Goal: Task Accomplishment & Management: Manage account settings

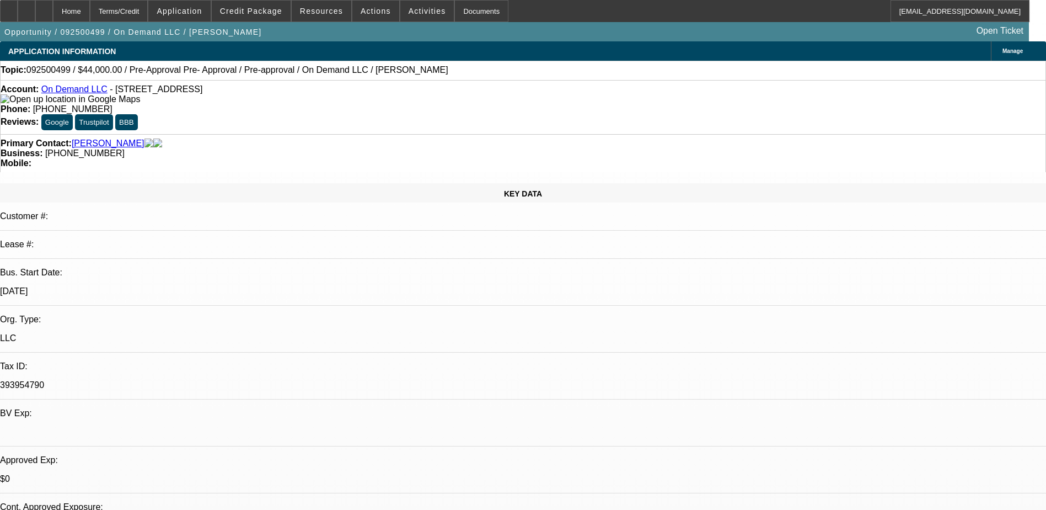
select select "0.2"
select select "2"
select select "0.1"
select select "4"
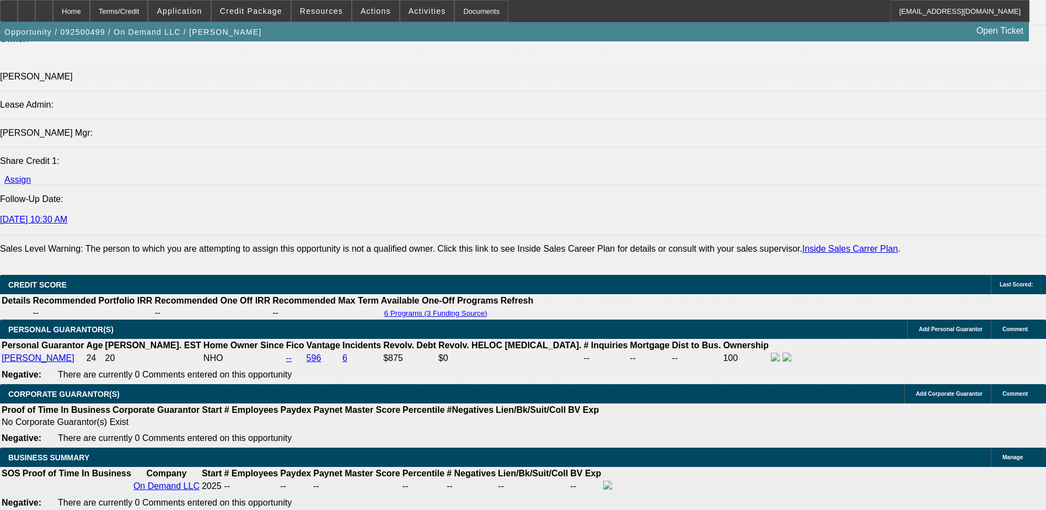
scroll to position [1323, 0]
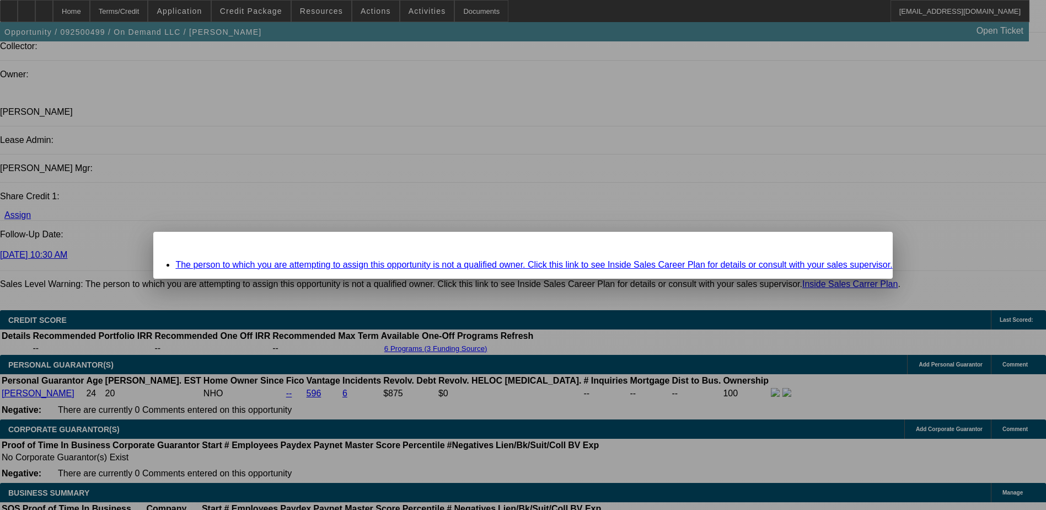
click at [871, 244] on span "Close" at bounding box center [878, 241] width 15 height 6
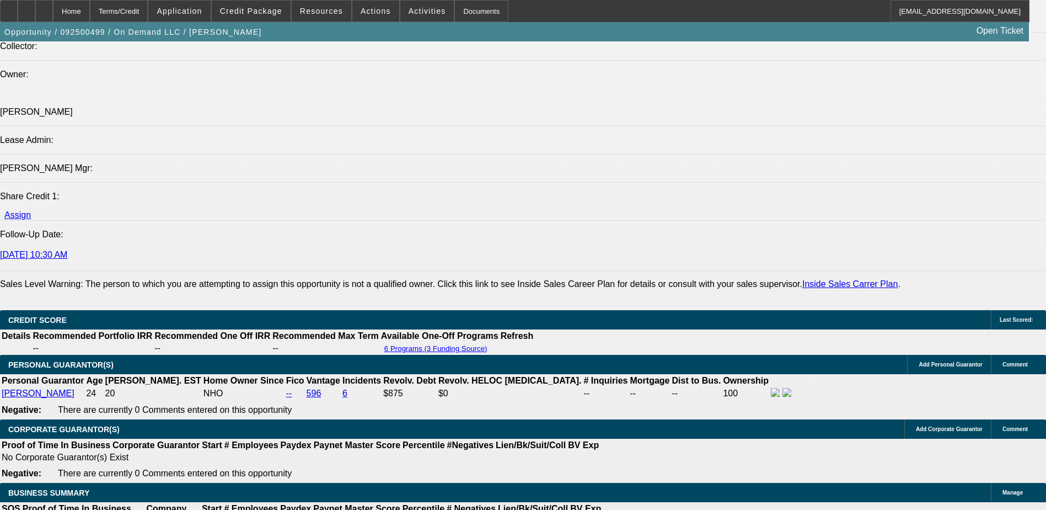
scroll to position [1323, 0]
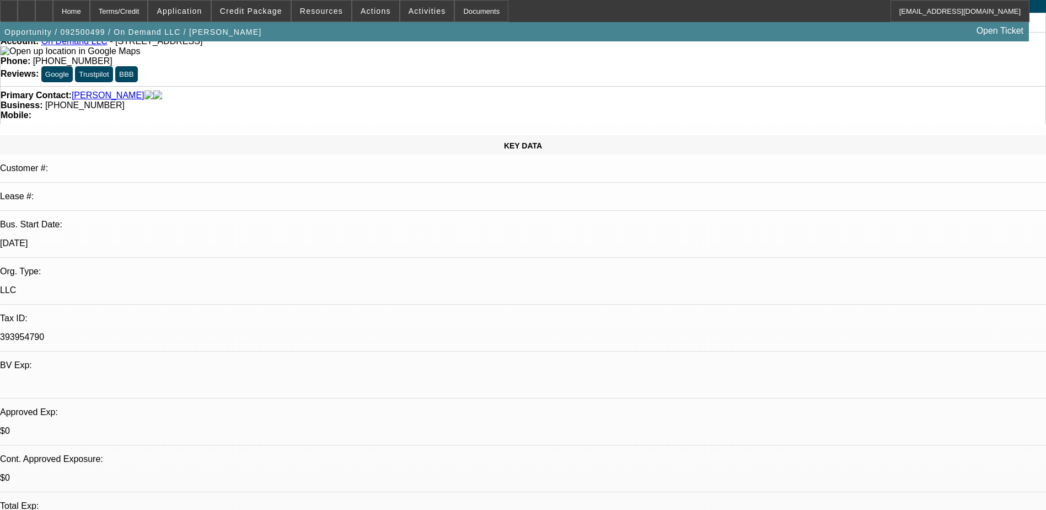
scroll to position [0, 0]
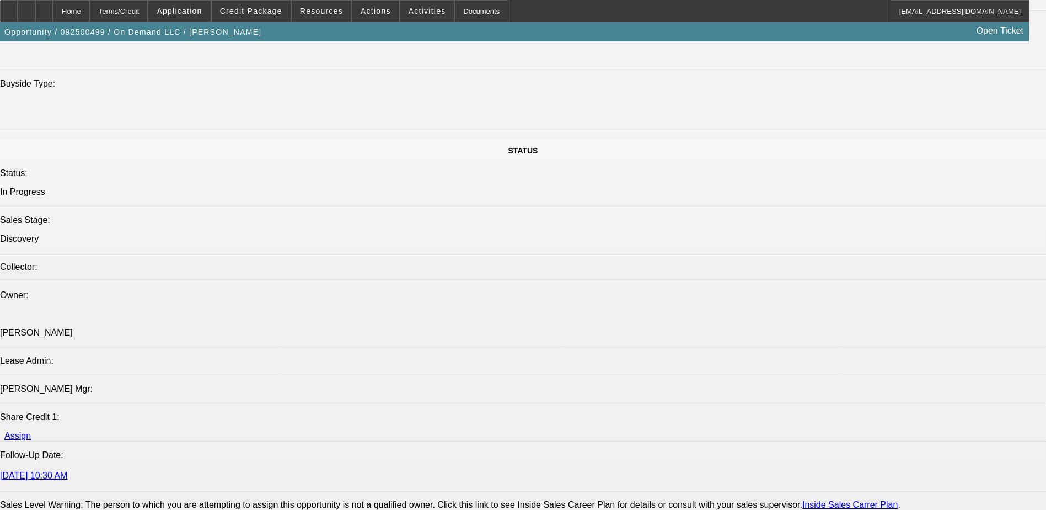
scroll to position [1489, 0]
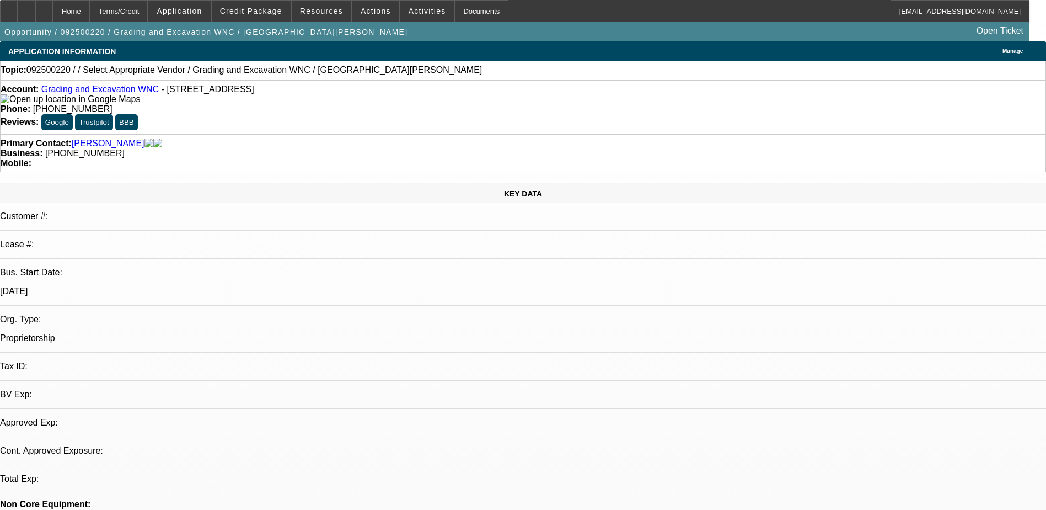
select select "0"
select select "2"
select select "0.1"
select select "1"
select select "2"
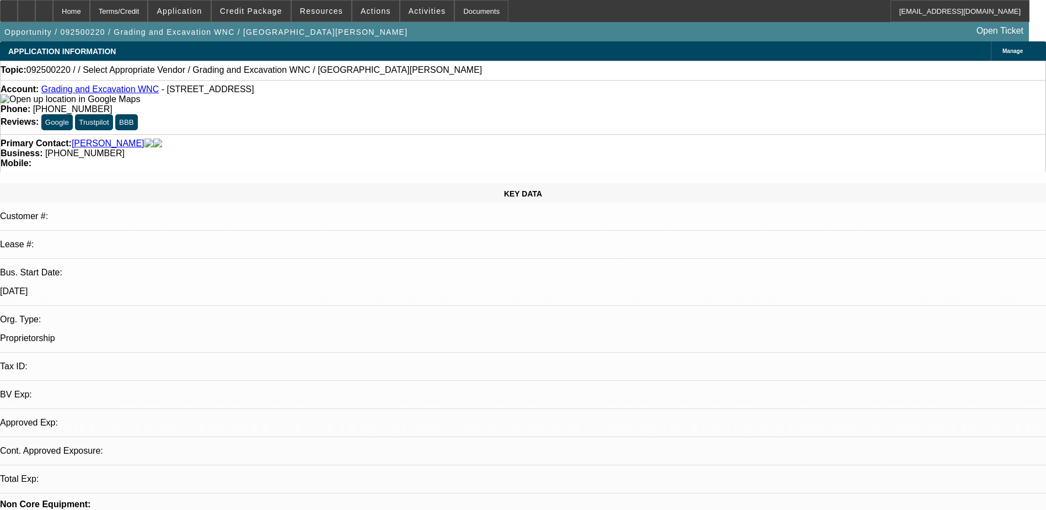
select select "4"
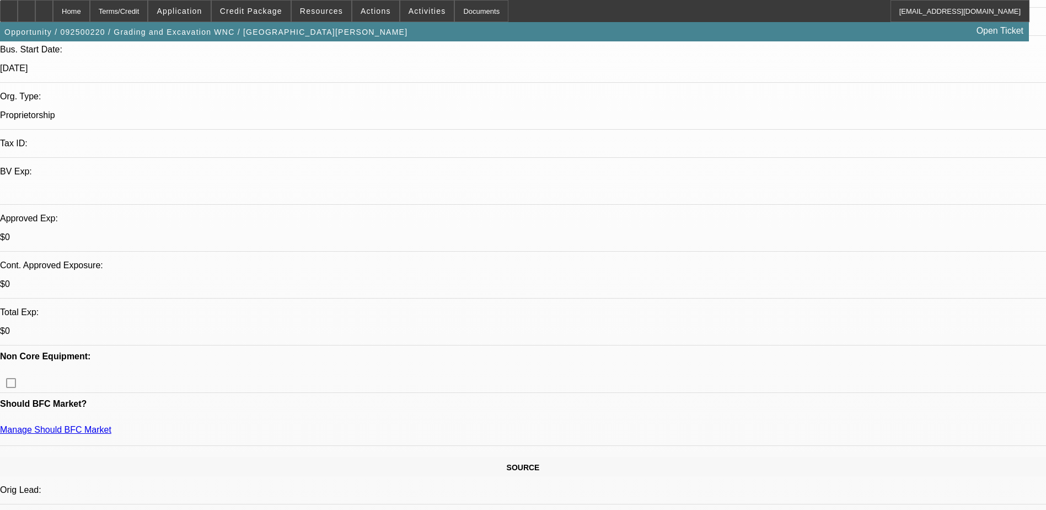
scroll to position [221, 0]
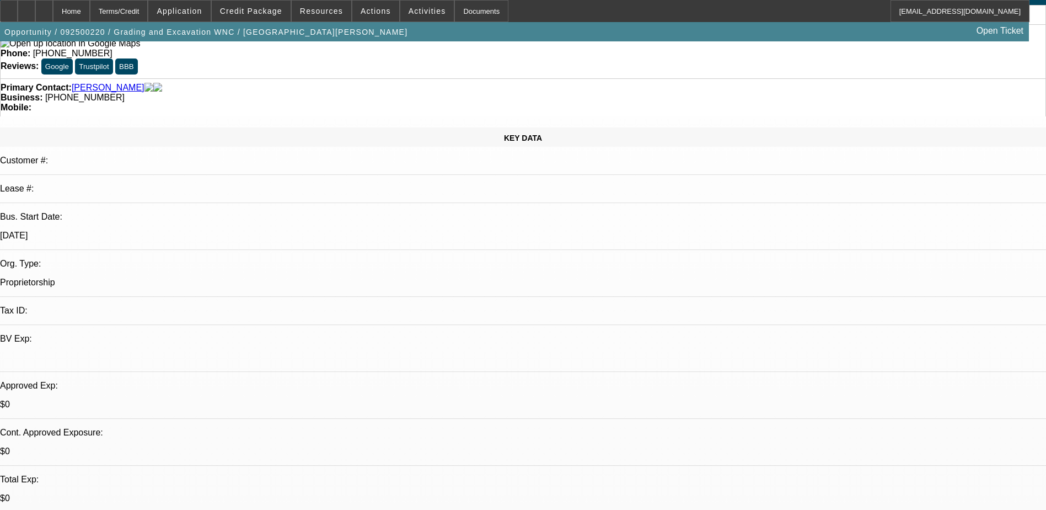
scroll to position [55, 0]
drag, startPoint x: 443, startPoint y: 68, endPoint x: 393, endPoint y: 74, distance: 50.0
click at [393, 79] on div "Primary Contact: Ramirez, Miguel Business: (828) 510-7217 Mobile:" at bounding box center [523, 98] width 1046 height 38
copy span "(828) 510-7217"
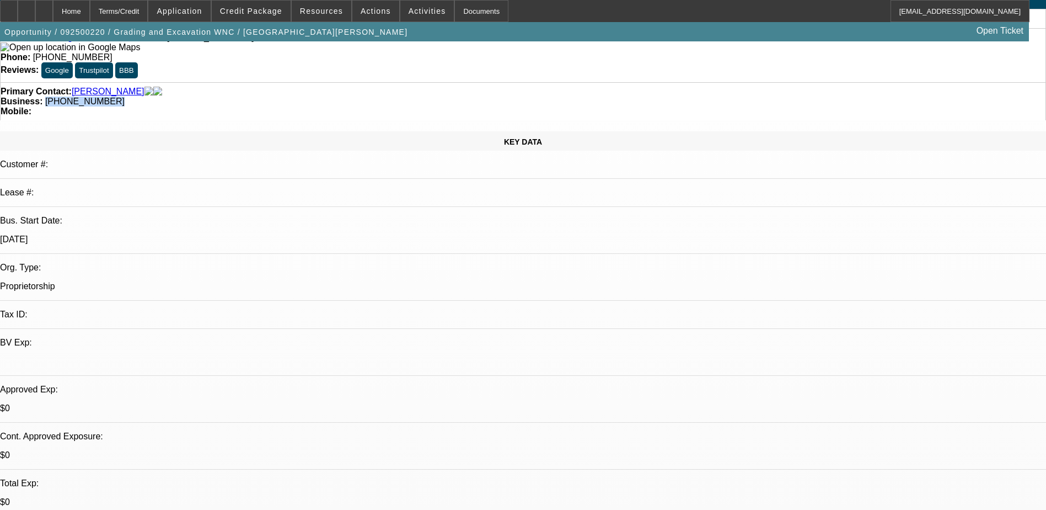
scroll to position [0, 0]
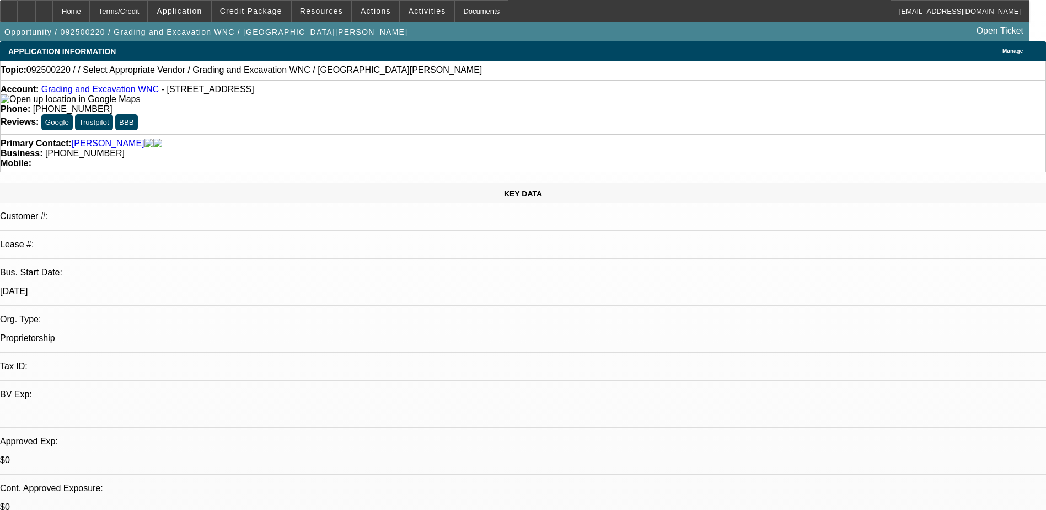
radio input "true"
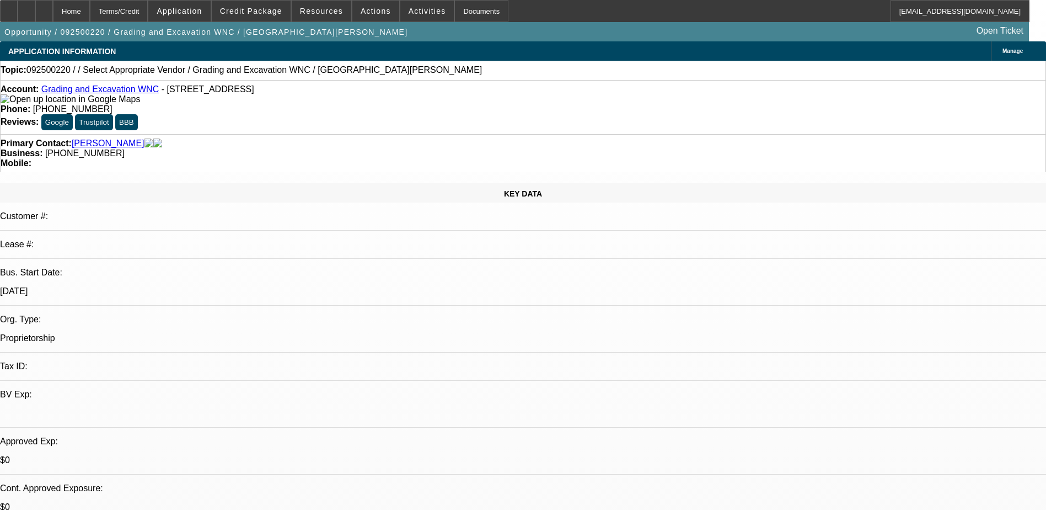
type textarea "LVM"
radio input "true"
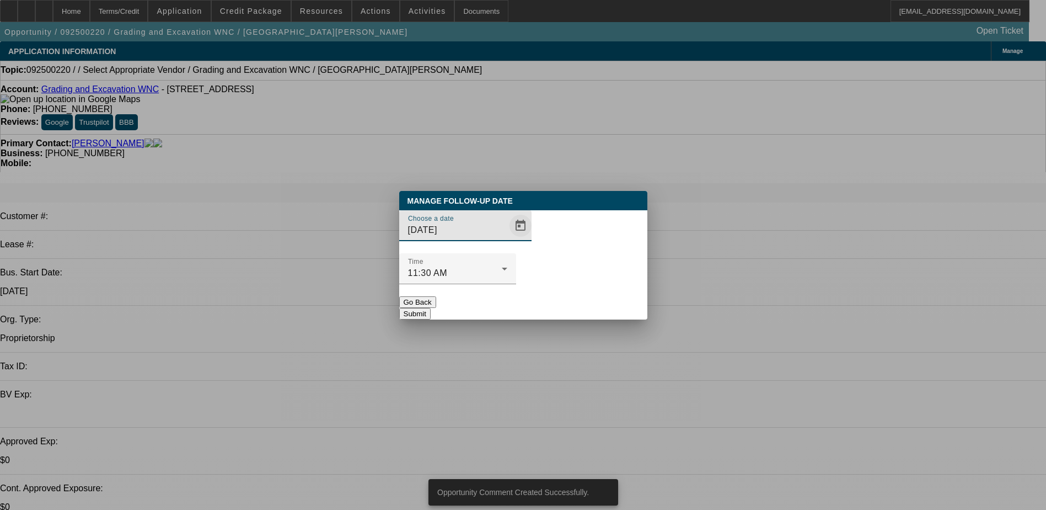
click at [507, 239] on span "Open calendar" at bounding box center [520, 225] width 26 height 26
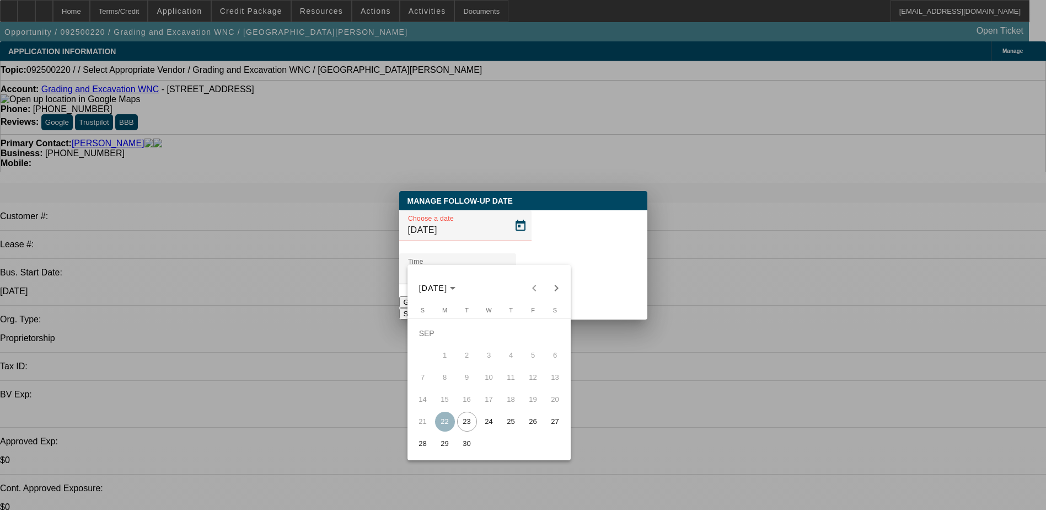
click at [465, 448] on span "30" at bounding box center [467, 443] width 20 height 20
type input "9/30/2025"
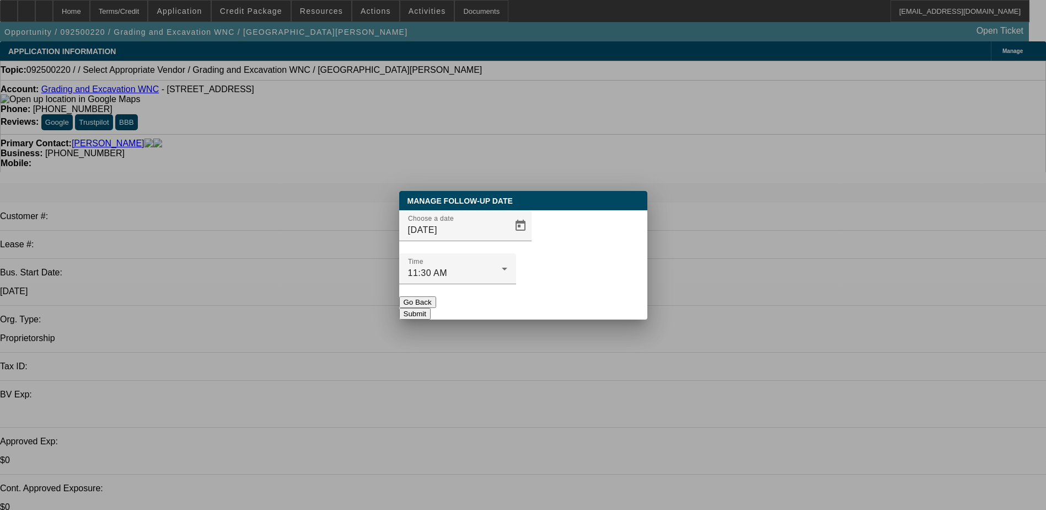
click at [431, 308] on button "Submit" at bounding box center [414, 314] width 31 height 12
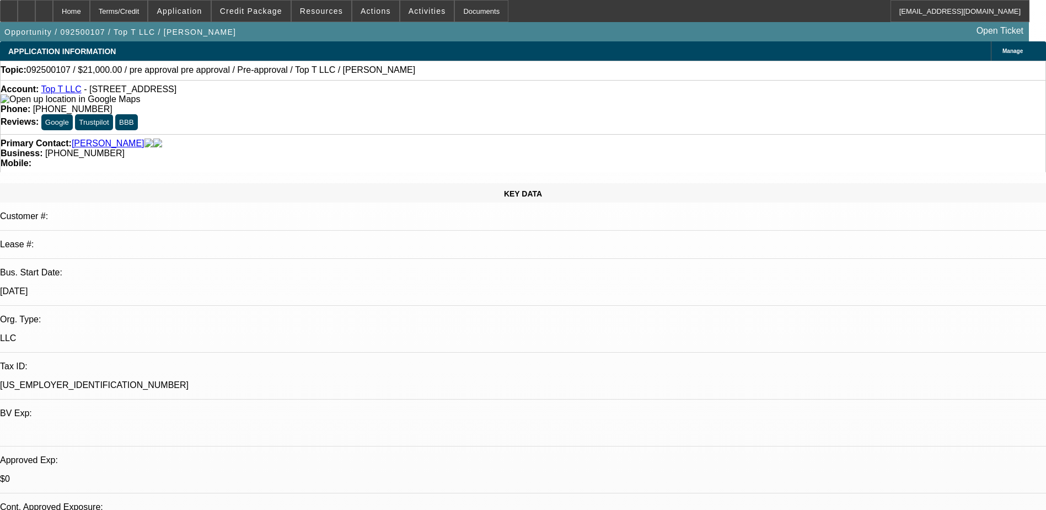
select select "0"
select select "0.1"
select select "0"
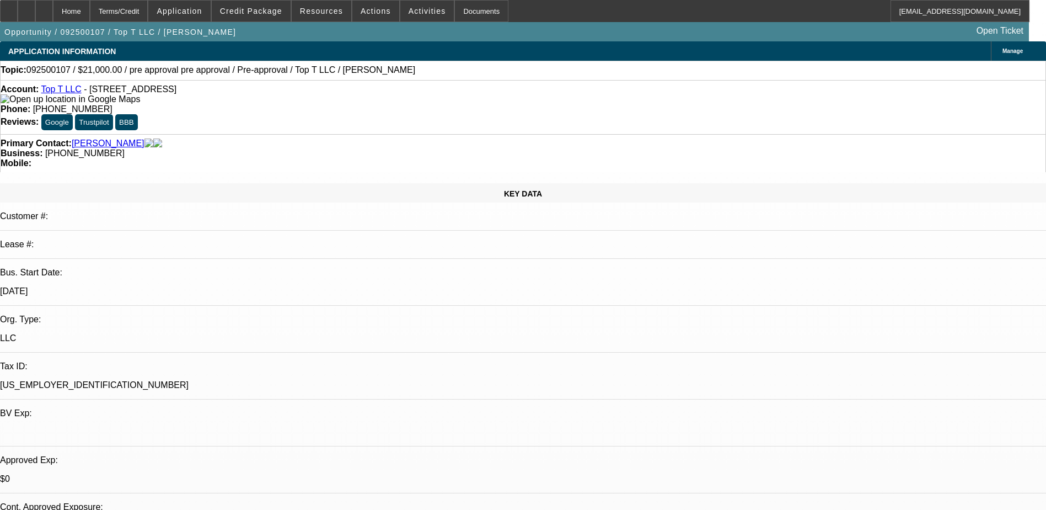
select select "0"
select select "0.1"
select select "0"
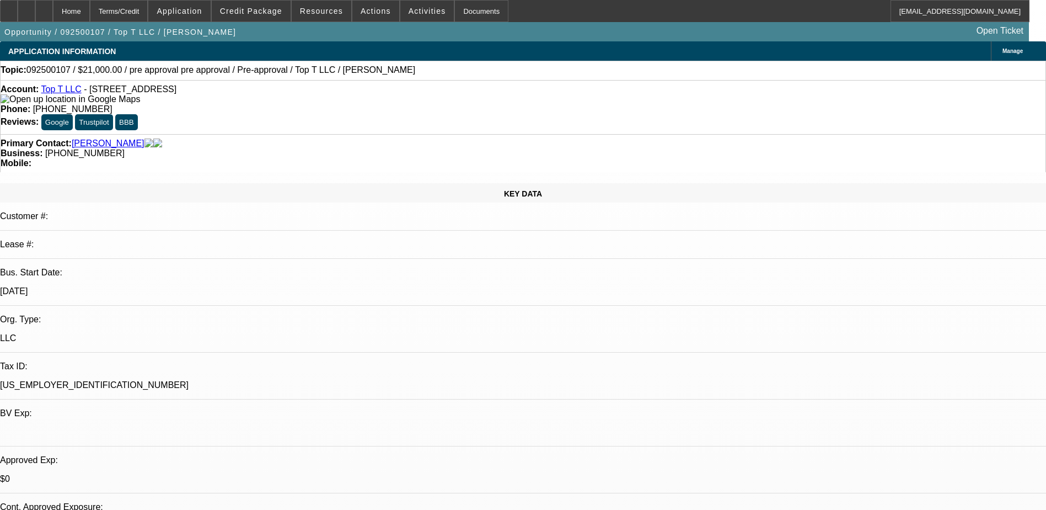
select select "0"
select select "0.1"
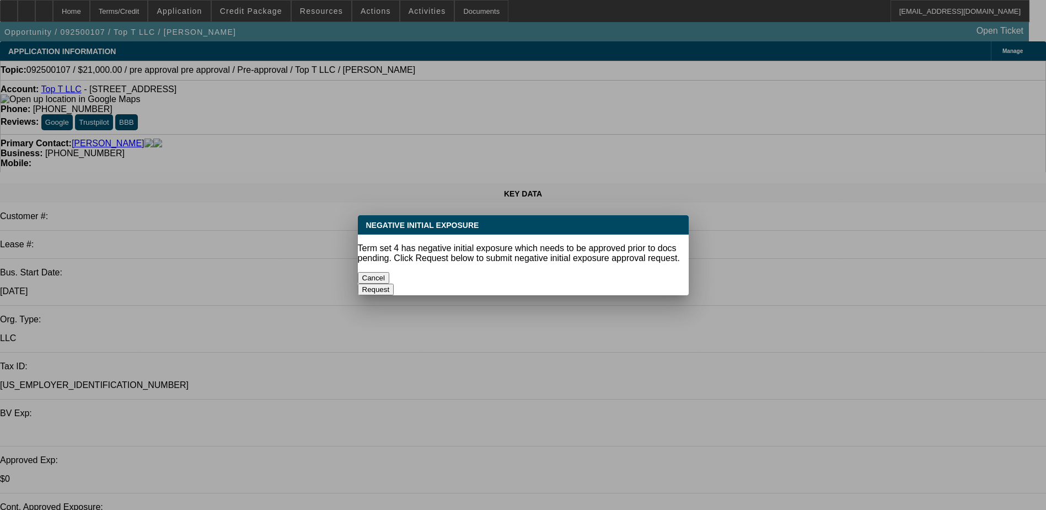
select select "1"
select select "15"
select select "4"
select select "1"
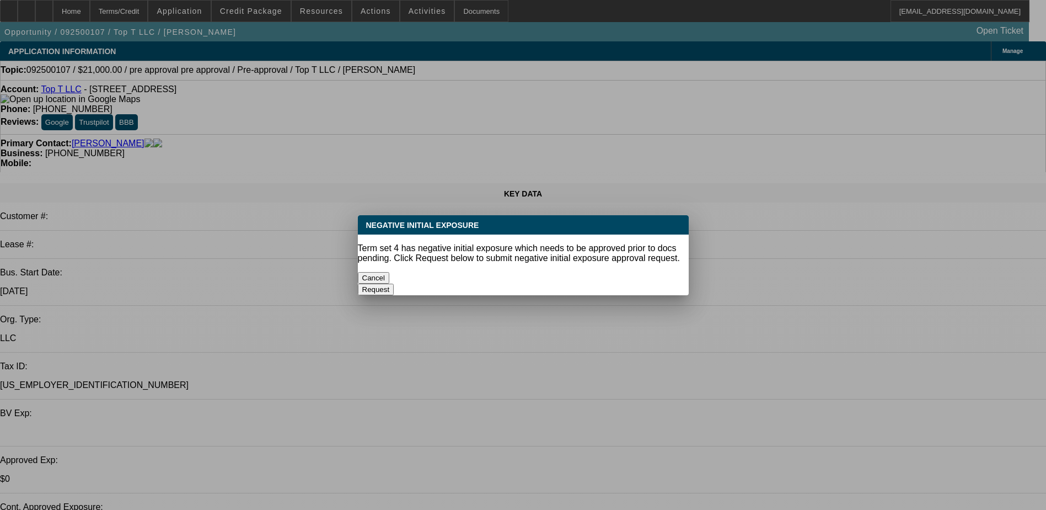
select select "6"
select select "1"
select select "4"
select select "1"
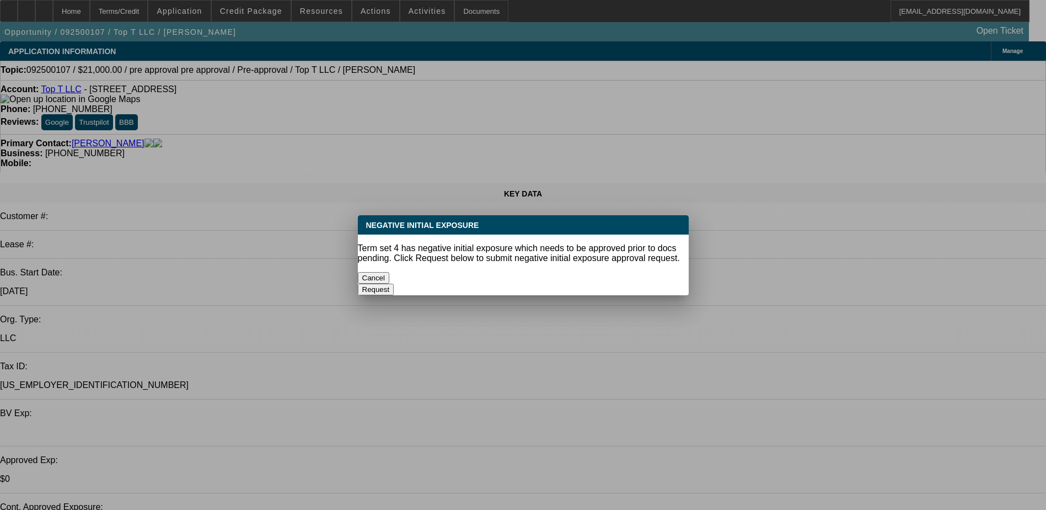
select select "1"
select select "4"
click at [390, 274] on button "Cancel" at bounding box center [374, 278] width 32 height 12
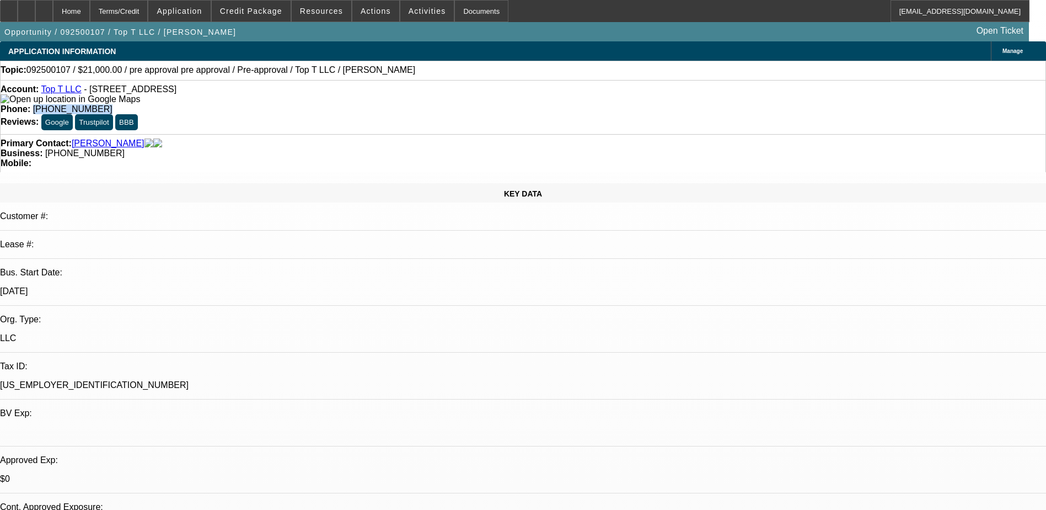
drag, startPoint x: 437, startPoint y: 93, endPoint x: 384, endPoint y: 98, distance: 52.6
click at [384, 98] on div "Account: Top T LLC - 411 3rd Ave NW, Pocahontas, IA 50574 Phone: (515) 408-5240…" at bounding box center [523, 107] width 1046 height 54
copy span "(515) 408-5240"
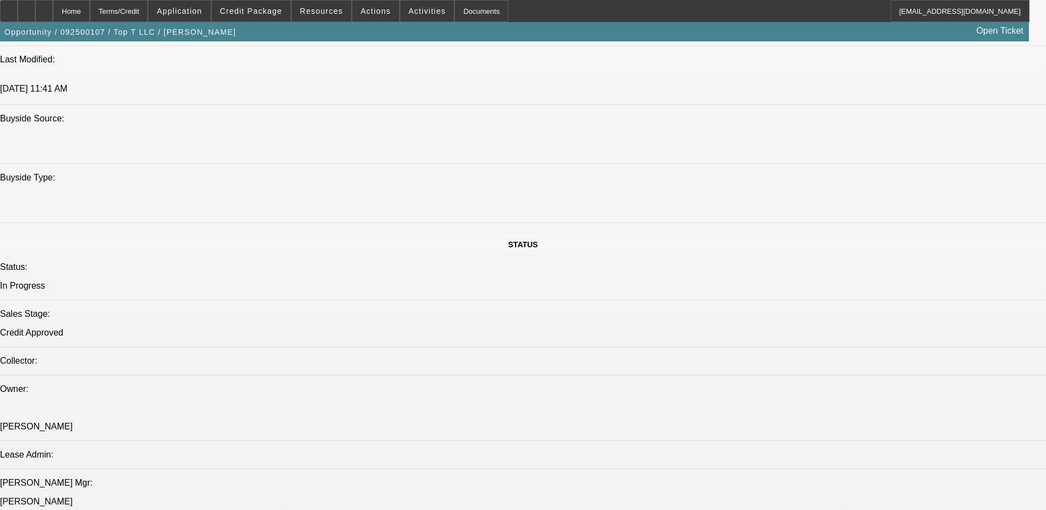
scroll to position [827, 0]
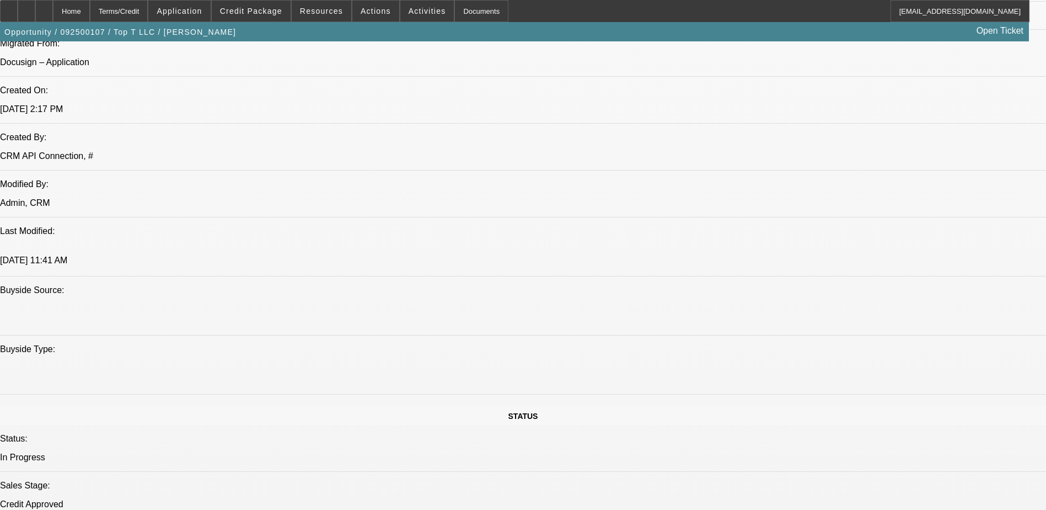
radio input "true"
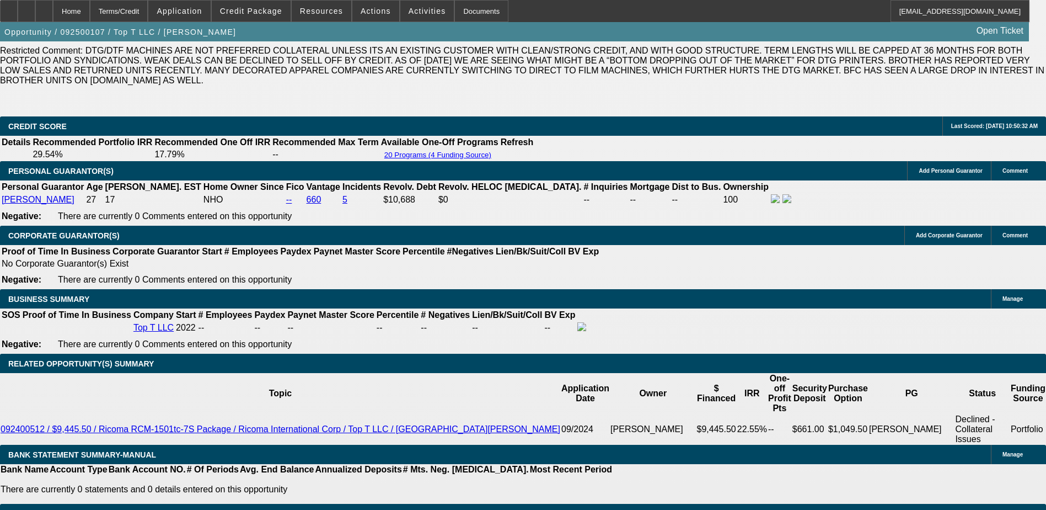
scroll to position [1709, 0]
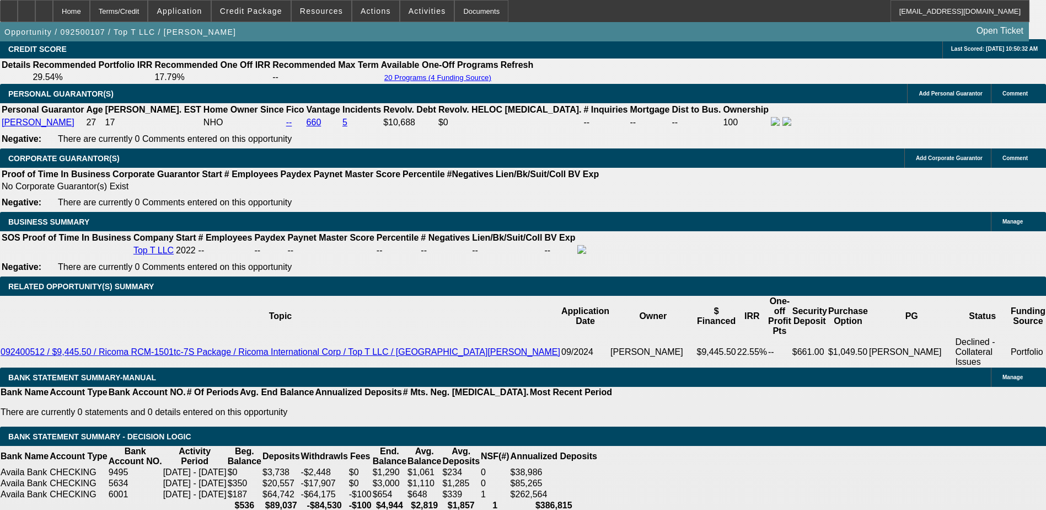
type input "UNKNOWN"
type input "187.9"
type input "$3,305.83"
type input "17.9"
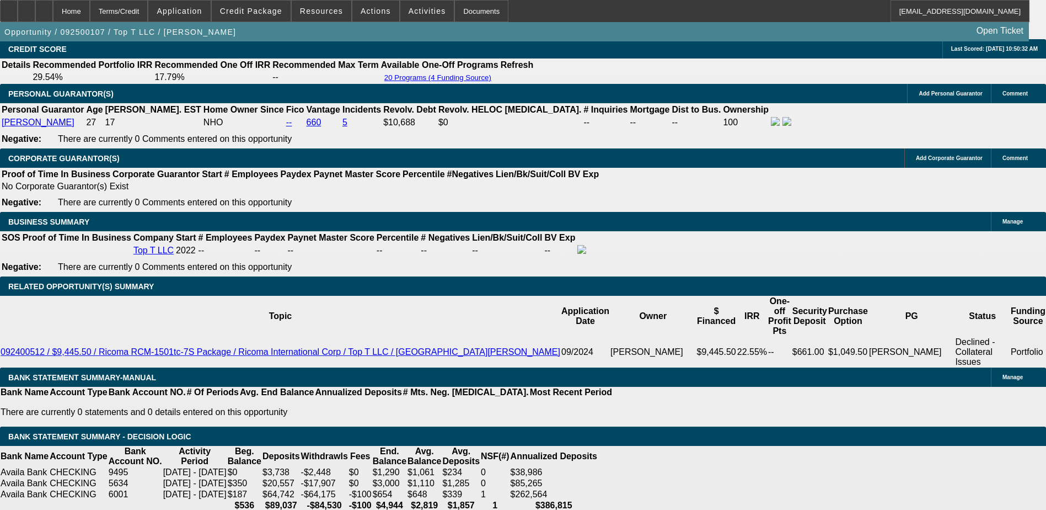
type input "$758.15"
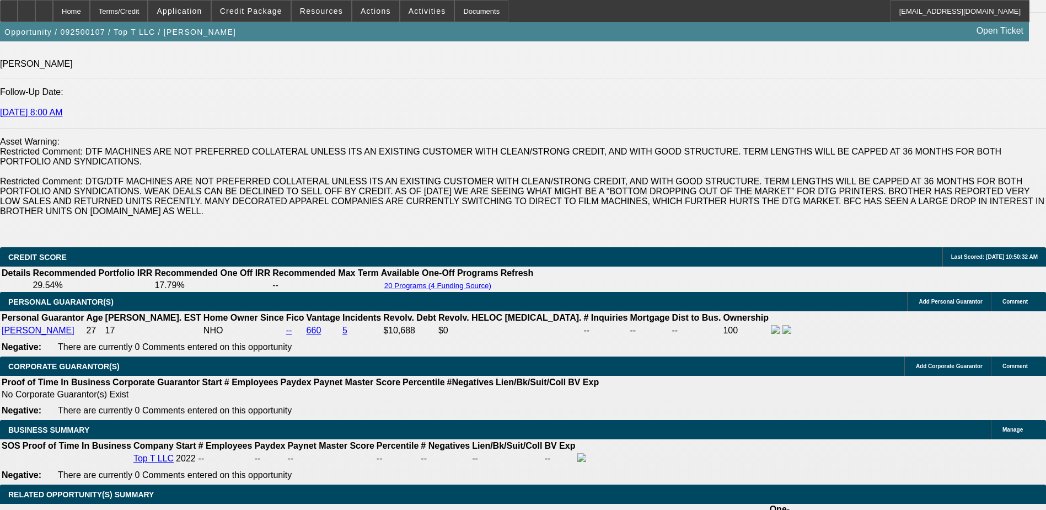
scroll to position [1489, 0]
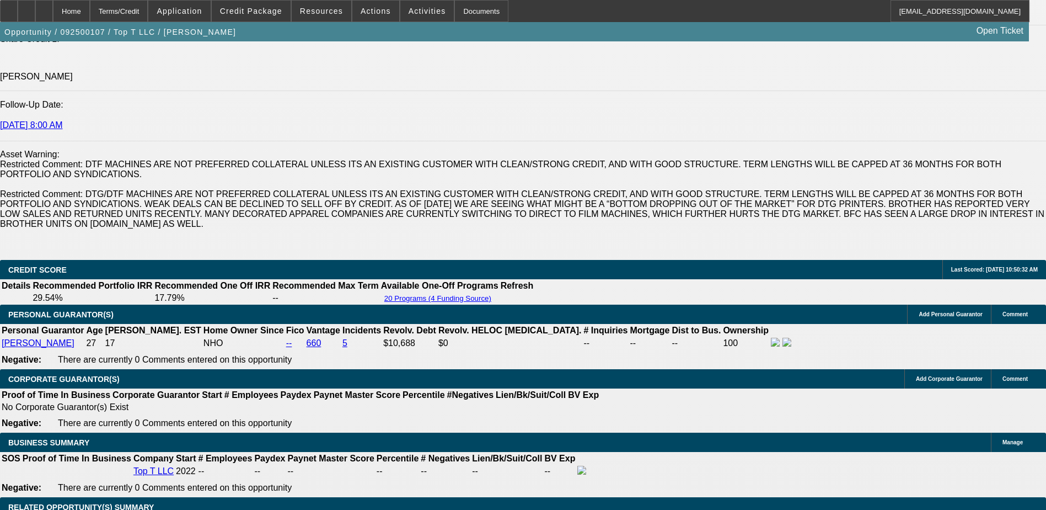
type input "17.9"
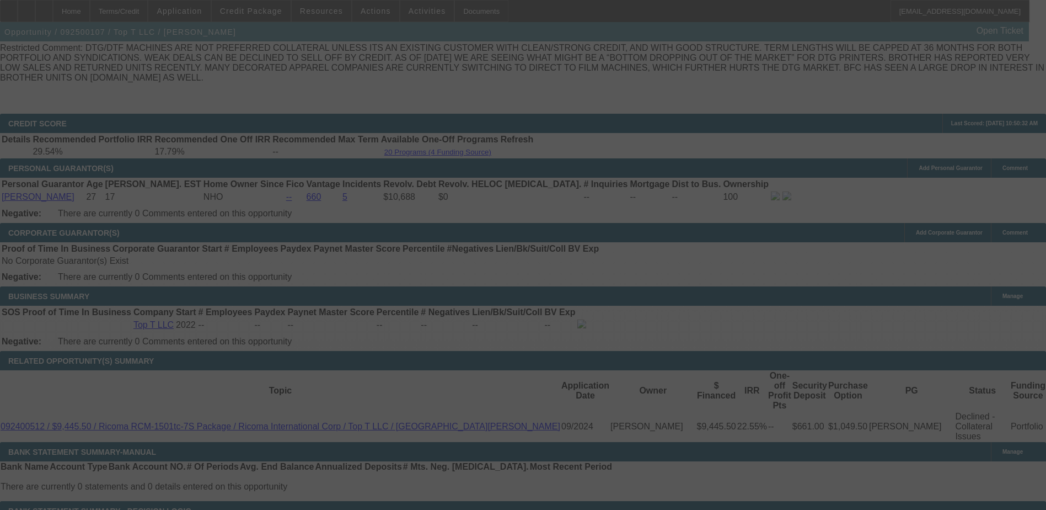
scroll to position [1654, 0]
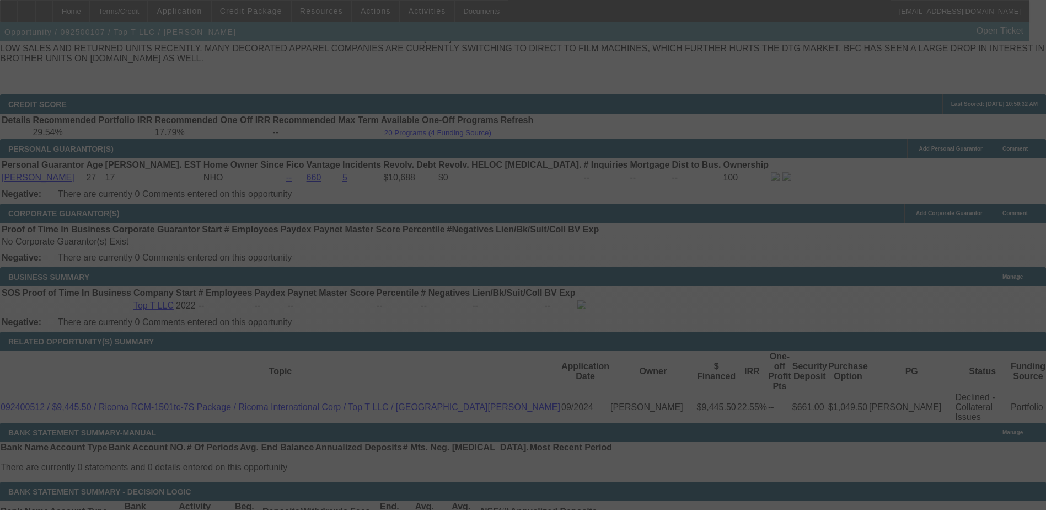
select select "0"
select select "15"
select select "0.1"
select select "4"
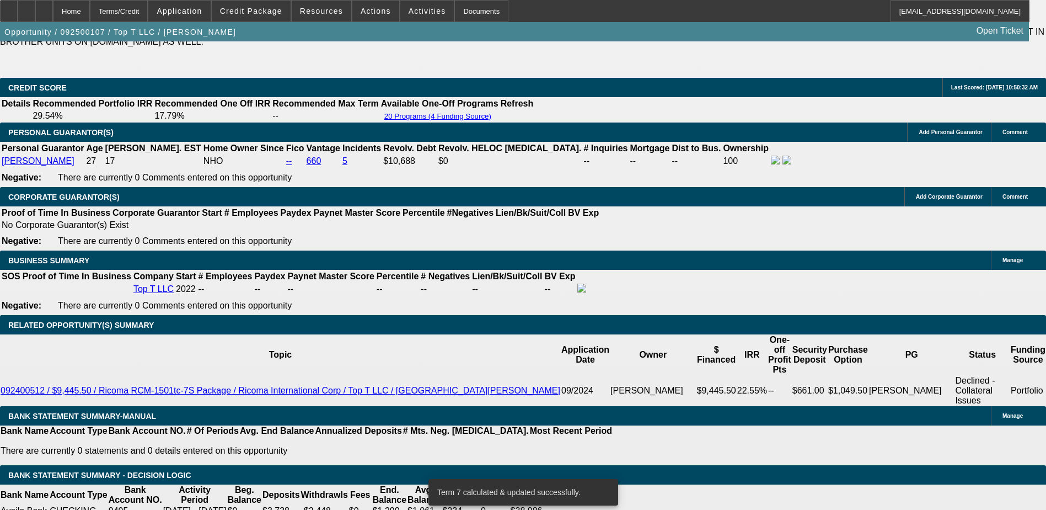
scroll to position [1697, 0]
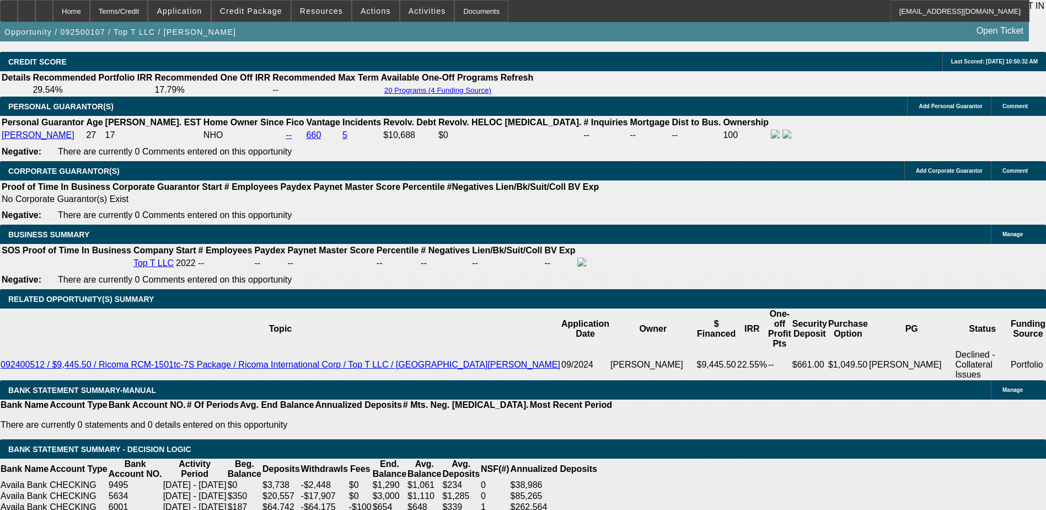
type input "17.96"
type input "UNKNOWN"
type input "$758.78"
type input "17.6"
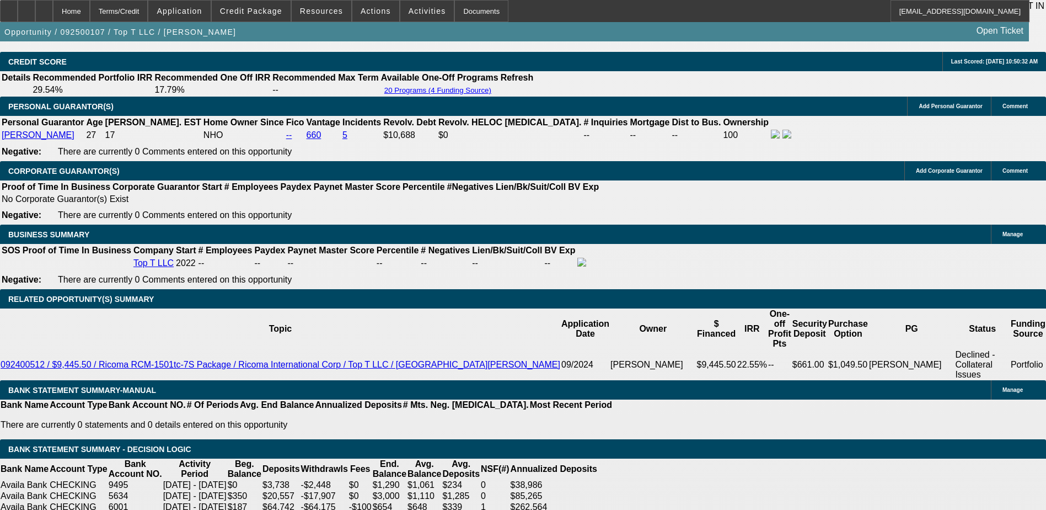
type input "$754.99"
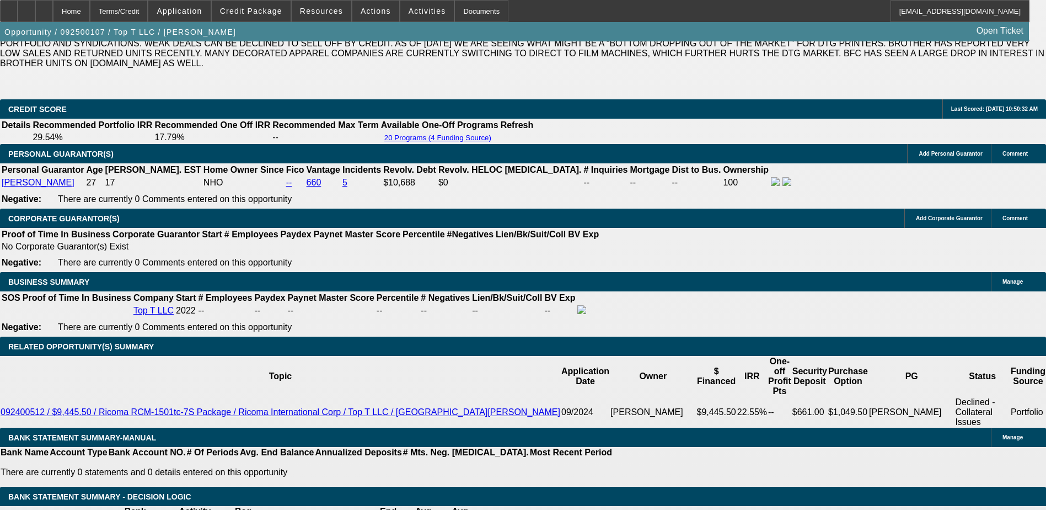
scroll to position [1586, 0]
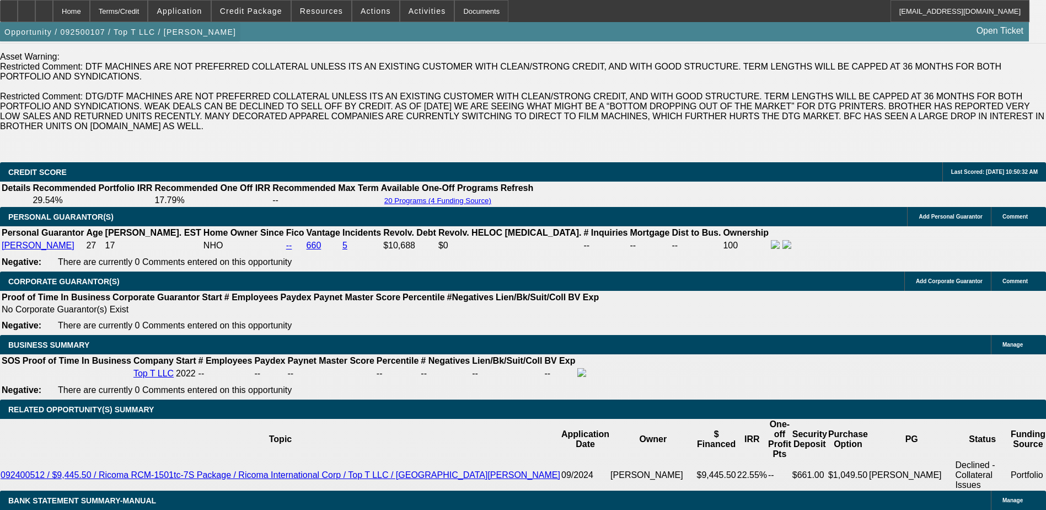
type input "17.6"
click at [151, 45] on span "button" at bounding box center [120, 32] width 240 height 26
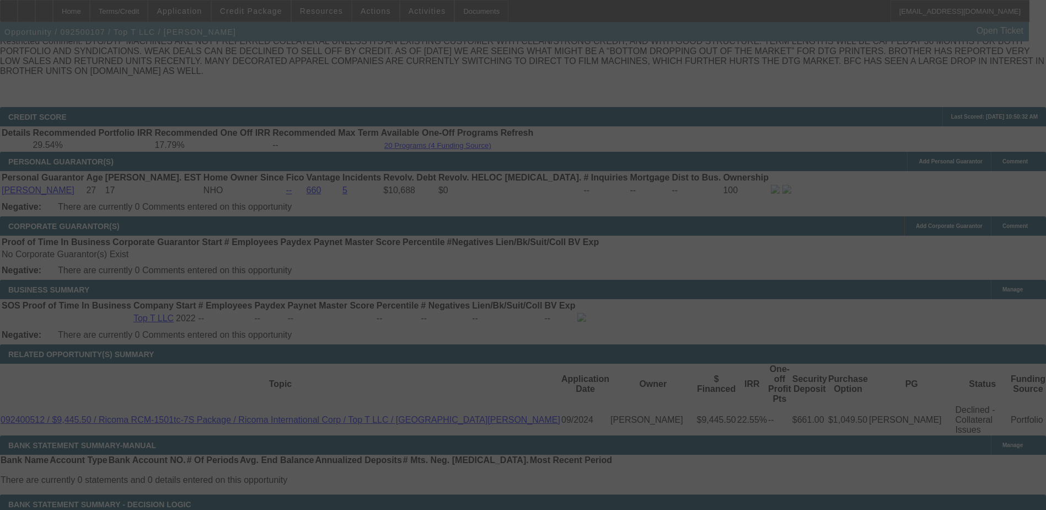
scroll to position [1752, 0]
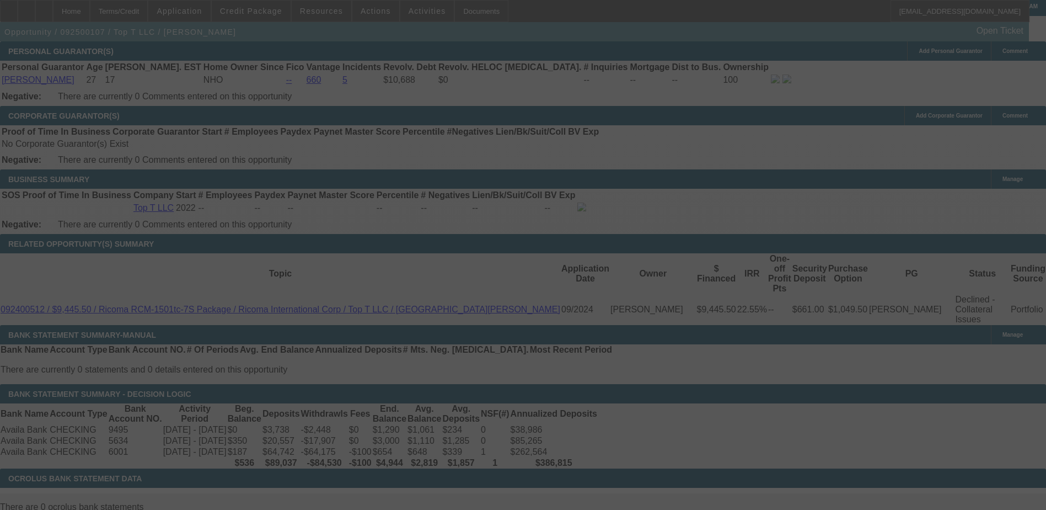
select select "0"
select select "15"
select select "0.1"
select select "4"
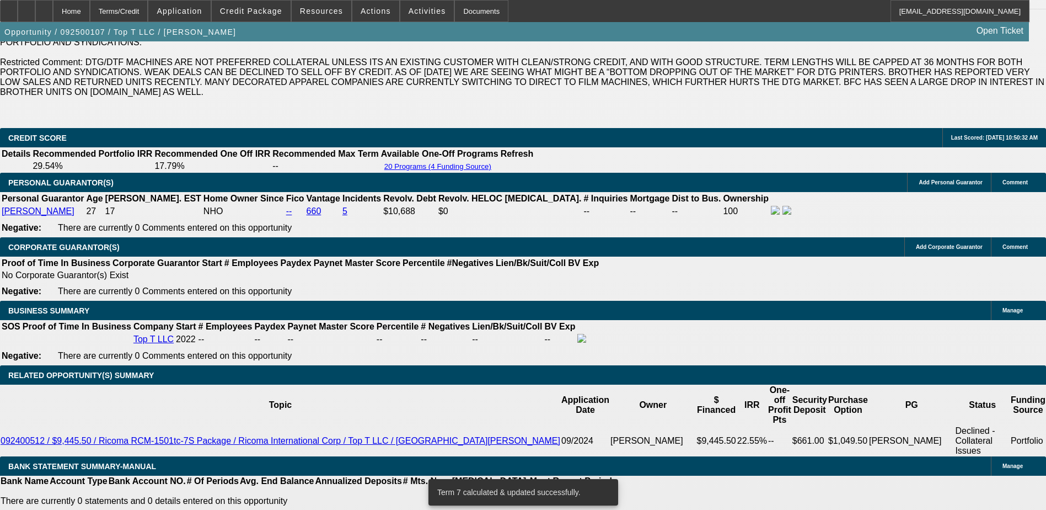
scroll to position [1586, 0]
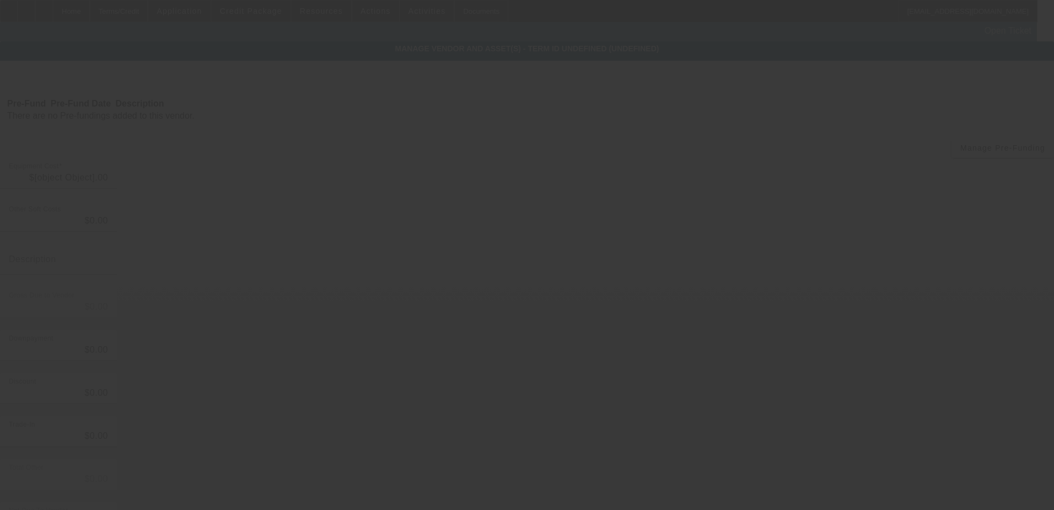
type input "$21,000.00"
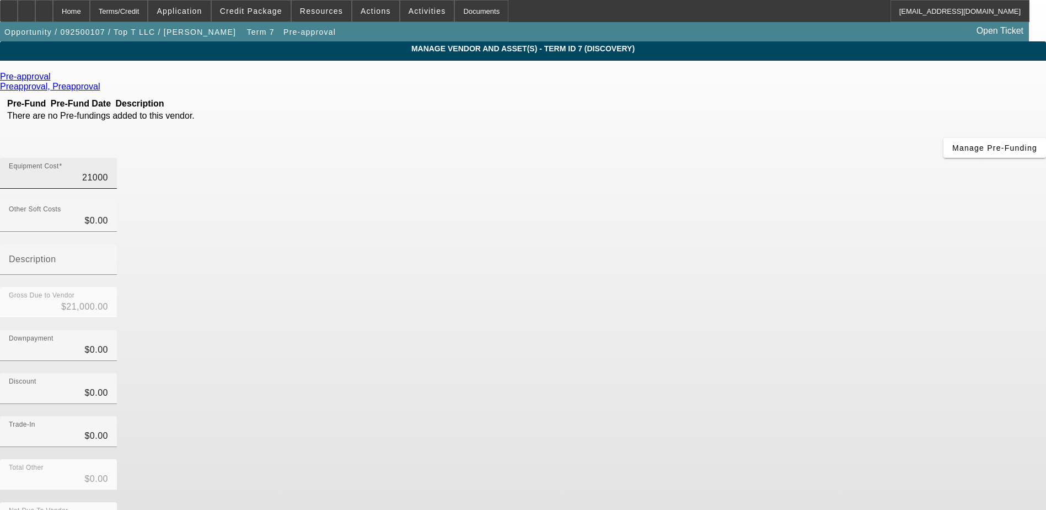
click at [108, 171] on input "21000" at bounding box center [58, 177] width 99 height 13
type input "215000"
type input "$215,000.00"
type input "25000"
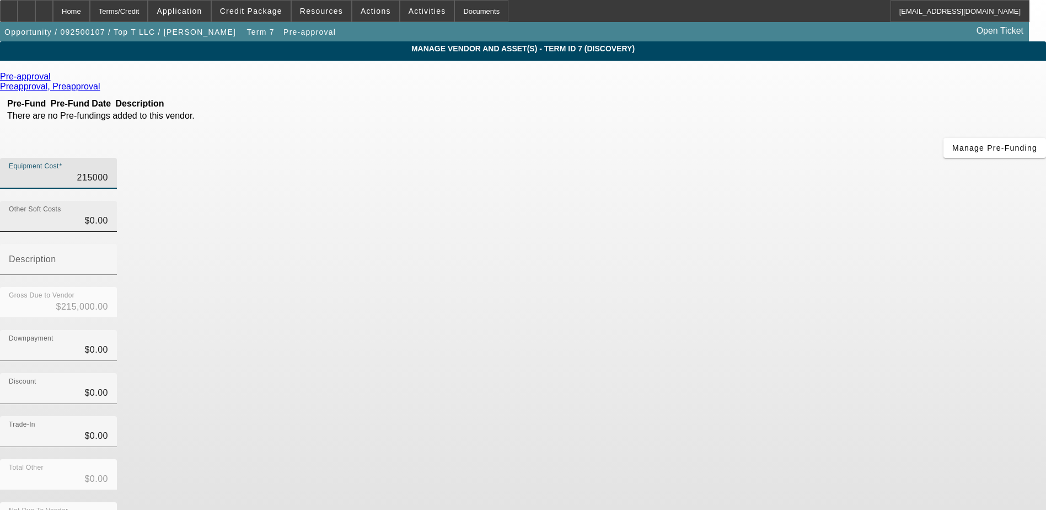
type input "$25,000.00"
click at [792, 373] on div "Discount $0.00" at bounding box center [523, 394] width 1046 height 43
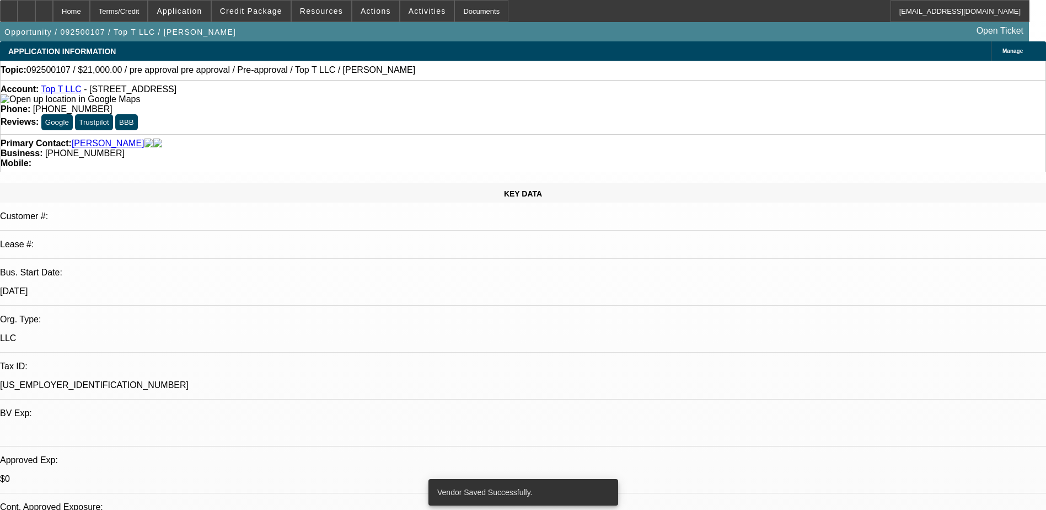
select select "0"
select select "15"
select select "0.1"
select select "4"
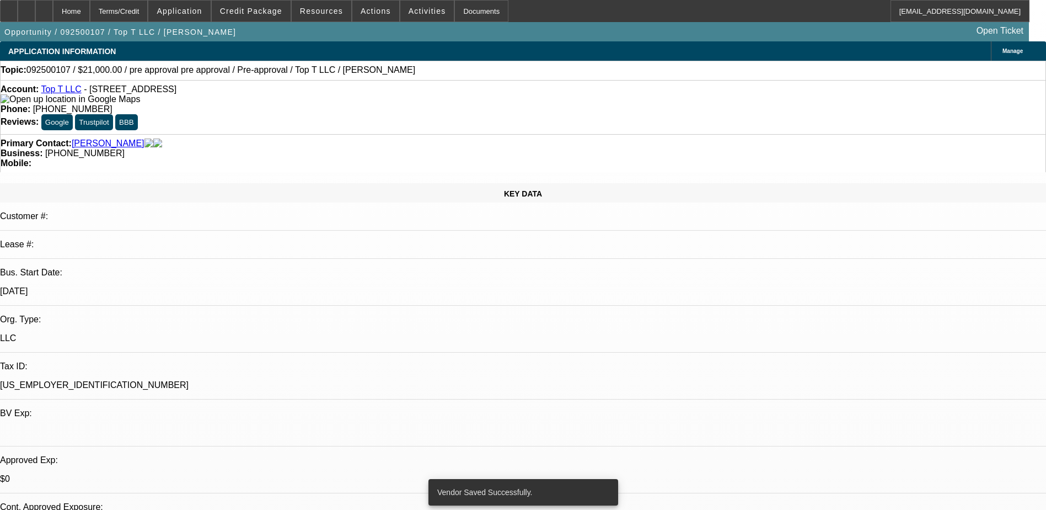
select select "0"
select select "6"
select select "0"
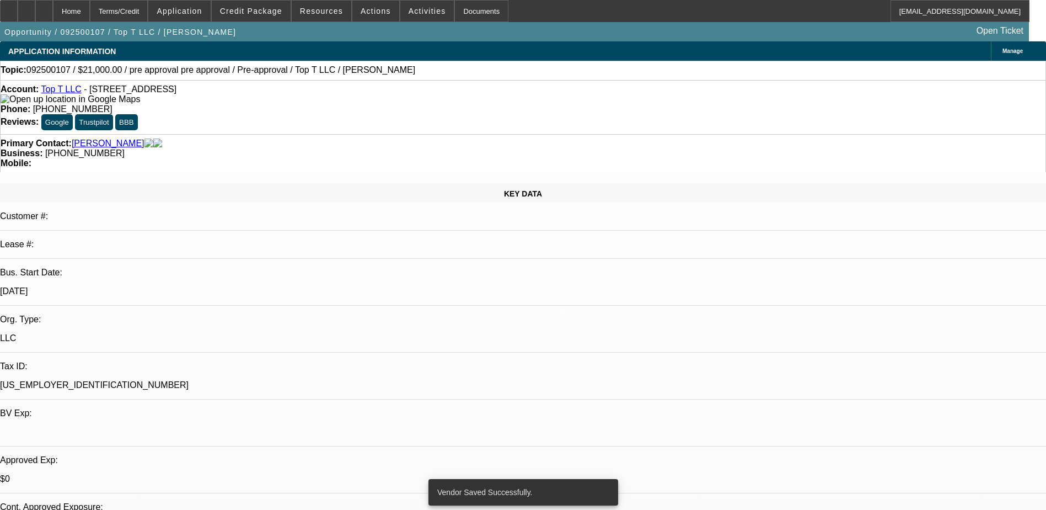
select select "0"
select select "0.1"
select select "4"
select select "0"
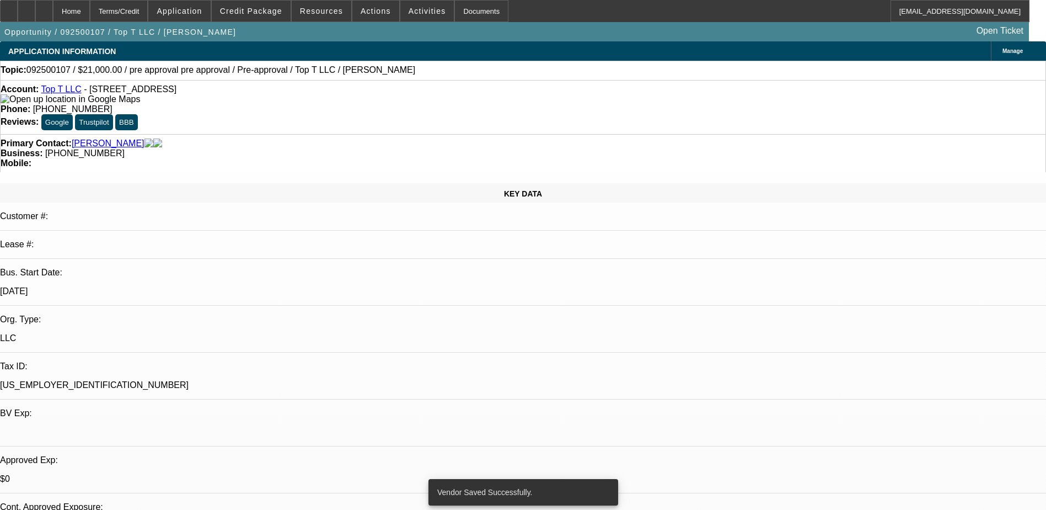
select select "0.1"
select select "4"
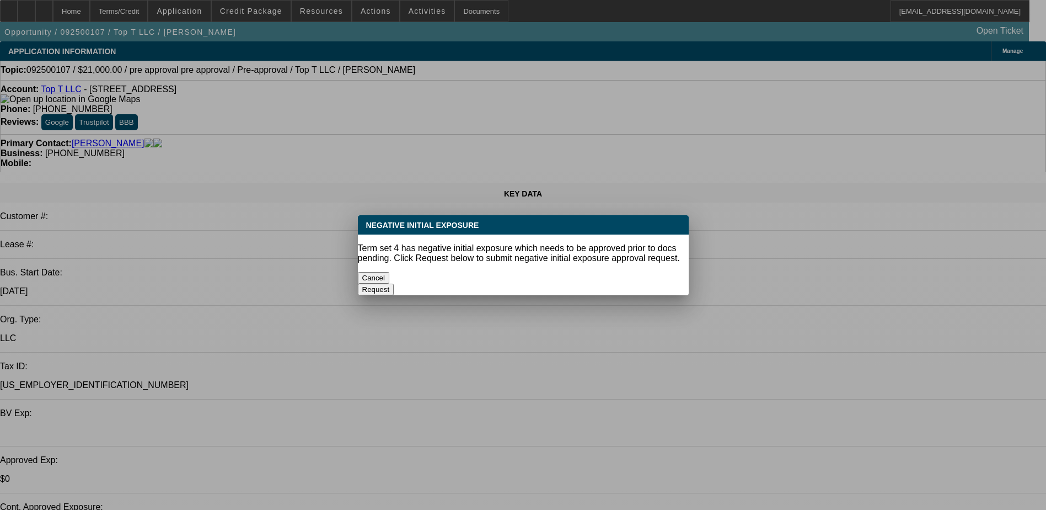
click at [390, 276] on button "Cancel" at bounding box center [374, 278] width 32 height 12
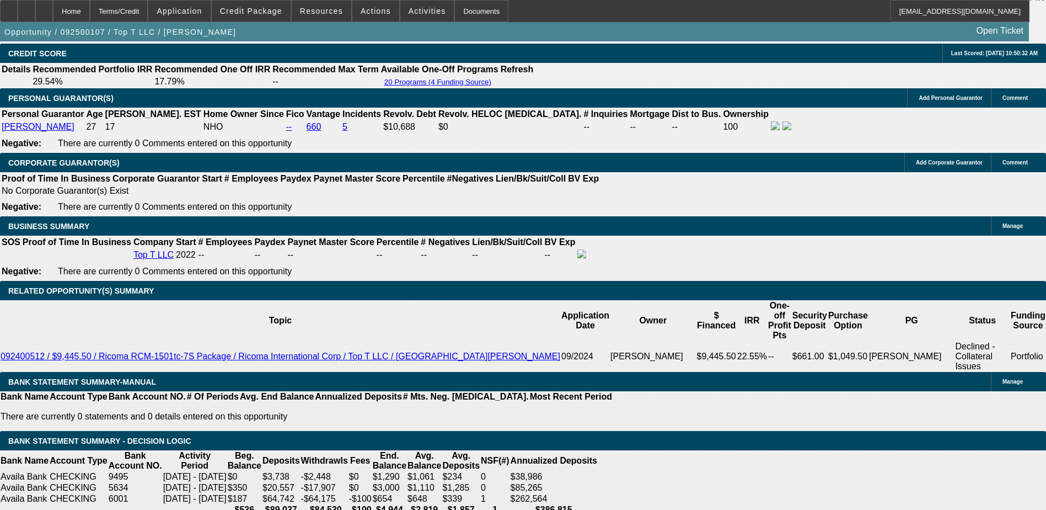
scroll to position [1709, 0]
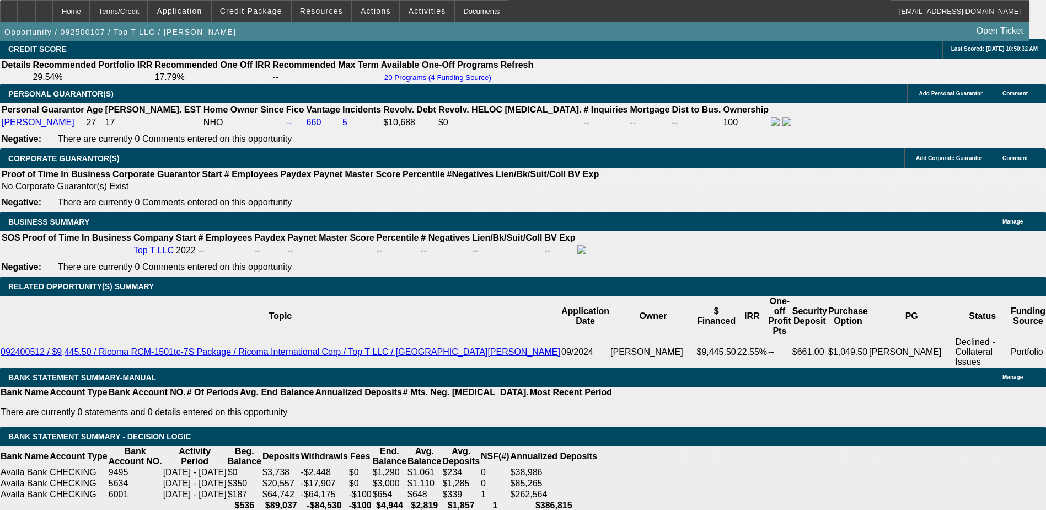
radio input "true"
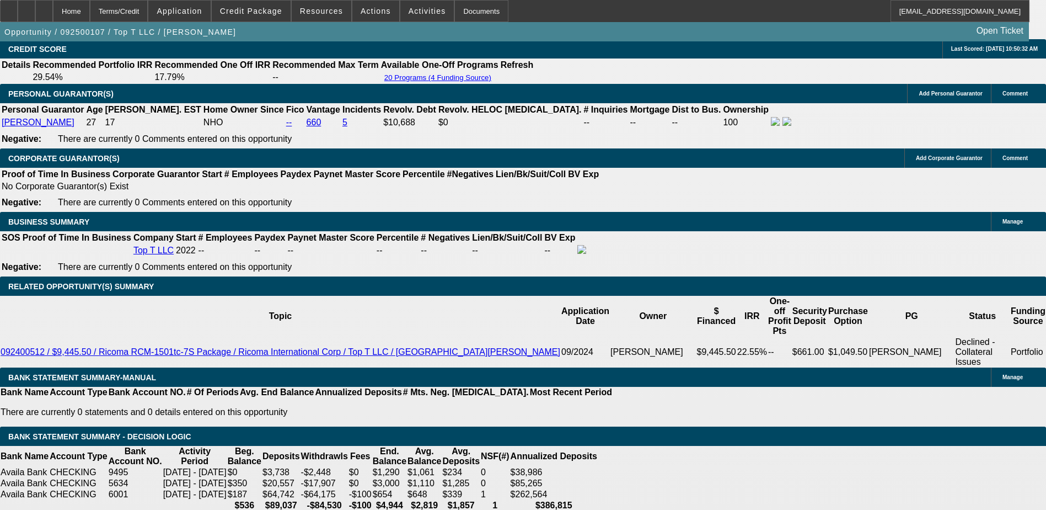
scroll to position [10, 0]
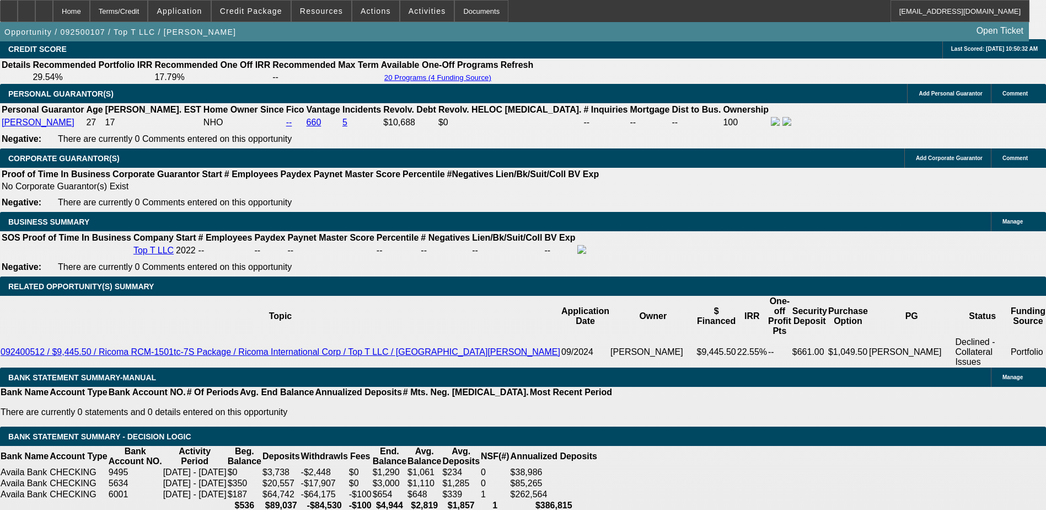
scroll to position [13, 0]
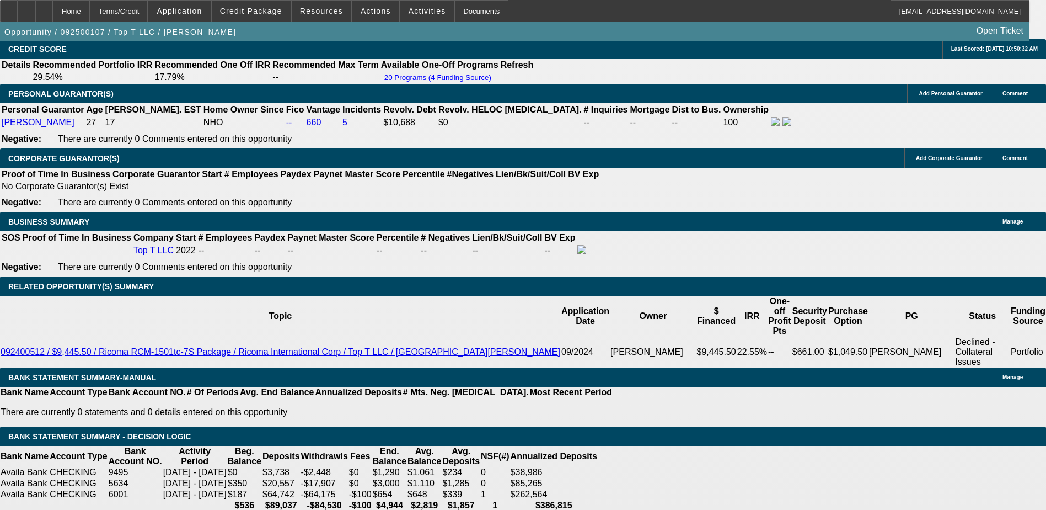
scroll to position [0, 0]
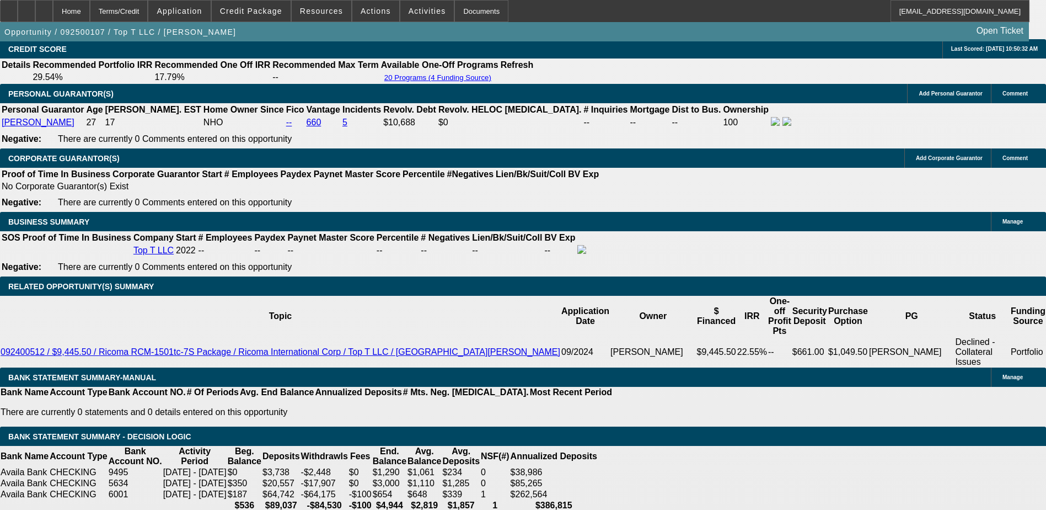
type textarea "TT Grant, He's happy with pre-ap, talked range of where mo/pay could fall depen…"
radio input "true"
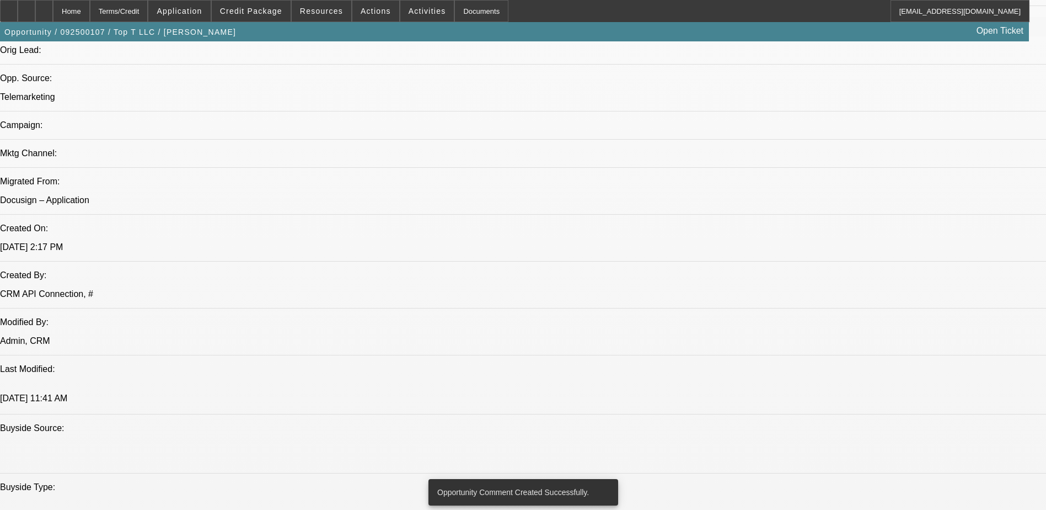
scroll to position [0, 0]
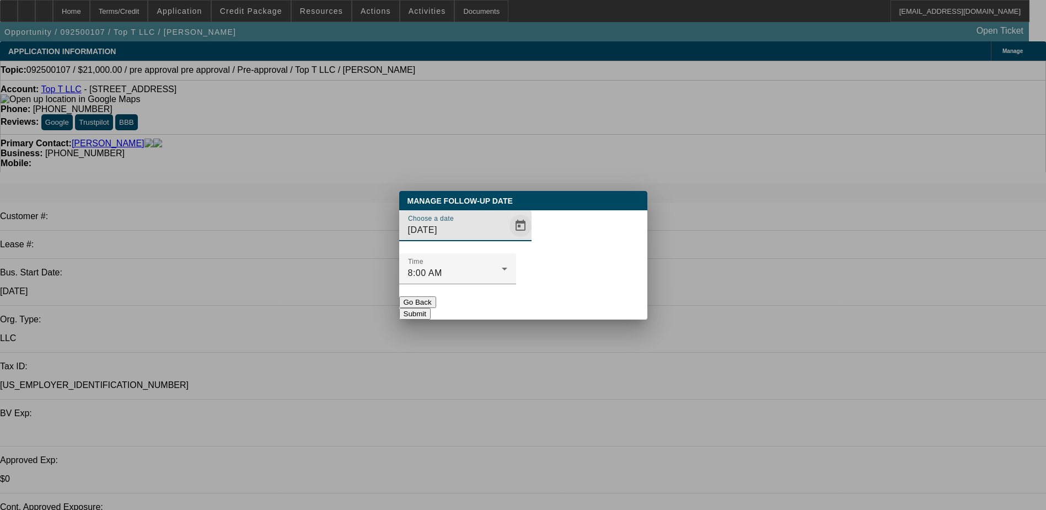
click at [507, 239] on span "Open calendar" at bounding box center [520, 225] width 26 height 26
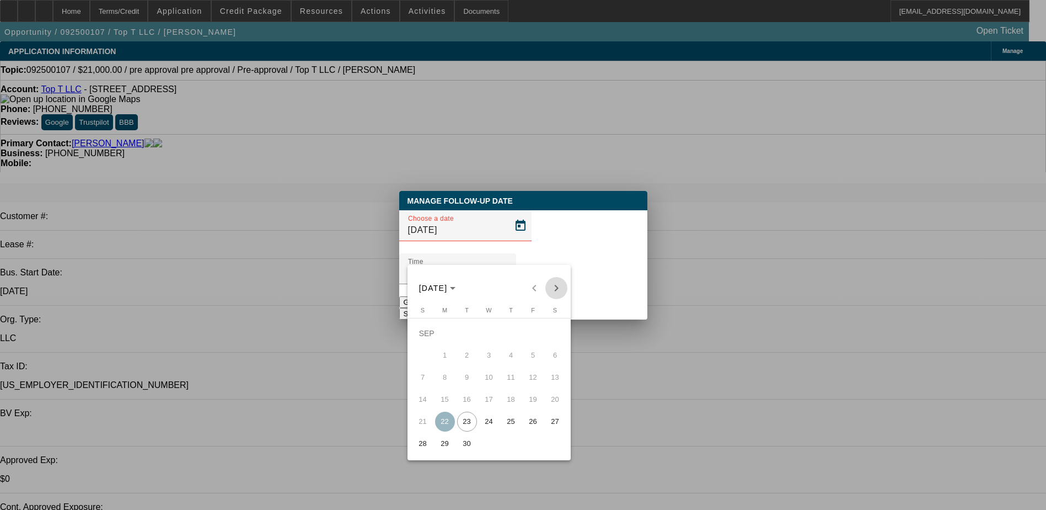
click at [563, 290] on span "Next month" at bounding box center [556, 288] width 22 height 22
click at [468, 364] on span "7" at bounding box center [467, 355] width 20 height 20
type input "10/7/2025"
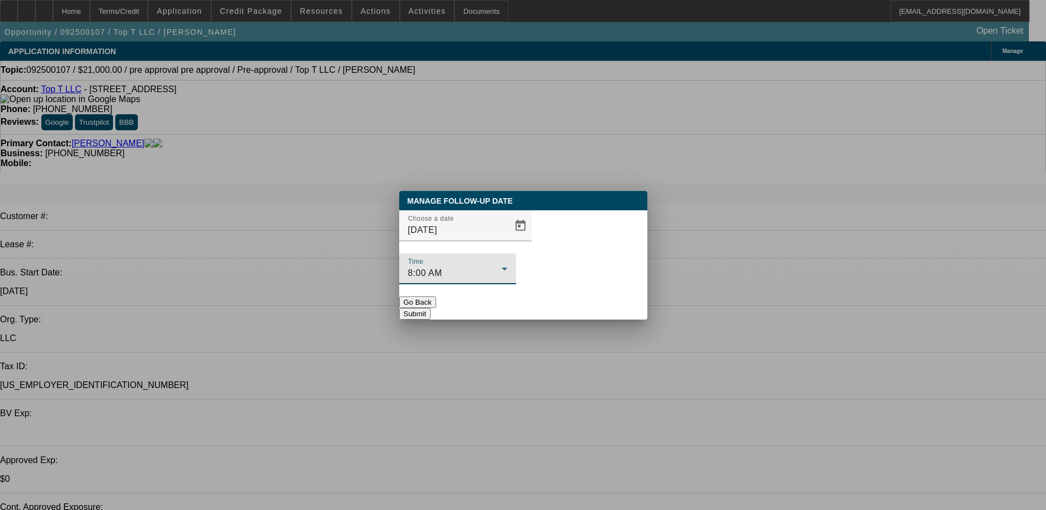
click at [507, 267] on icon at bounding box center [505, 268] width 6 height 3
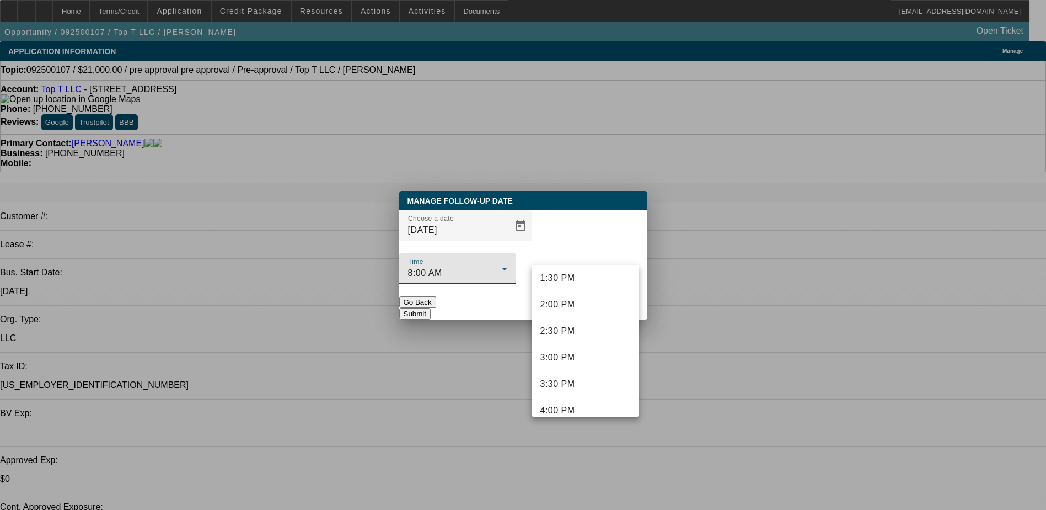
scroll to position [744, 0]
click at [583, 331] on mat-option "3:00 PM" at bounding box center [586, 332] width 108 height 26
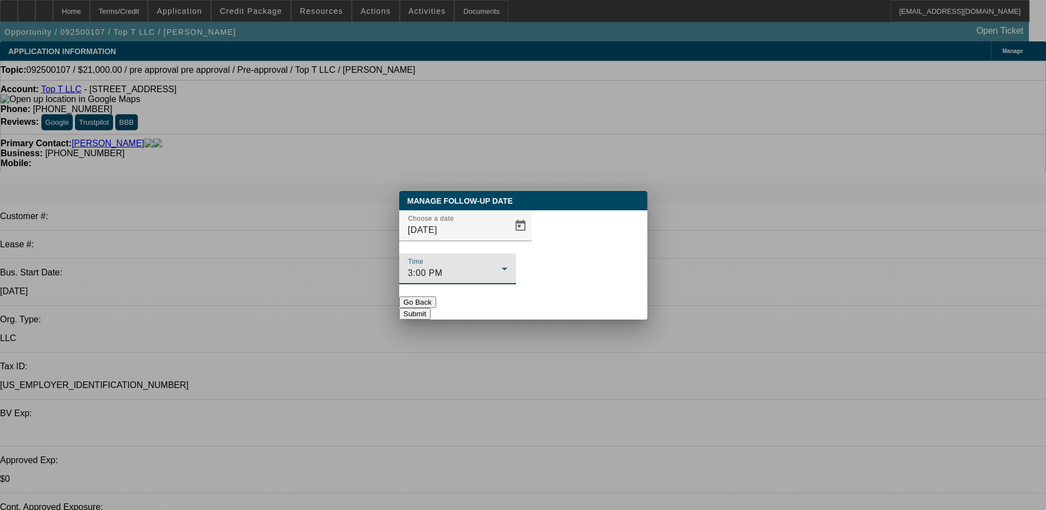
click at [431, 308] on button "Submit" at bounding box center [414, 314] width 31 height 12
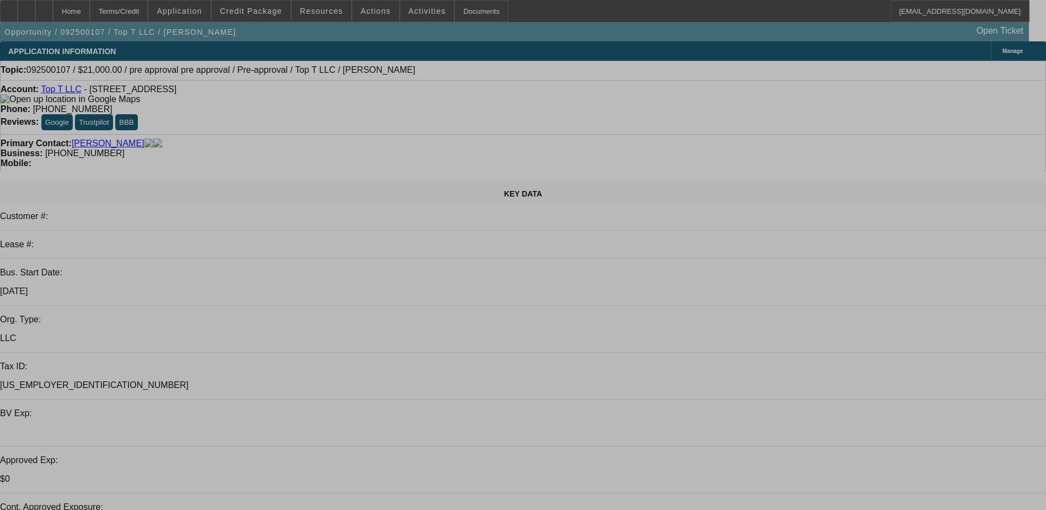
select select "0"
select select "0.1"
select select "0"
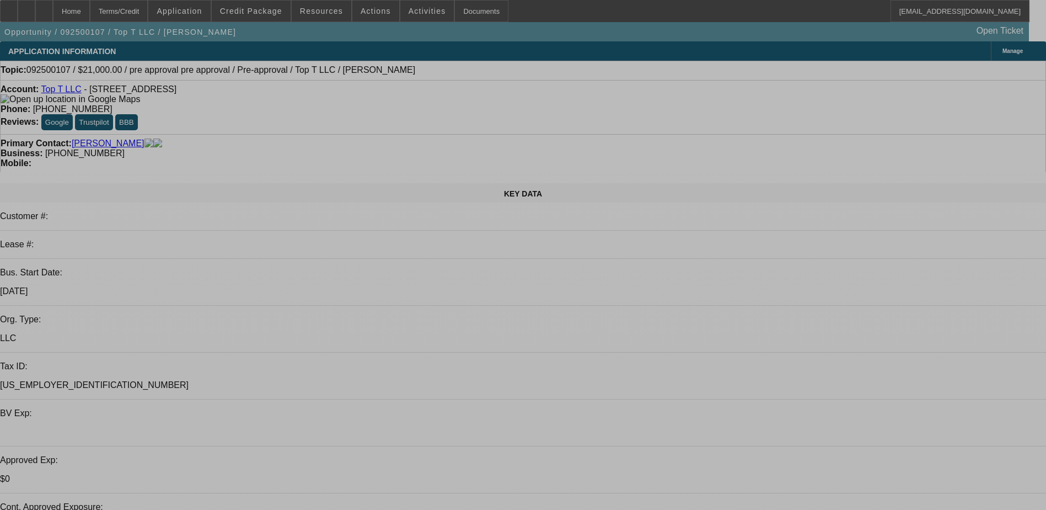
select select "0"
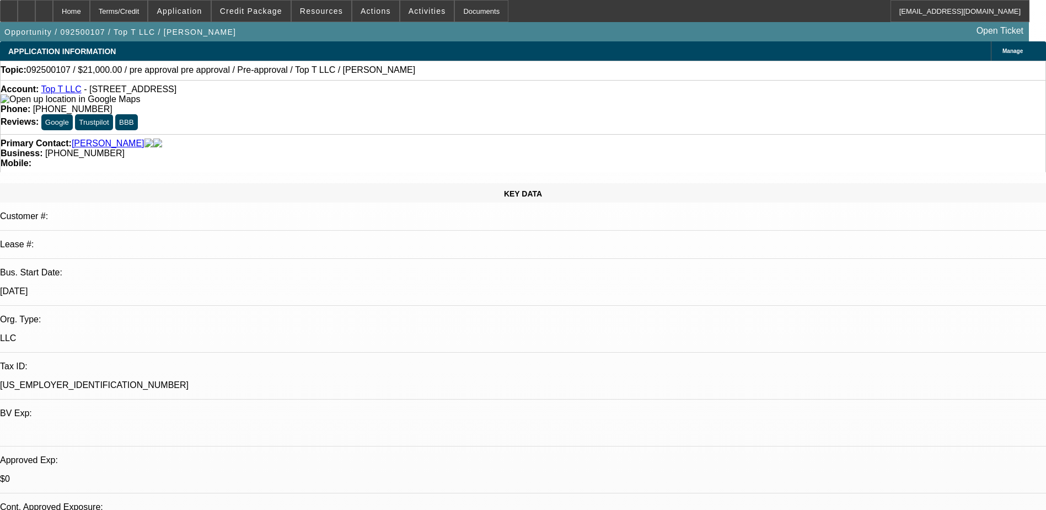
select select "0"
select select "0.1"
select select "0"
select select "0.1"
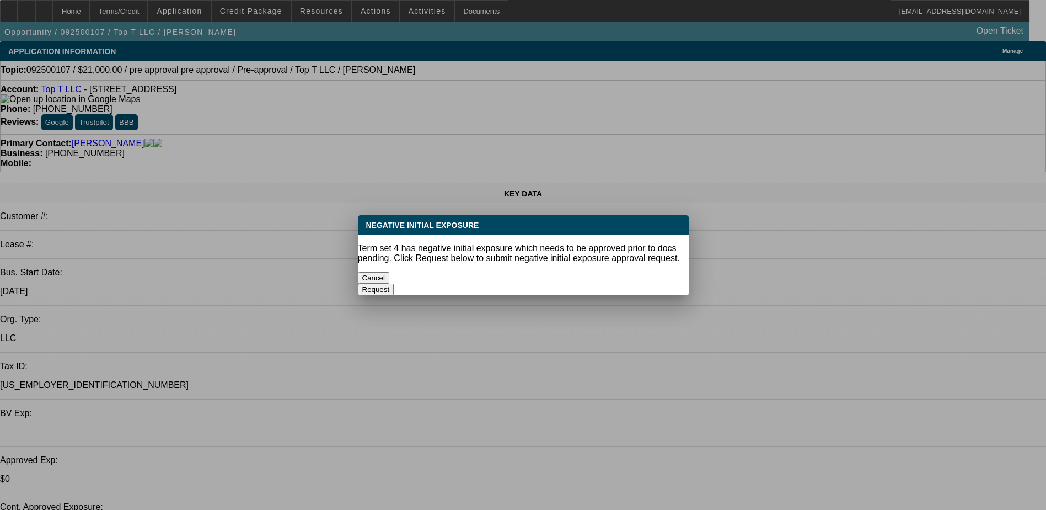
select select "1"
select select "15"
select select "4"
select select "1"
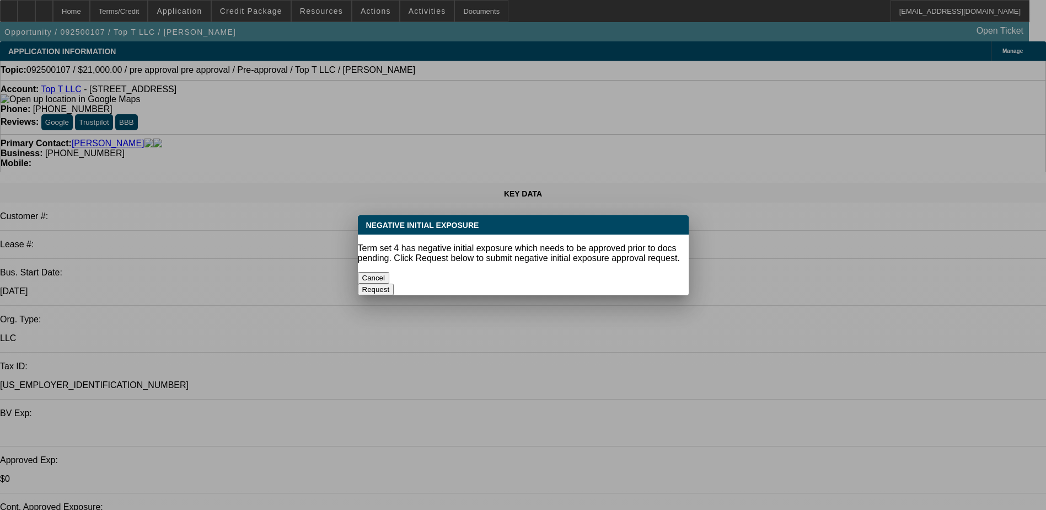
select select "6"
select select "1"
select select "4"
select select "1"
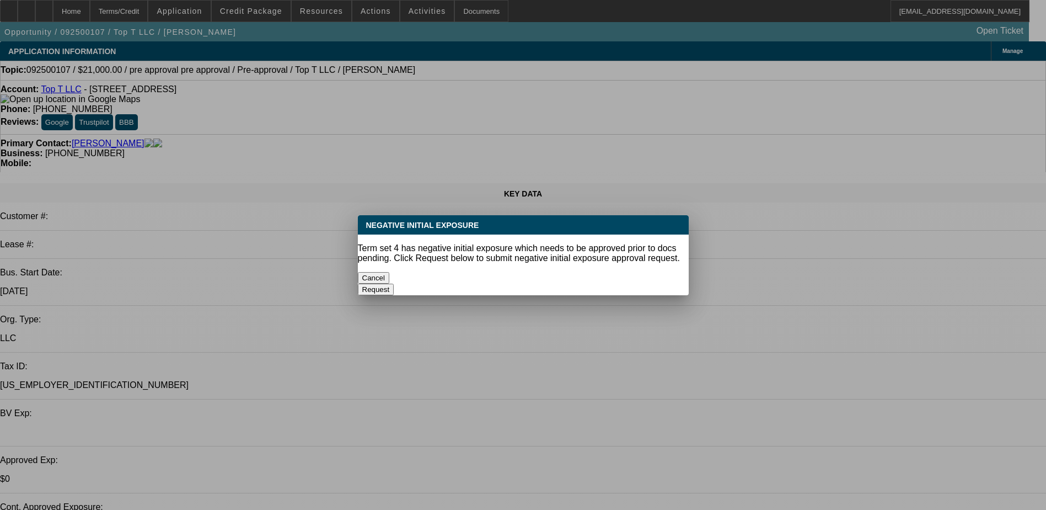
select select "1"
select select "4"
click at [390, 272] on button "Cancel" at bounding box center [374, 278] width 32 height 12
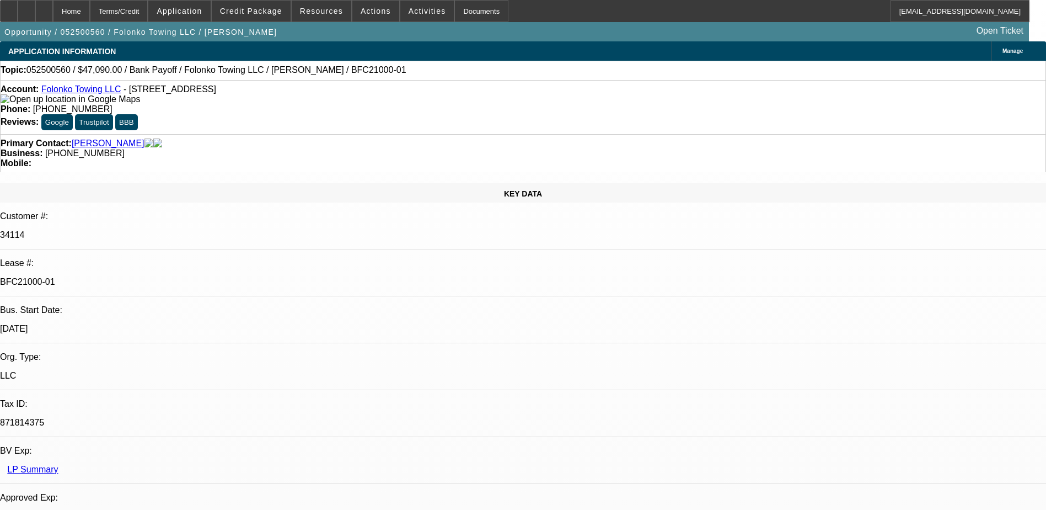
select select "0"
select select "2"
select select "0.1"
select select "0"
select select "2"
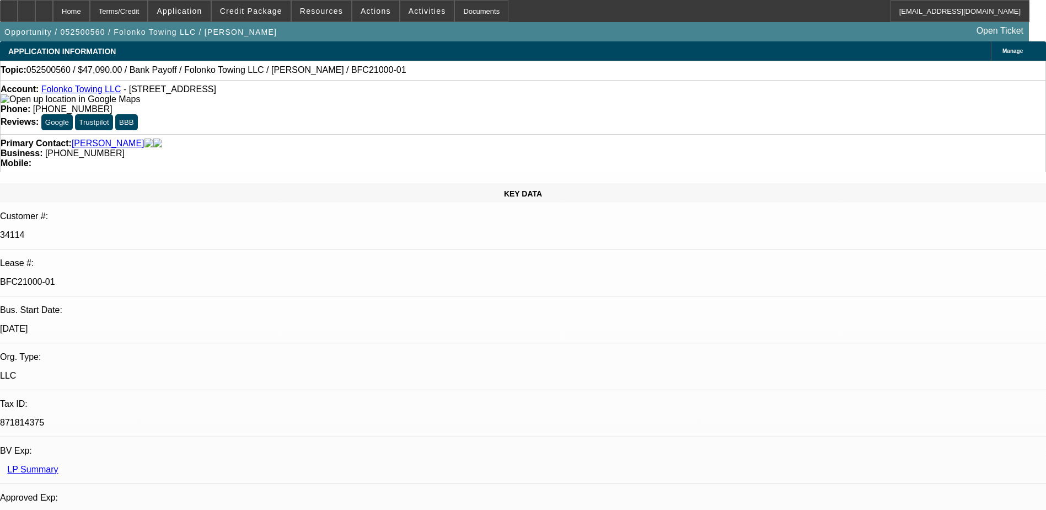
select select "0.1"
select select "0"
select select "2"
select select "0.1"
select select "0"
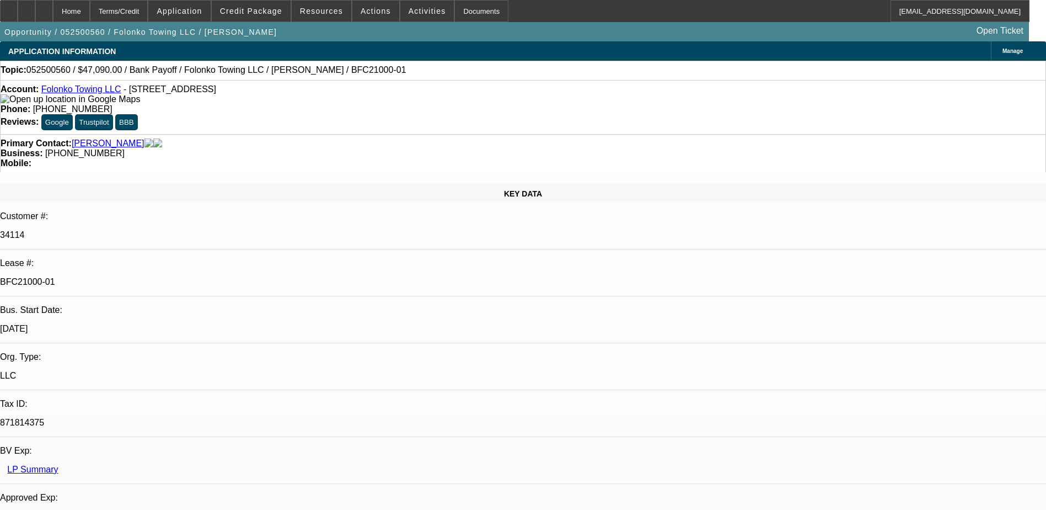
select select "2"
select select "0.1"
select select "1"
select select "2"
select select "4"
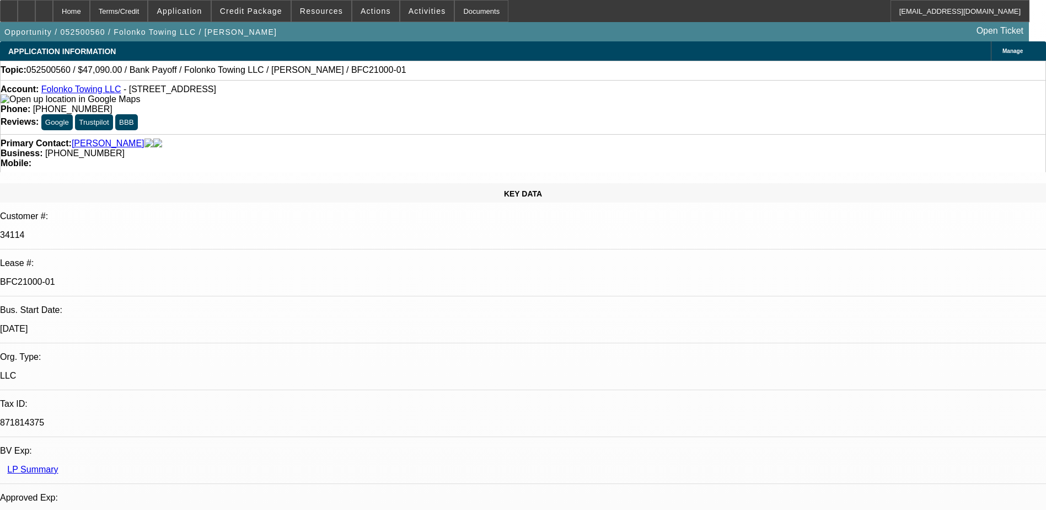
select select "1"
select select "2"
select select "4"
select select "1"
select select "2"
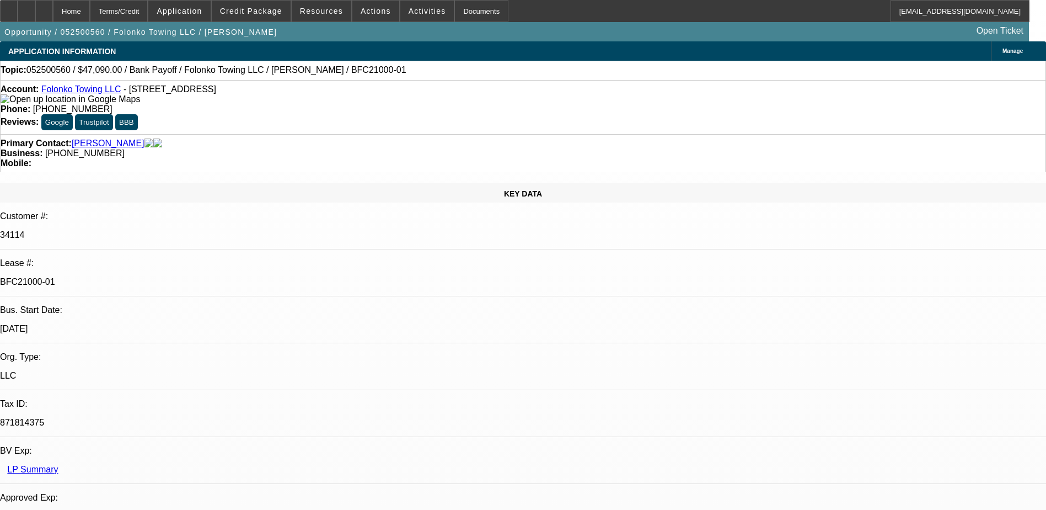
select select "4"
select select "1"
select select "2"
select select "4"
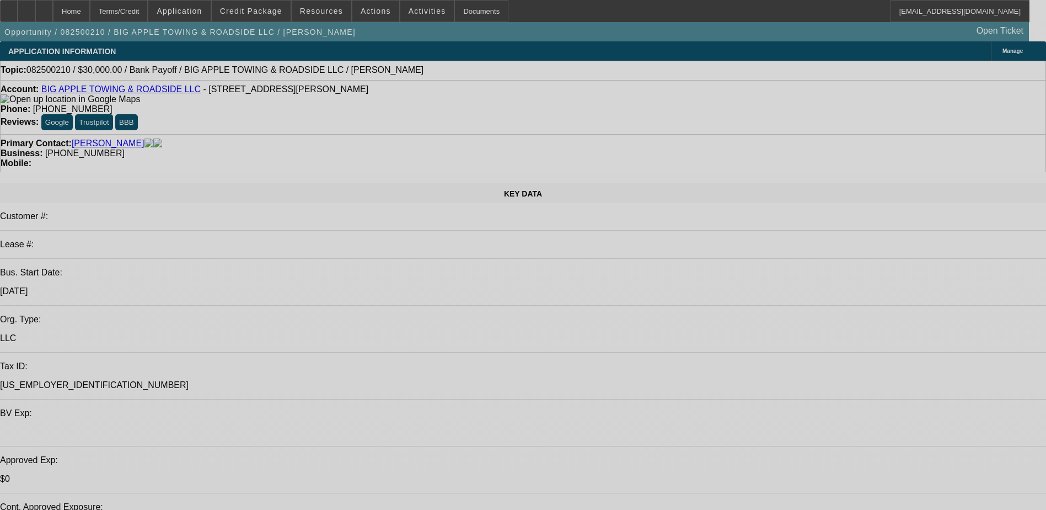
select select "0"
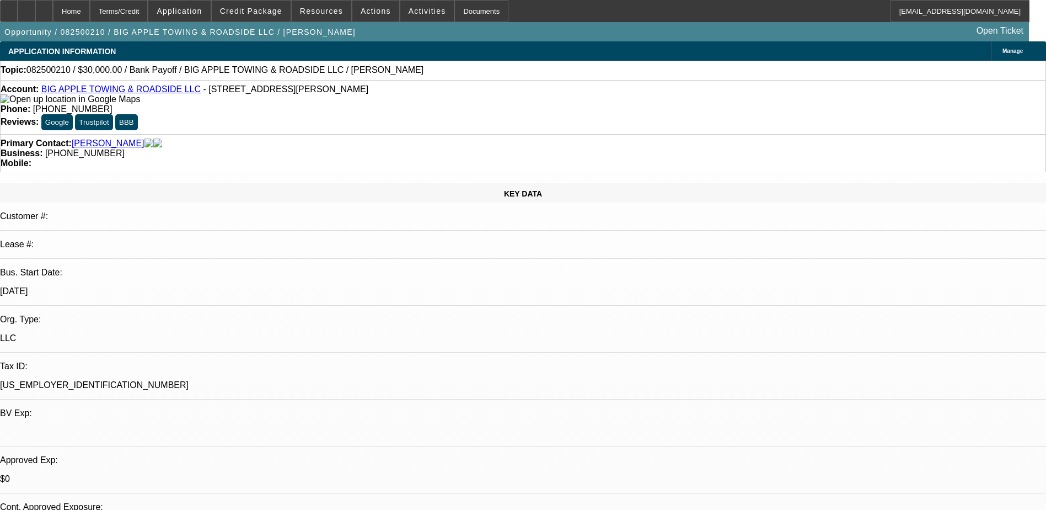
select select "0"
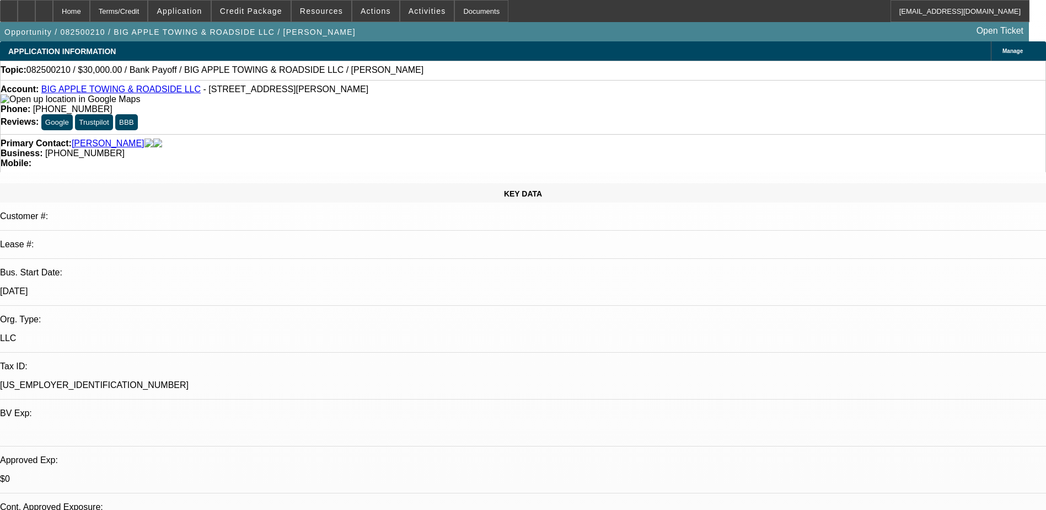
select select "0"
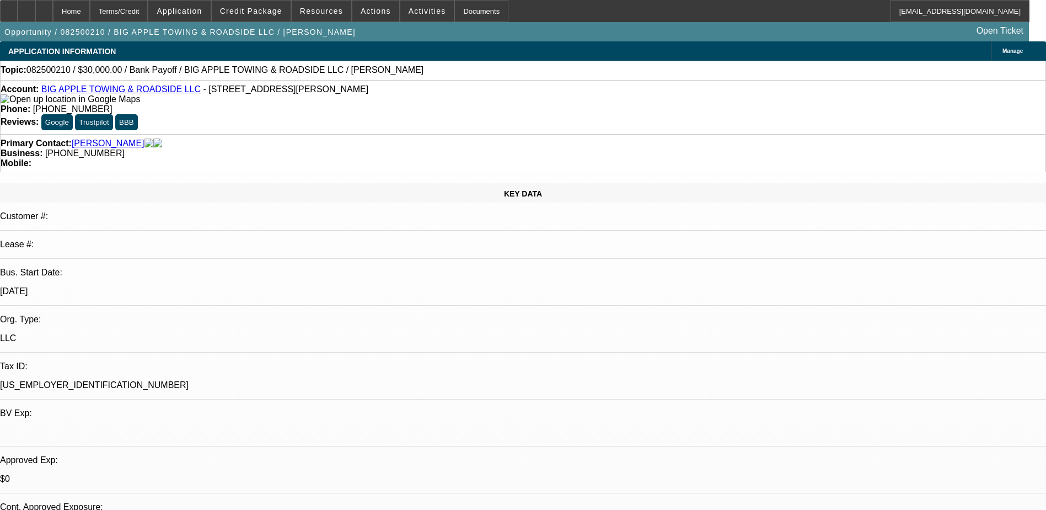
select select "0"
select select "1"
select select "2"
select select "6"
select select "1"
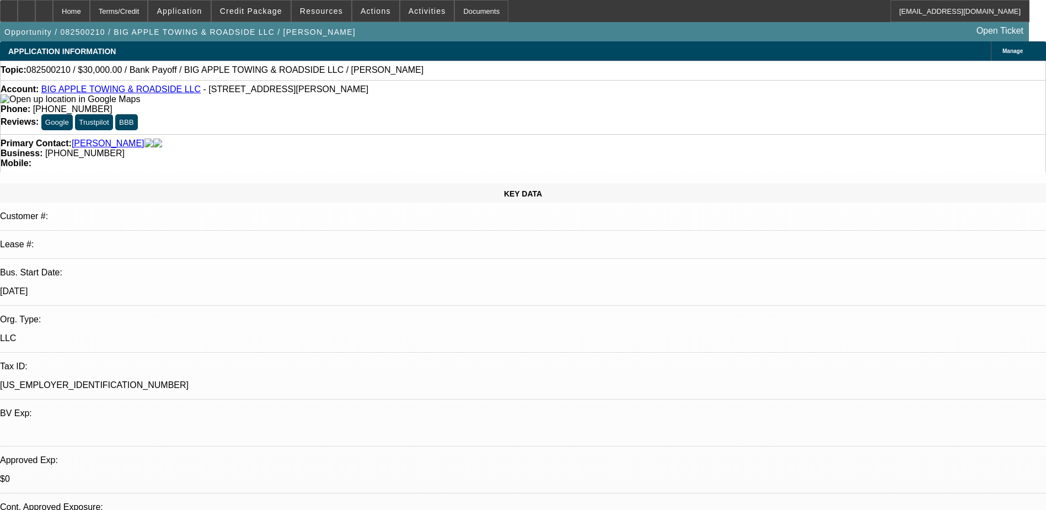
select select "2"
select select "6"
select select "1"
select select "2"
select select "6"
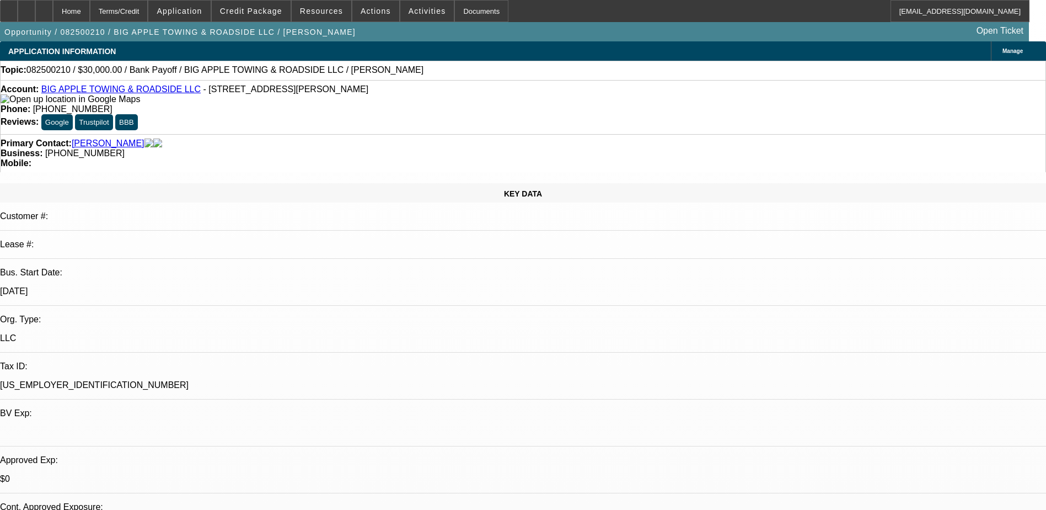
select select "1"
select select "2"
select select "6"
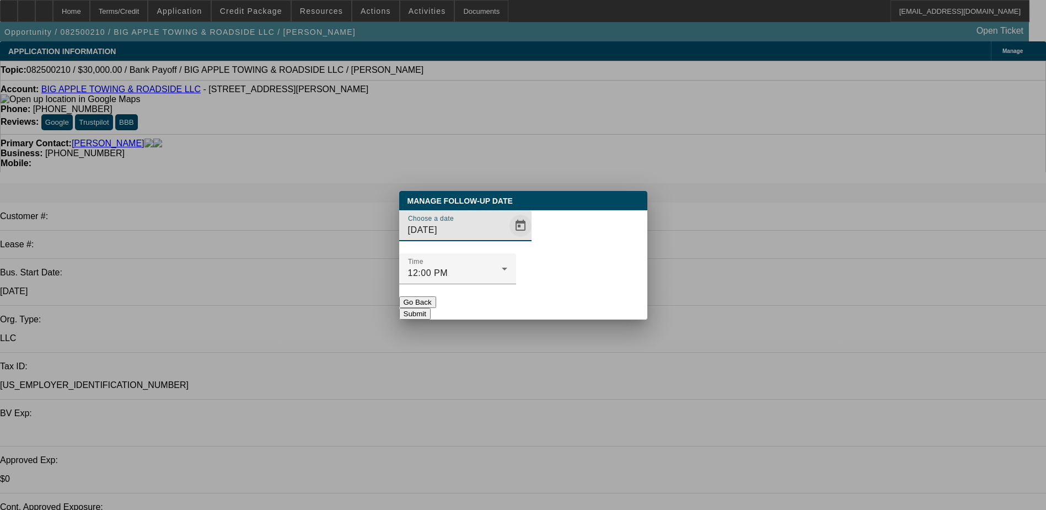
click at [507, 239] on span "Open calendar" at bounding box center [520, 225] width 26 height 26
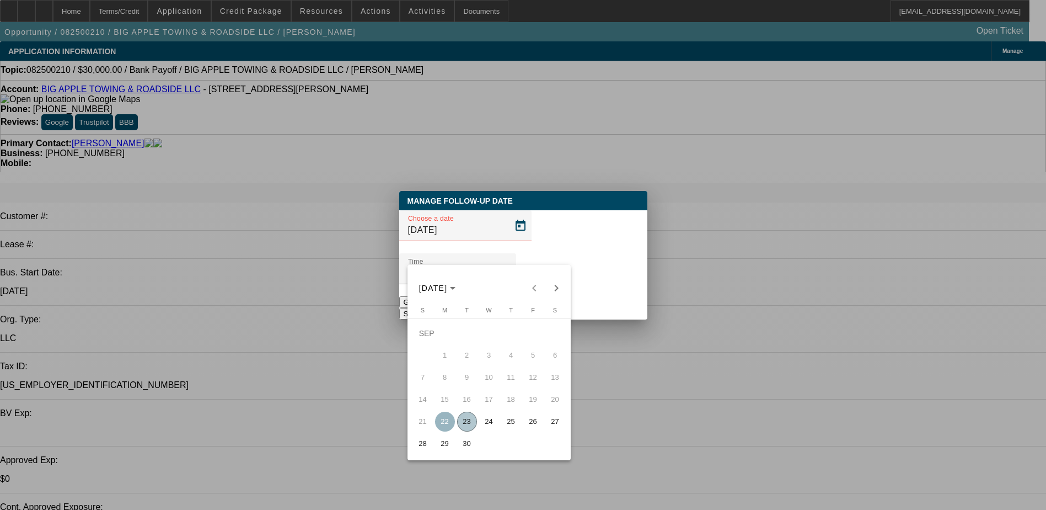
click at [487, 427] on span "24" at bounding box center [489, 421] width 20 height 20
type input "[DATE]"
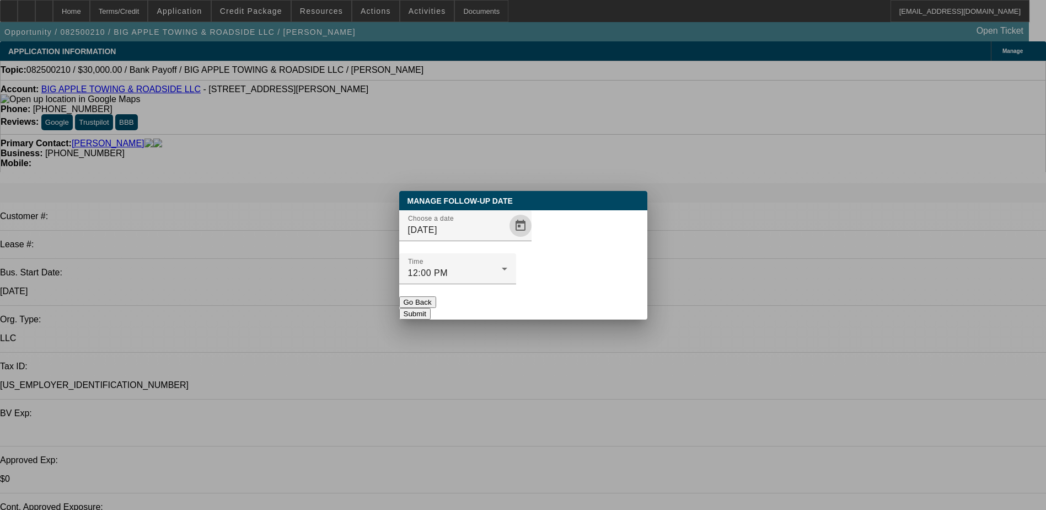
click at [431, 308] on button "Submit" at bounding box center [414, 314] width 31 height 12
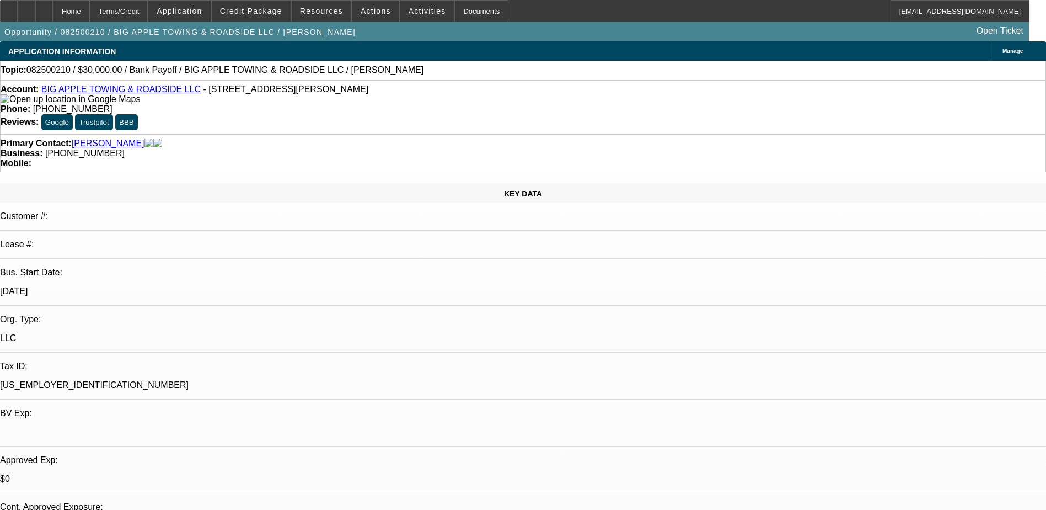
click at [378, 36] on div "Opportunity / 082500210 / BIG APPLE TOWING & ROADSIDE LLC / Suncar, Travis Open…" at bounding box center [514, 31] width 1029 height 19
click at [376, 31] on div "Opportunity / 082500210 / BIG APPLE TOWING & ROADSIDE LLC / Suncar, Travis Open…" at bounding box center [514, 31] width 1029 height 19
click at [514, 32] on div "Opportunity / 082500210 / BIG APPLE TOWING & ROADSIDE LLC / Suncar, Travis Open…" at bounding box center [514, 31] width 1029 height 19
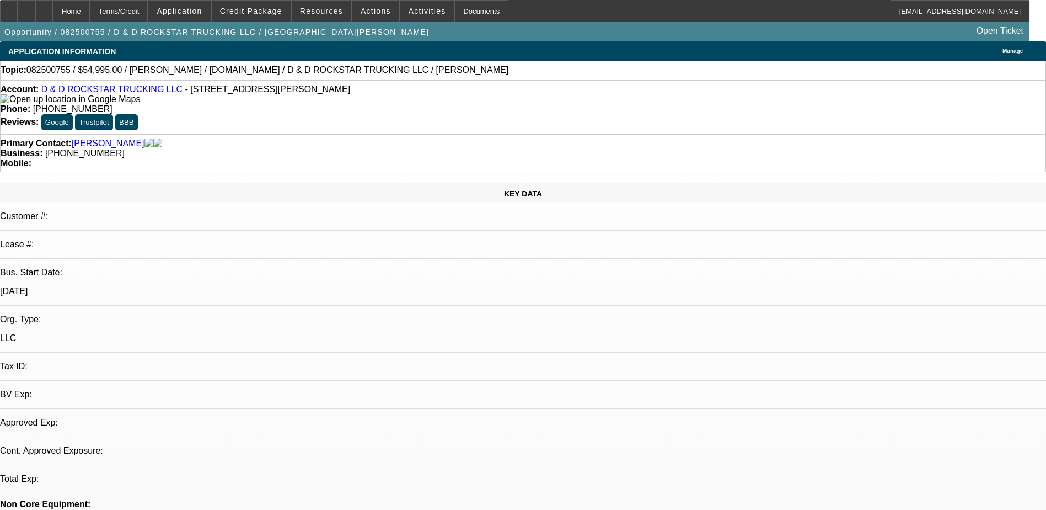
select select "0"
select select "1"
select select "2"
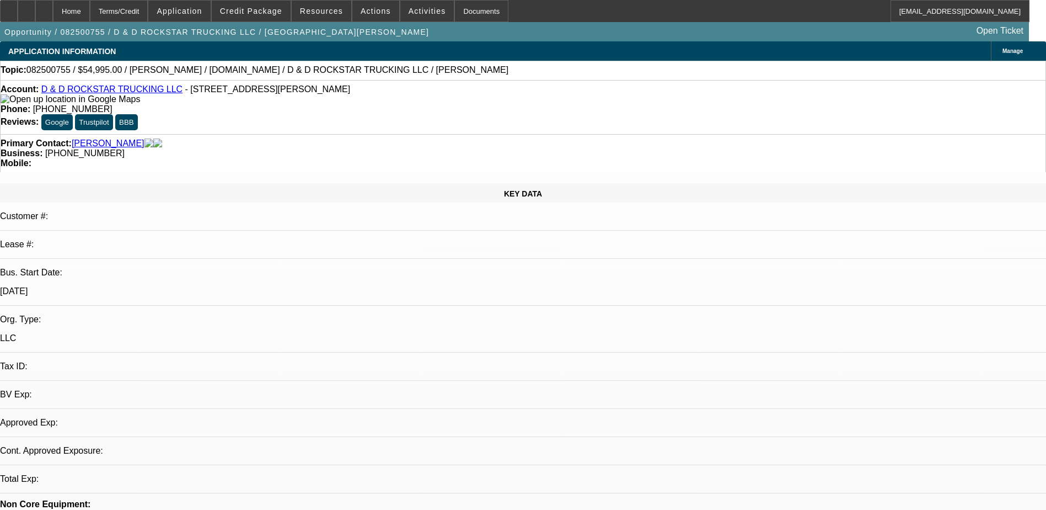
select select "6"
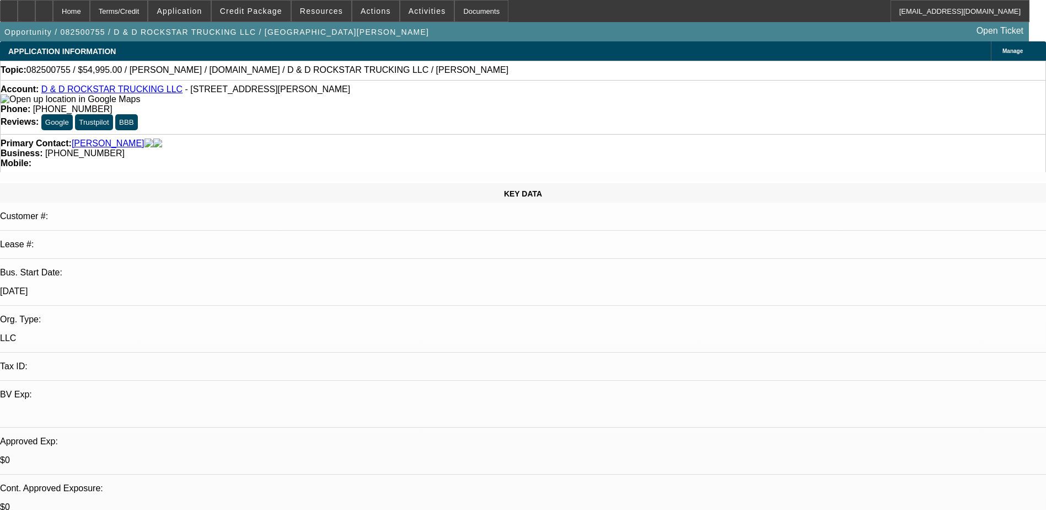
click at [269, 10] on span "Credit Package" at bounding box center [251, 11] width 62 height 9
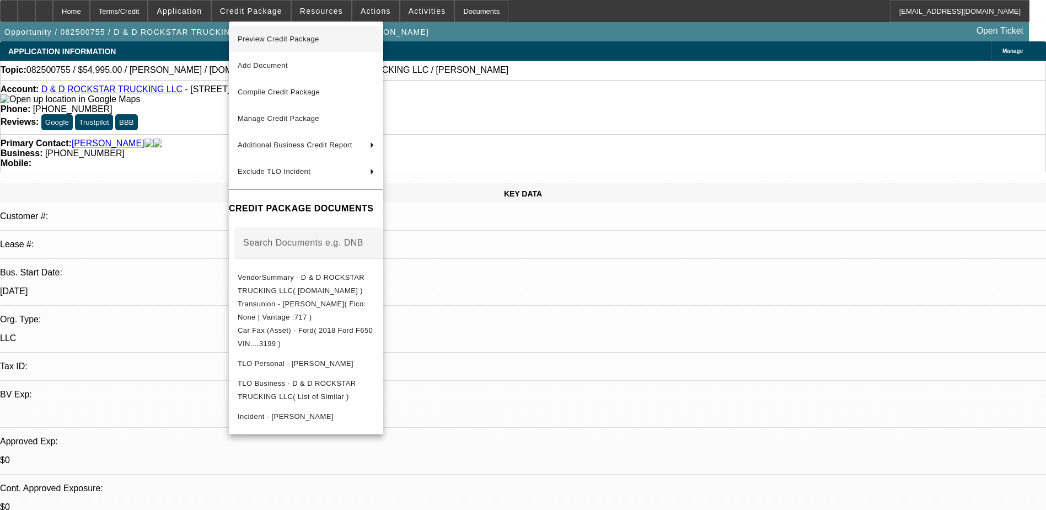
click at [280, 43] on span "Preview Credit Package" at bounding box center [306, 39] width 137 height 13
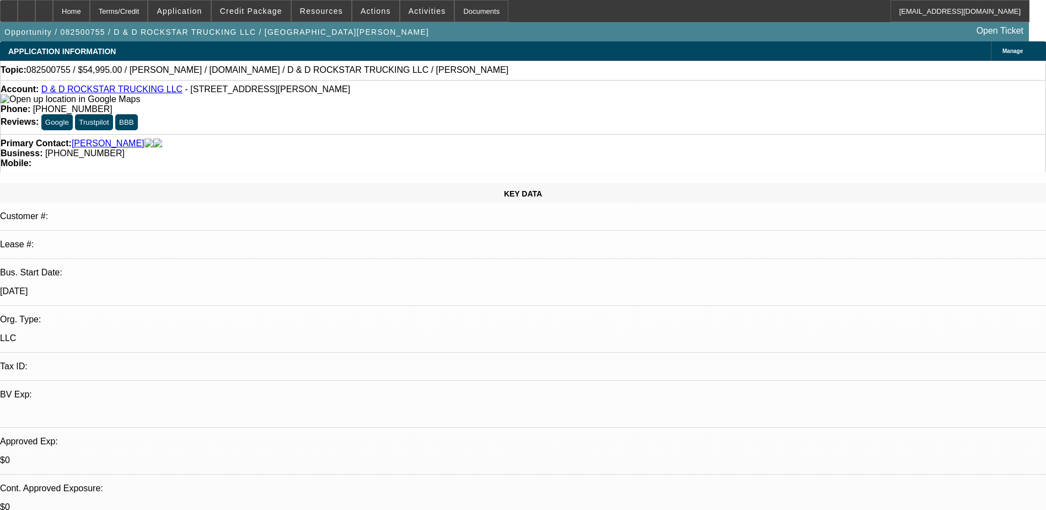
radio input "true"
type textarea "sent text asking for clarification"
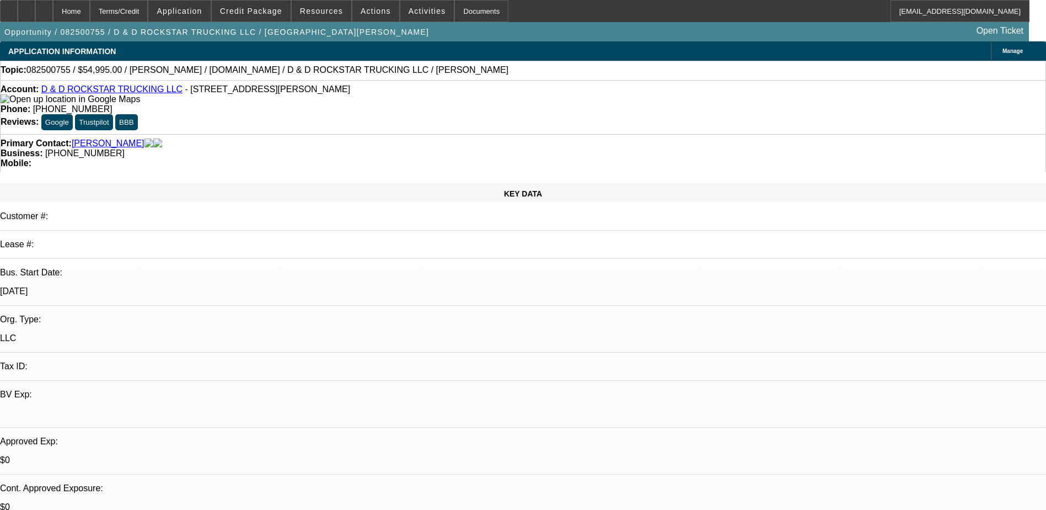
radio input "true"
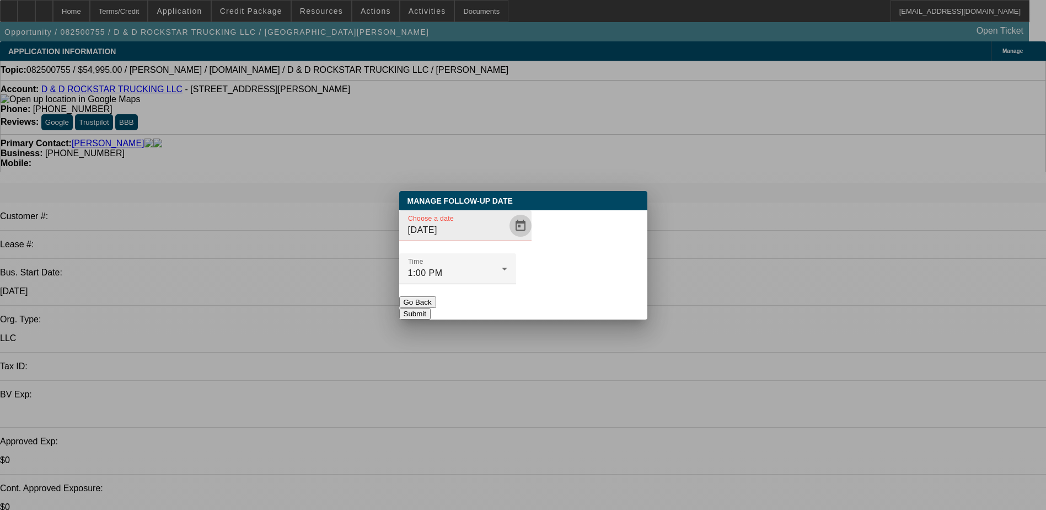
click at [507, 239] on span "Open calendar" at bounding box center [520, 225] width 26 height 26
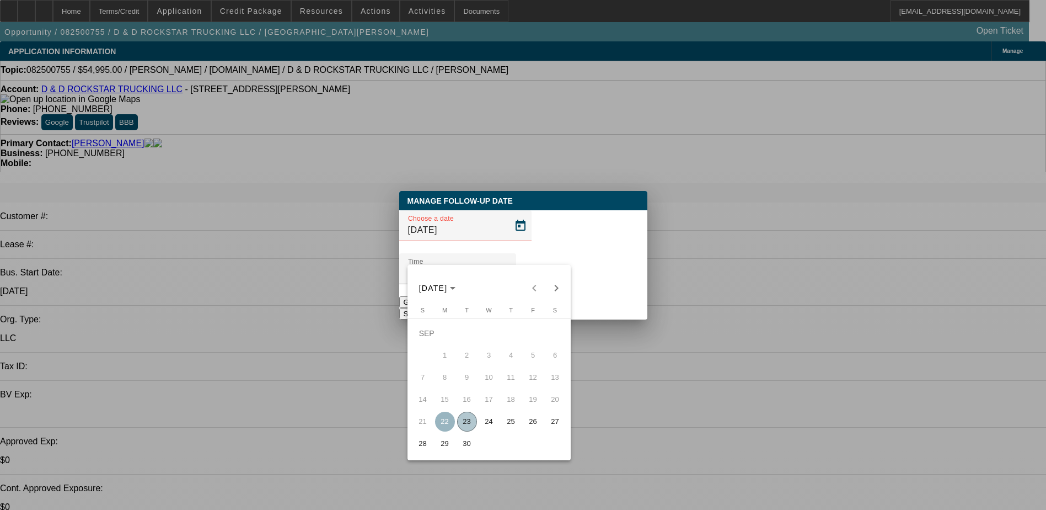
click at [527, 426] on span "26" at bounding box center [533, 421] width 20 height 20
type input "9/26/2025"
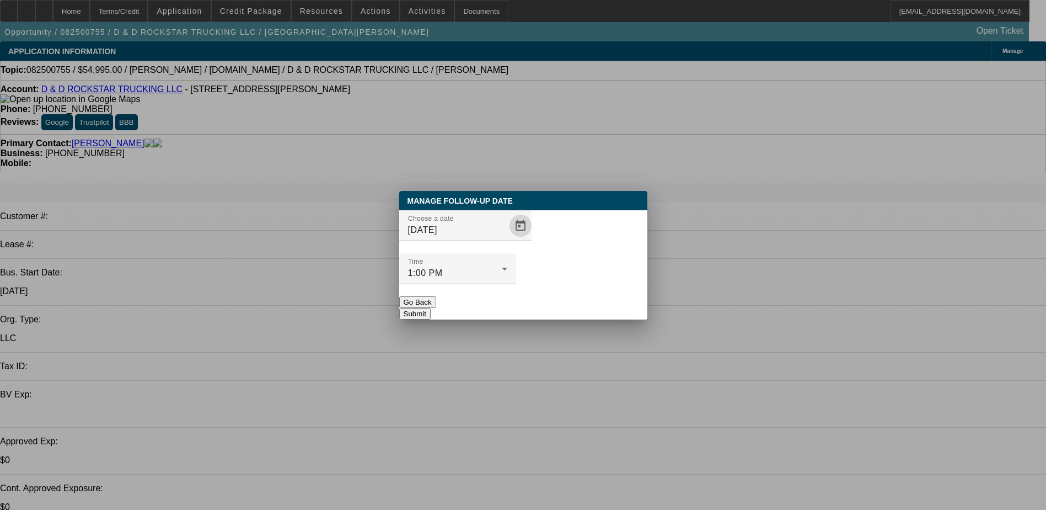
click at [431, 308] on button "Submit" at bounding box center [414, 314] width 31 height 12
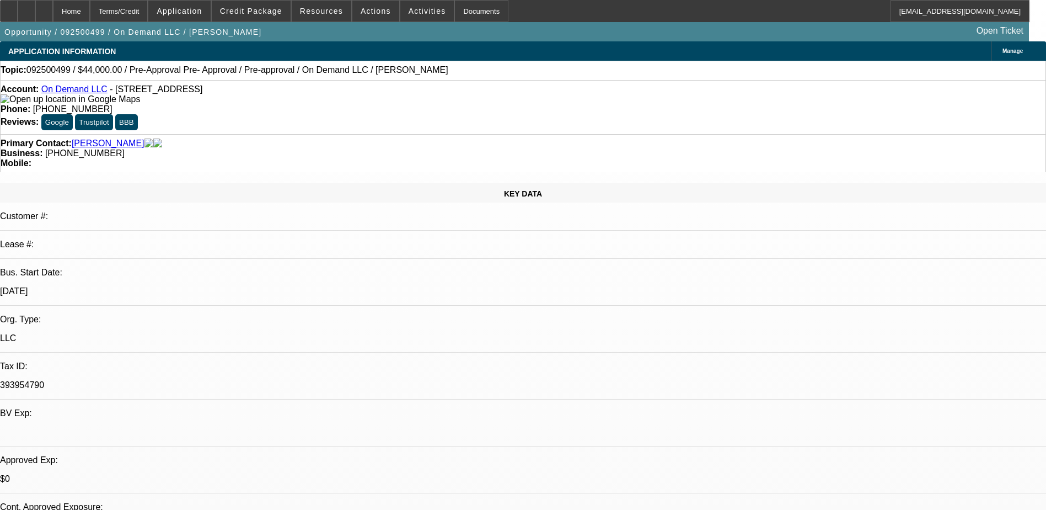
select select "0.2"
select select "2"
select select "0.1"
select select "4"
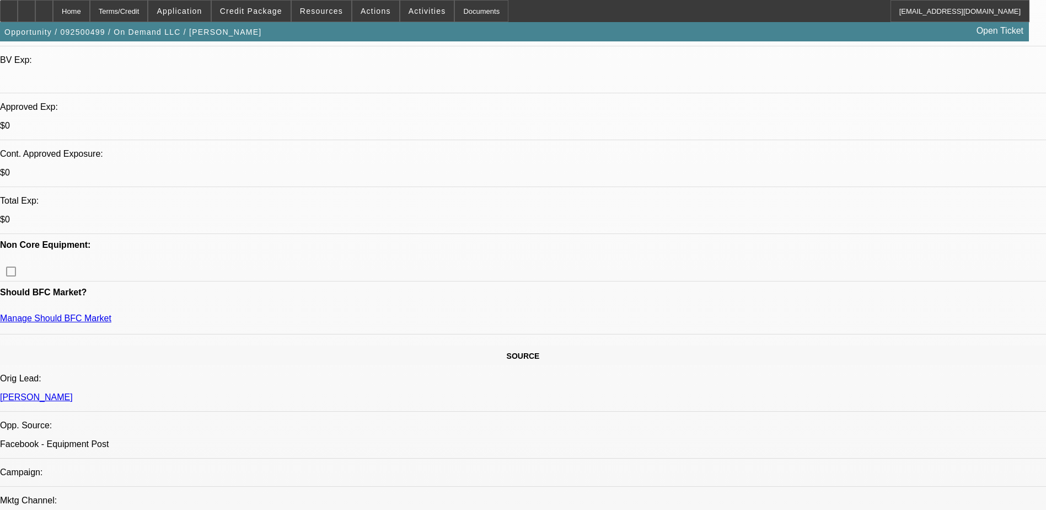
scroll to position [221, 0]
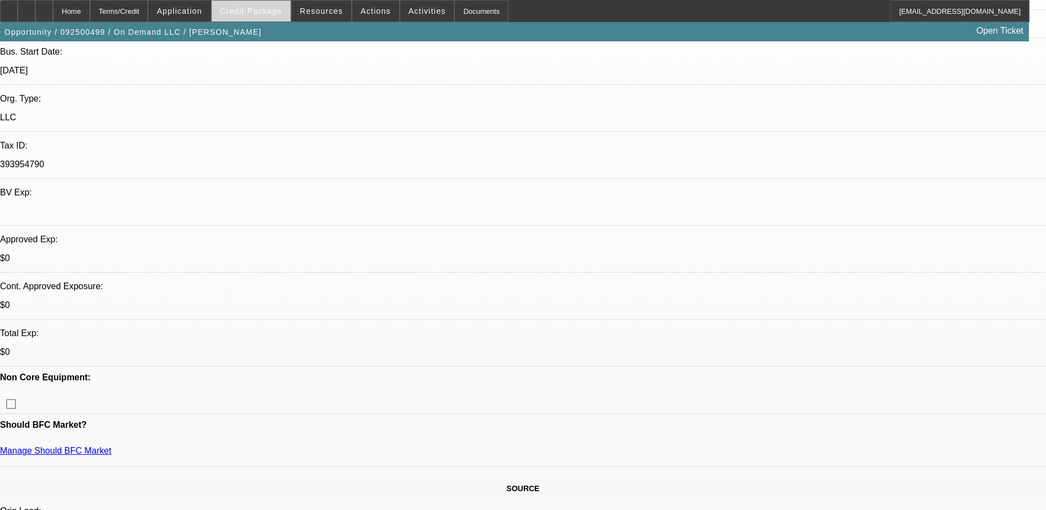
click at [254, 10] on span "Credit Package" at bounding box center [251, 11] width 62 height 9
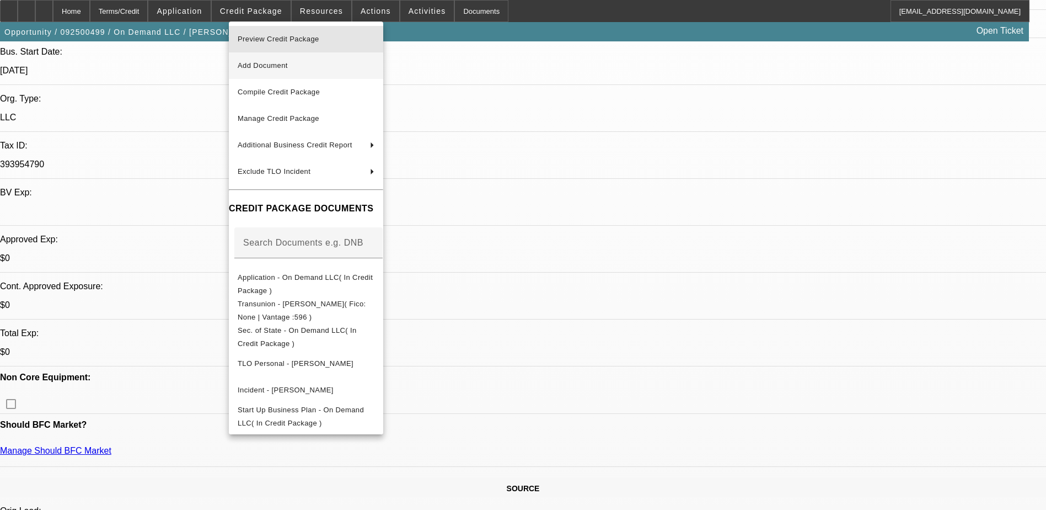
click at [277, 39] on span "Preview Credit Package" at bounding box center [279, 39] width 82 height 8
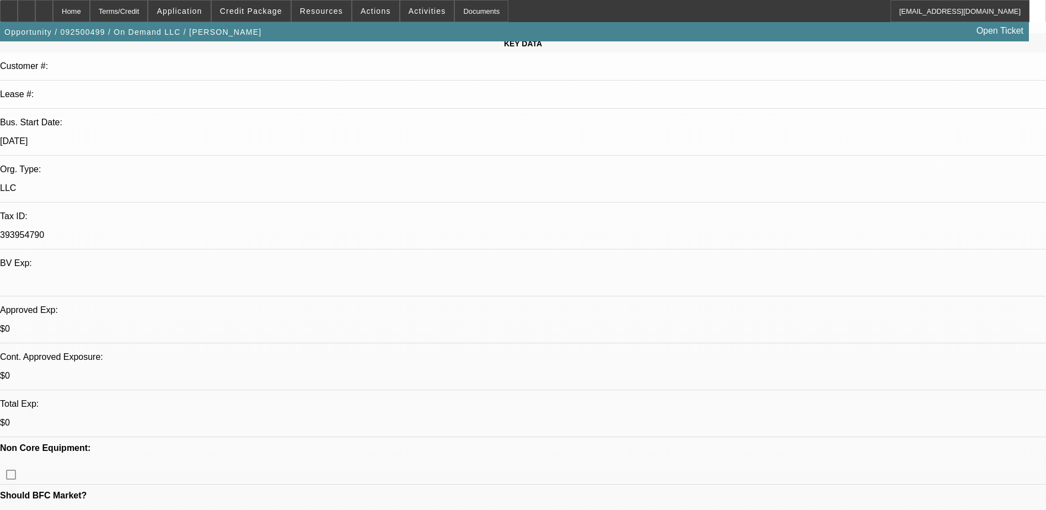
scroll to position [0, 0]
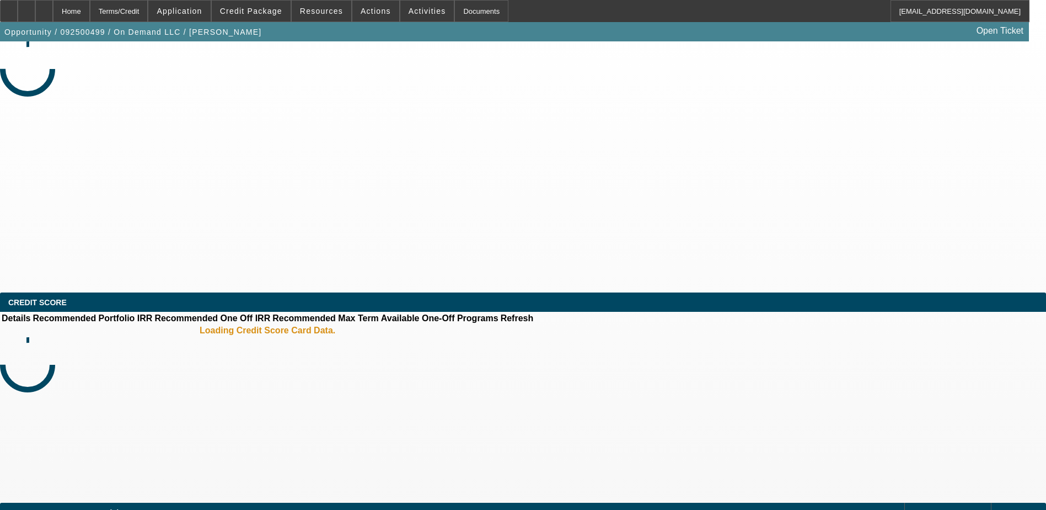
select select "0.2"
select select "0.1"
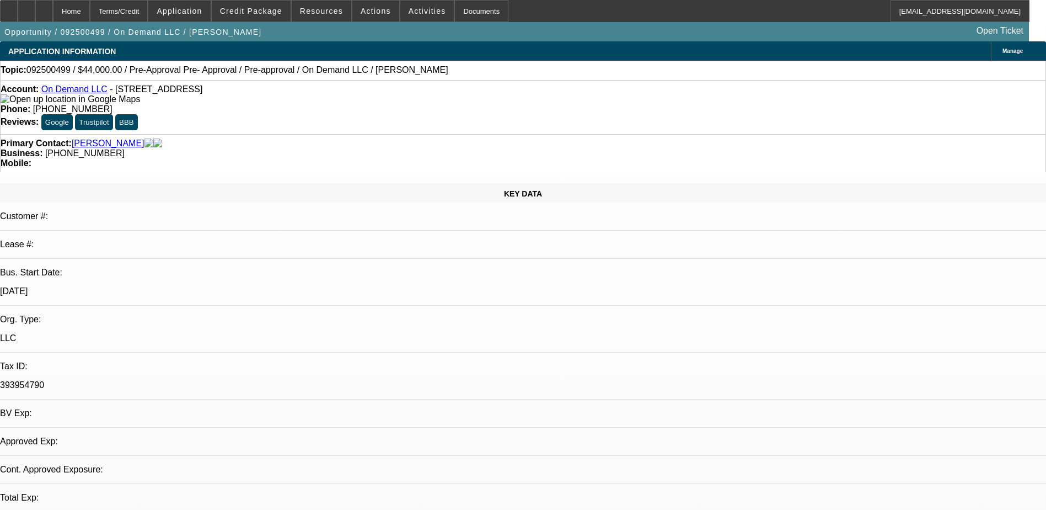
select select "1"
select select "2"
select select "4"
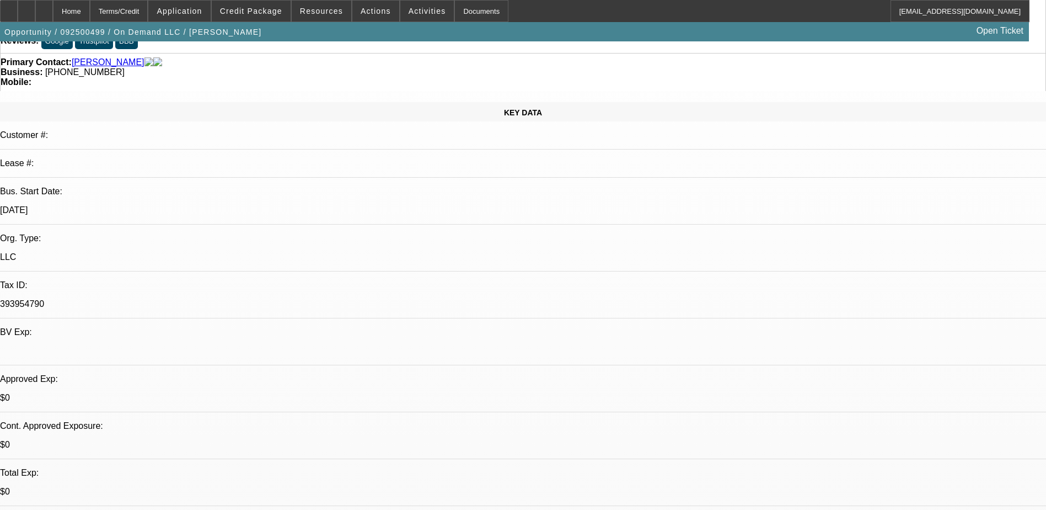
scroll to position [55, 0]
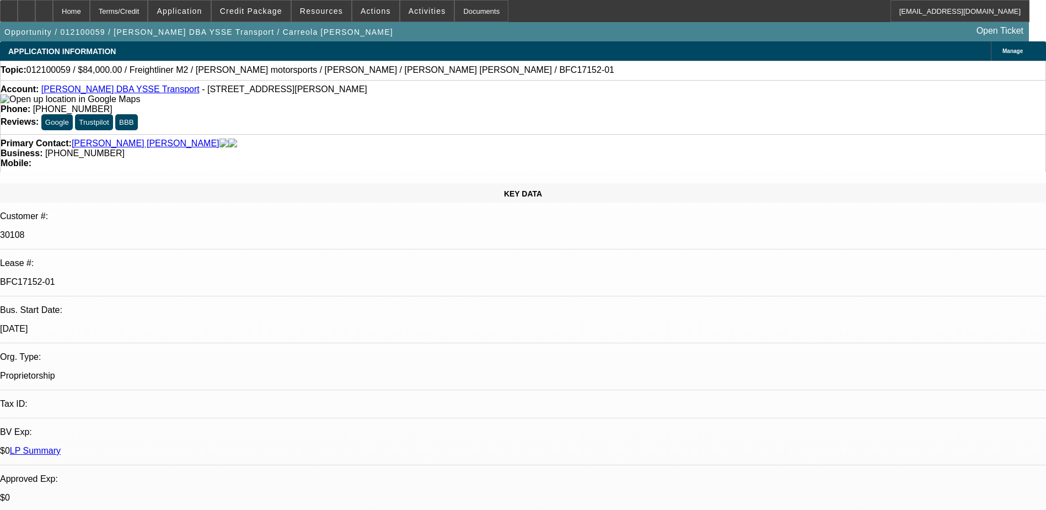
select select "0"
select select "2"
select select "0.1"
select select "0"
select select "2"
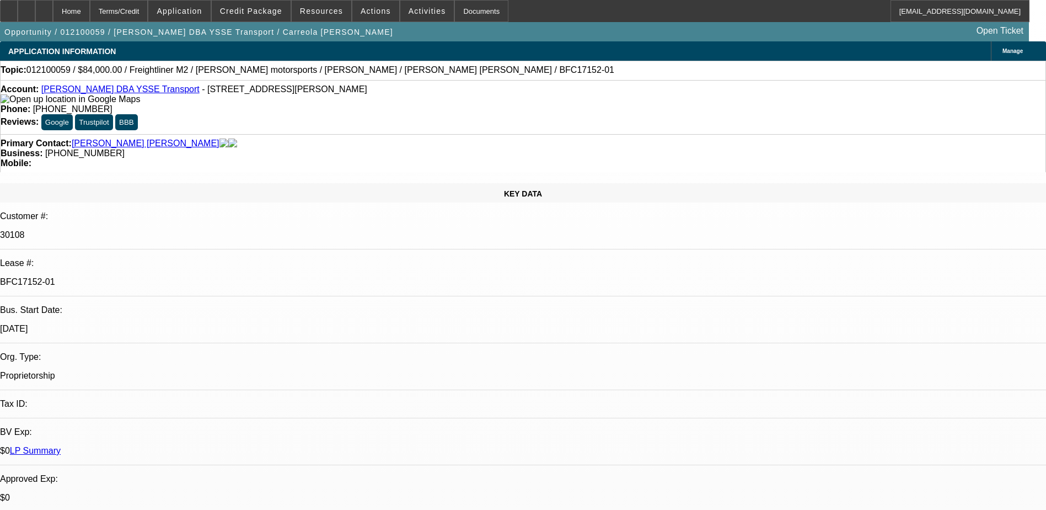
select select "0.1"
select select "0.2"
select select "0"
select select "0.1"
select select "0.15"
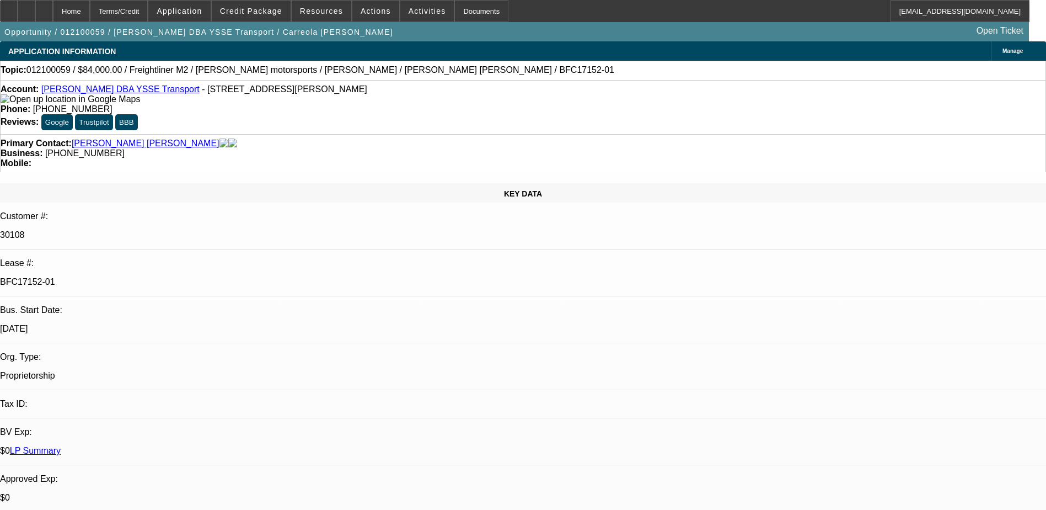
select select "0"
select select "0.1"
select select "1"
select select "2"
select select "4"
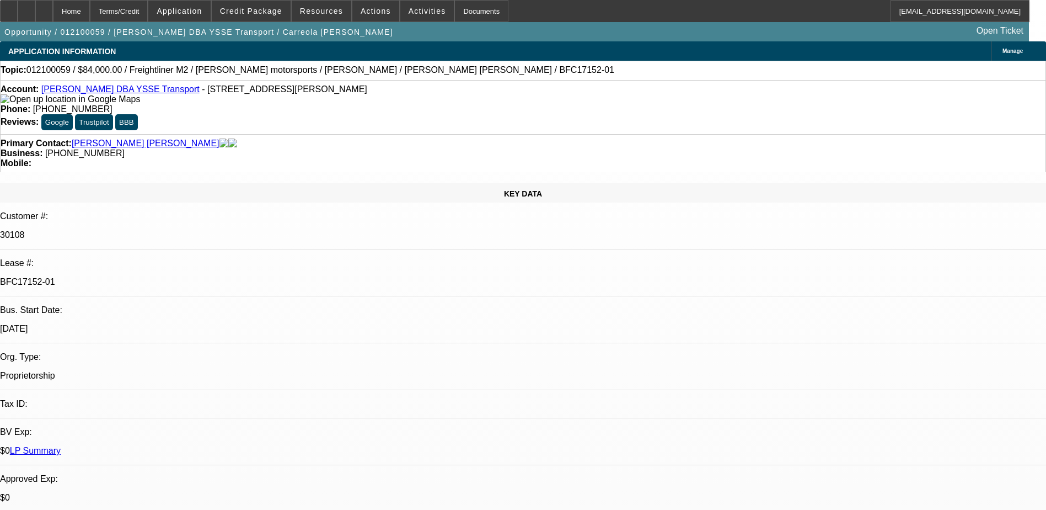
select select "1"
select select "2"
select select "4"
select select "1"
select select "2"
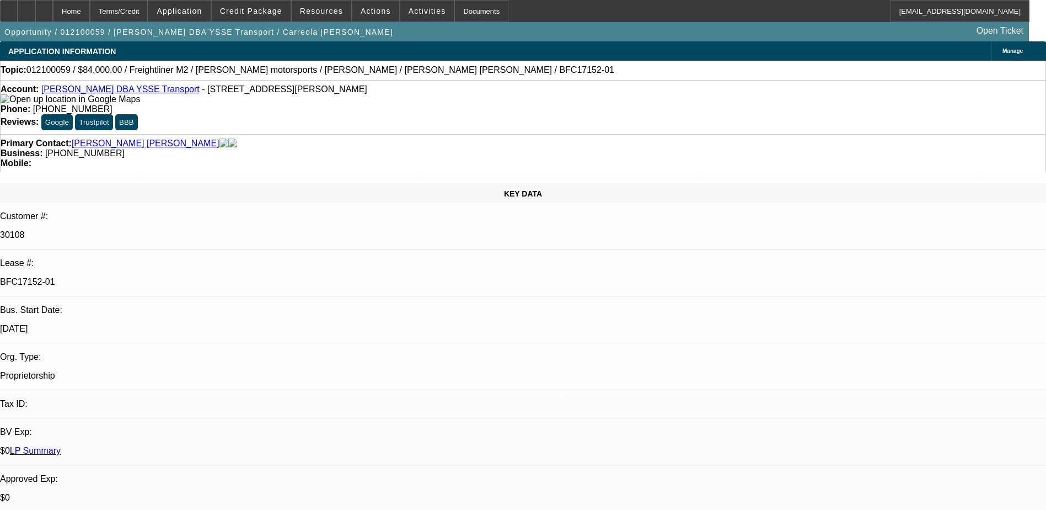
select select "4"
select select "1"
select select "2"
select select "4"
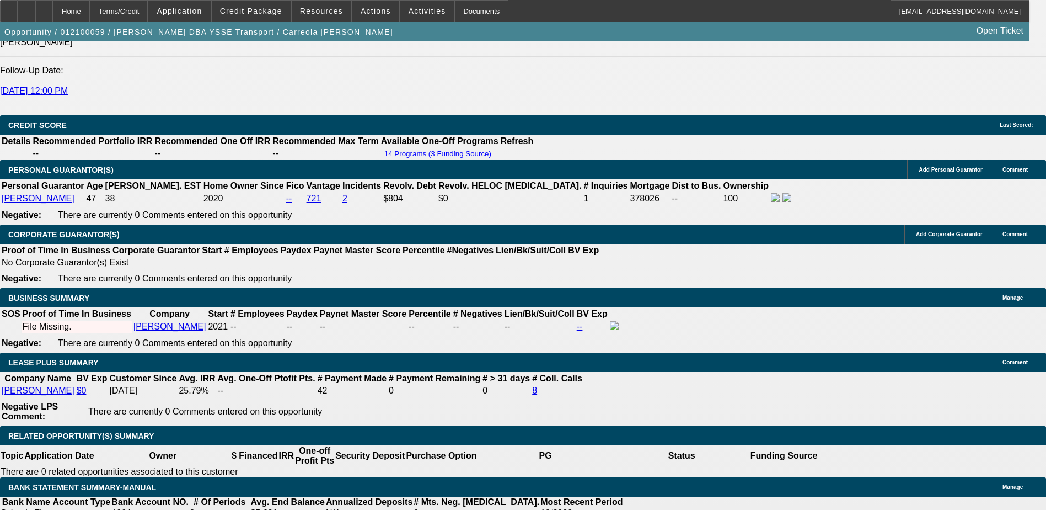
scroll to position [1544, 0]
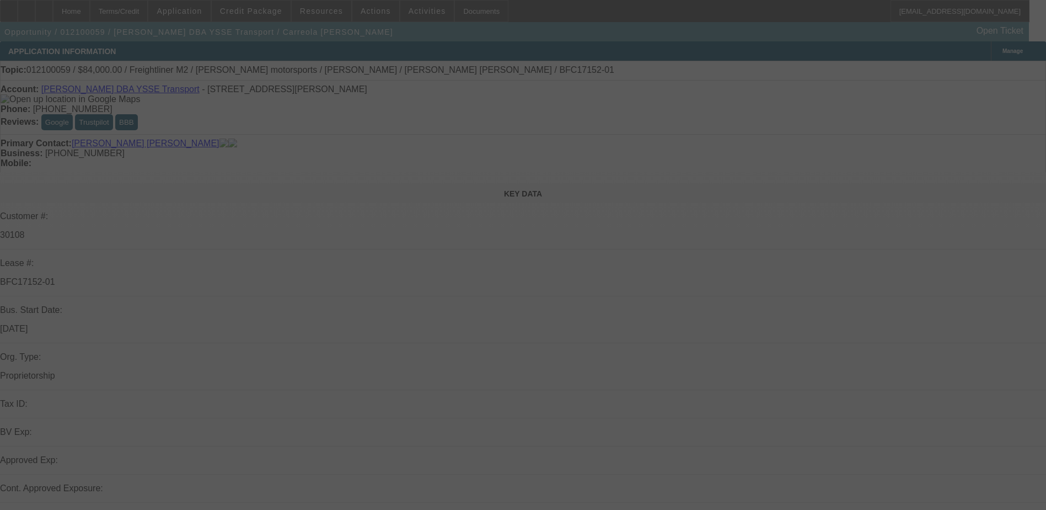
drag, startPoint x: 249, startPoint y: 341, endPoint x: 245, endPoint y: 372, distance: 31.1
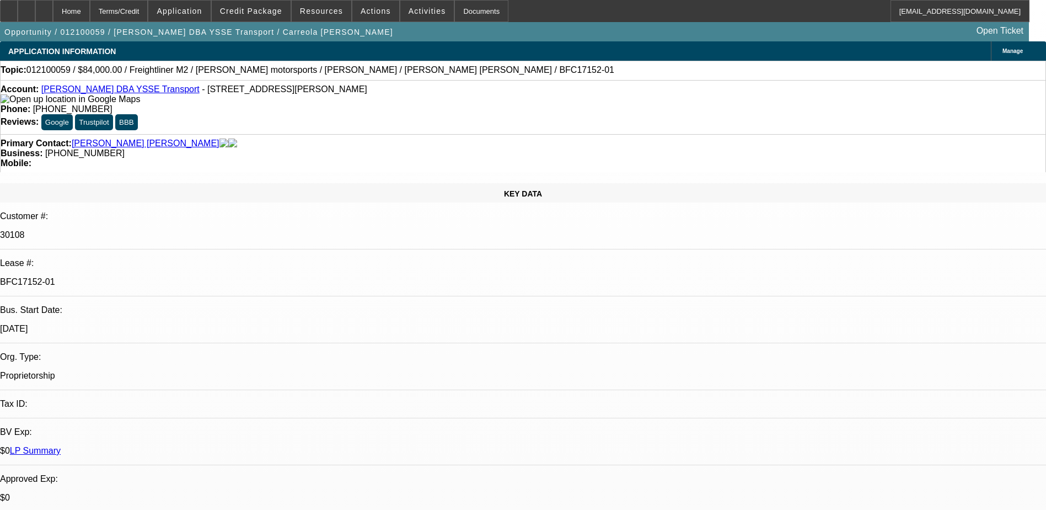
drag, startPoint x: 245, startPoint y: 372, endPoint x: 442, endPoint y: 84, distance: 349.0
select select "0"
select select "2"
select select "0.1"
select select "0"
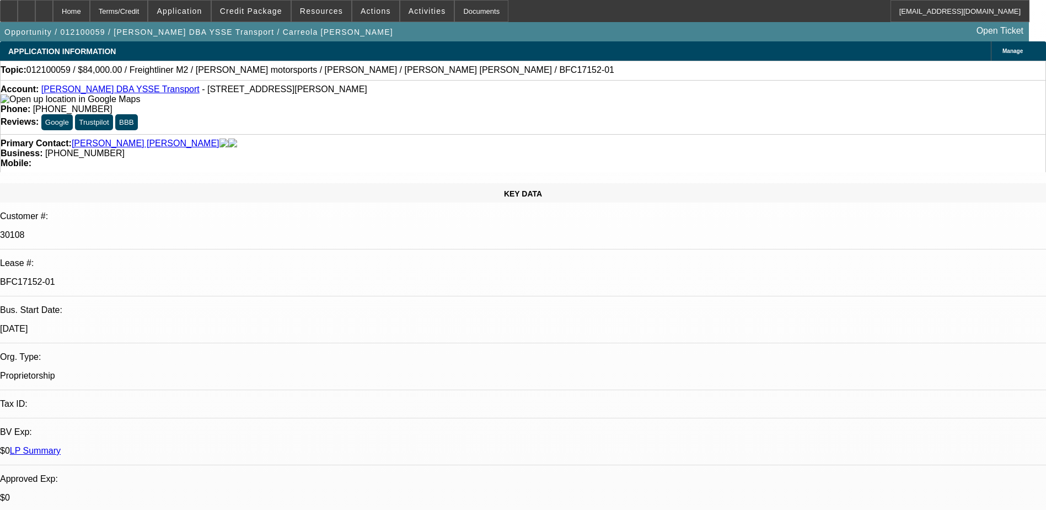
select select "2"
select select "0.1"
select select "0.2"
select select "0"
select select "0.1"
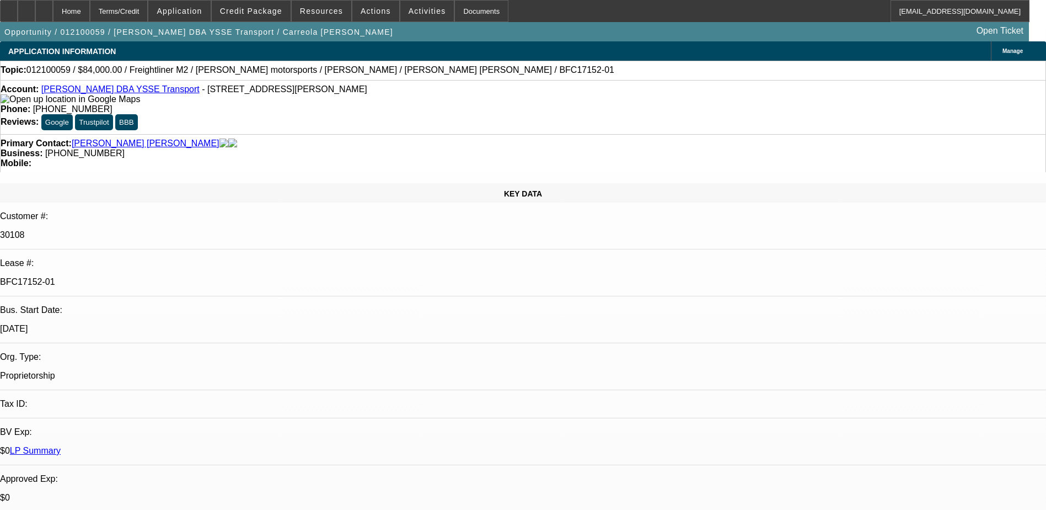
select select "0.15"
select select "0"
select select "0.1"
select select "1"
select select "2"
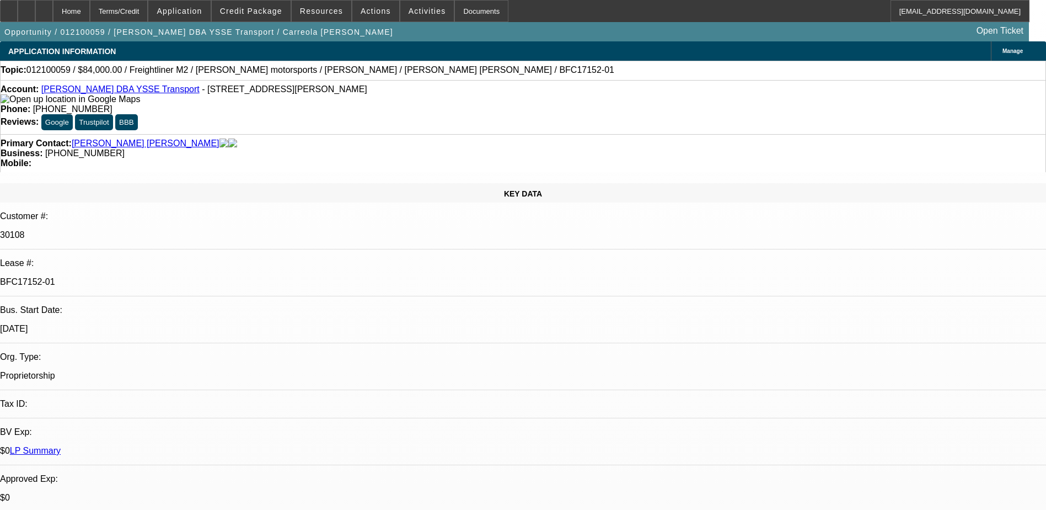
select select "4"
select select "1"
select select "2"
select select "4"
select select "1"
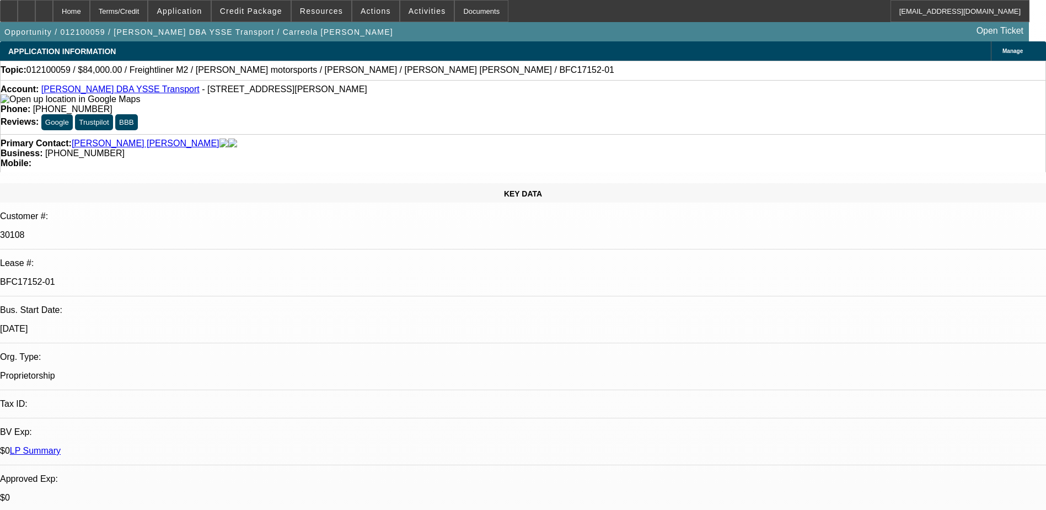
select select "2"
select select "4"
select select "1"
select select "2"
select select "4"
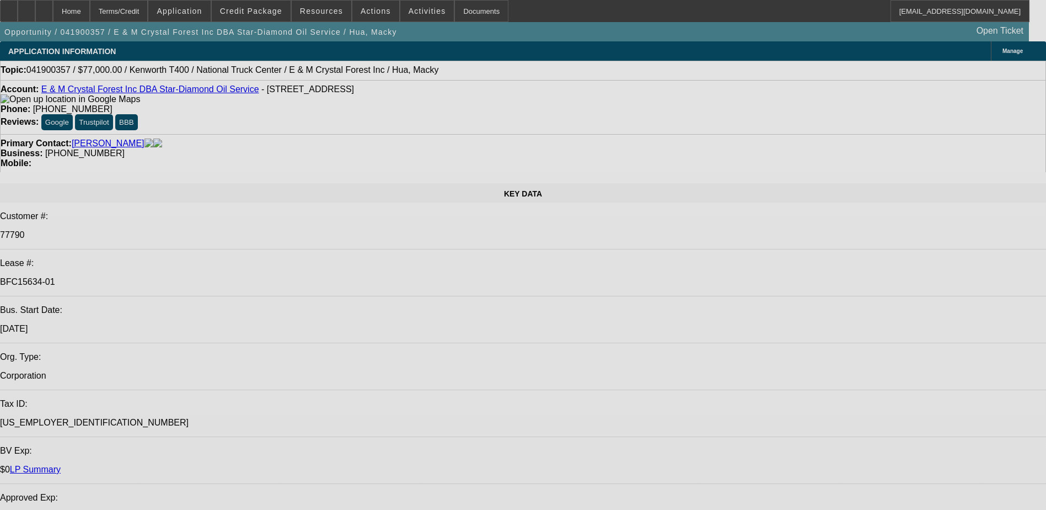
select select "0"
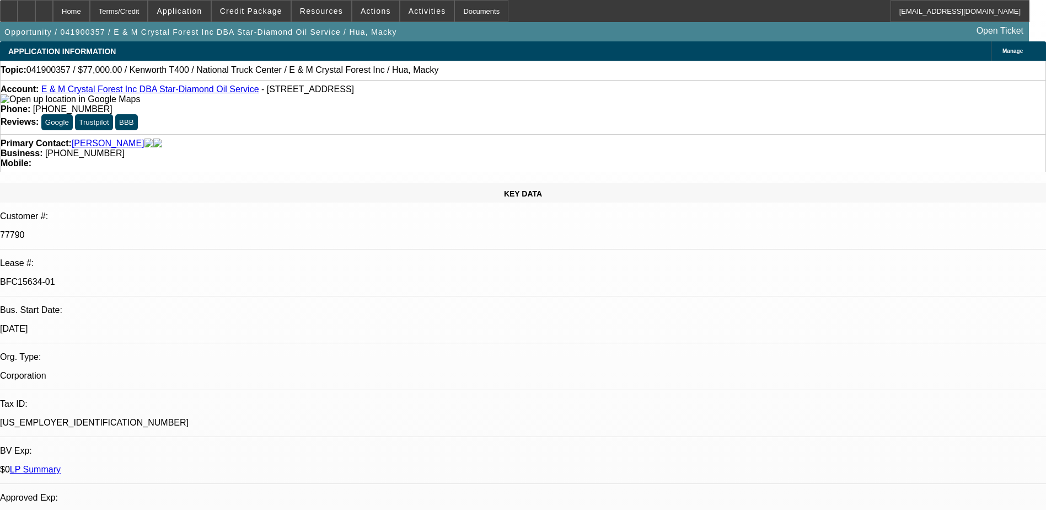
select select "2"
select select "0.1"
select select "0"
select select "2"
select select "0.1"
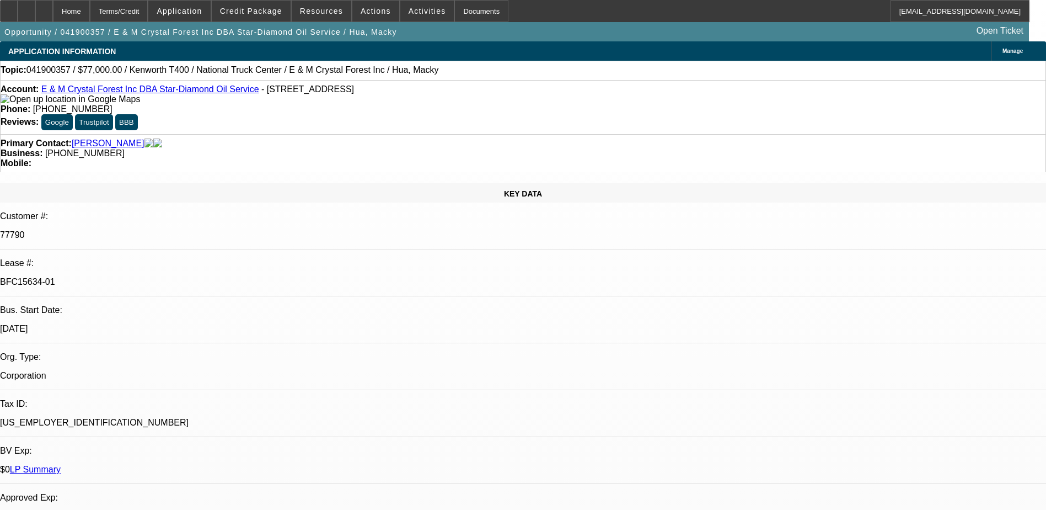
select select "0"
select select "2"
select select "0.1"
select select "0"
select select "2"
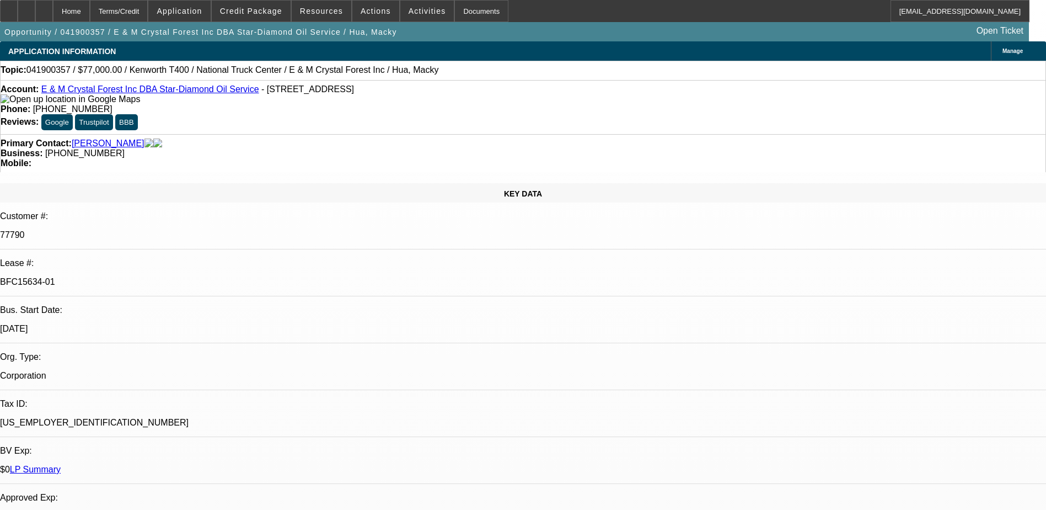
select select "0.1"
select select "1"
select select "2"
select select "4"
select select "1"
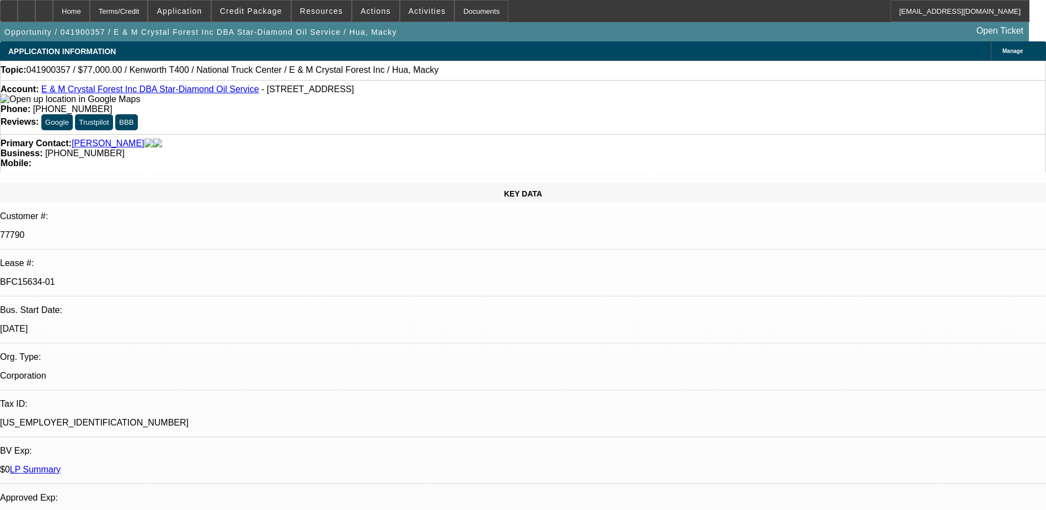
select select "2"
select select "4"
select select "1"
select select "2"
select select "4"
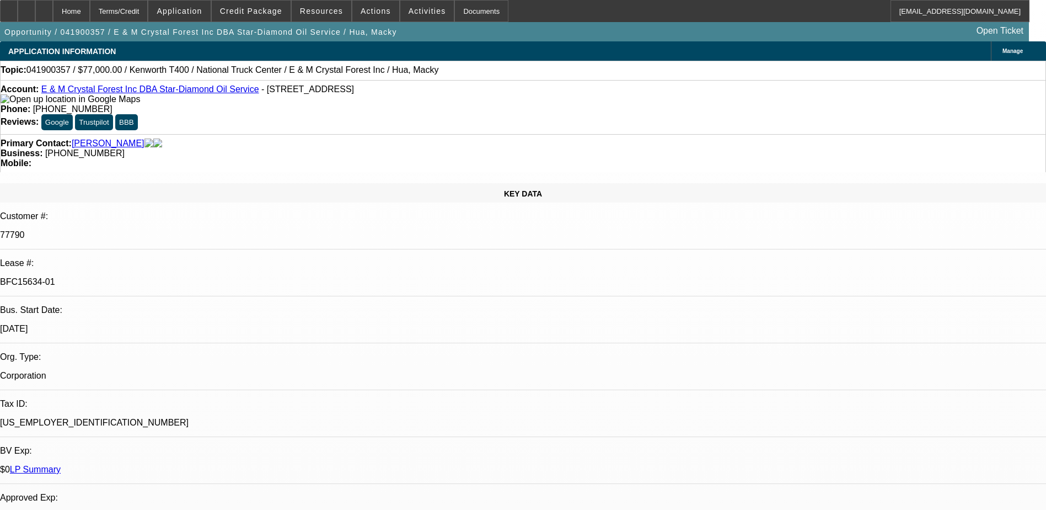
select select "1"
select select "2"
select select "4"
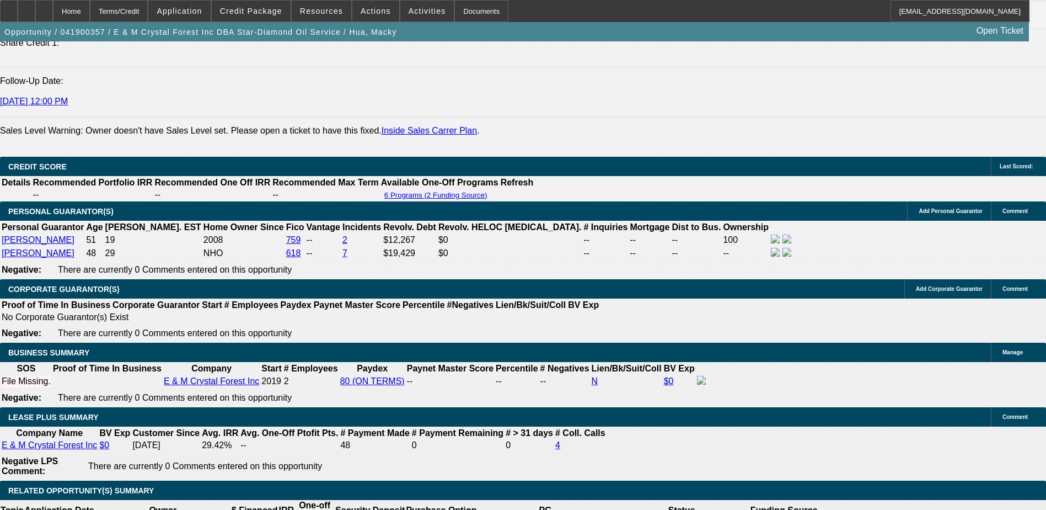
scroll to position [1654, 0]
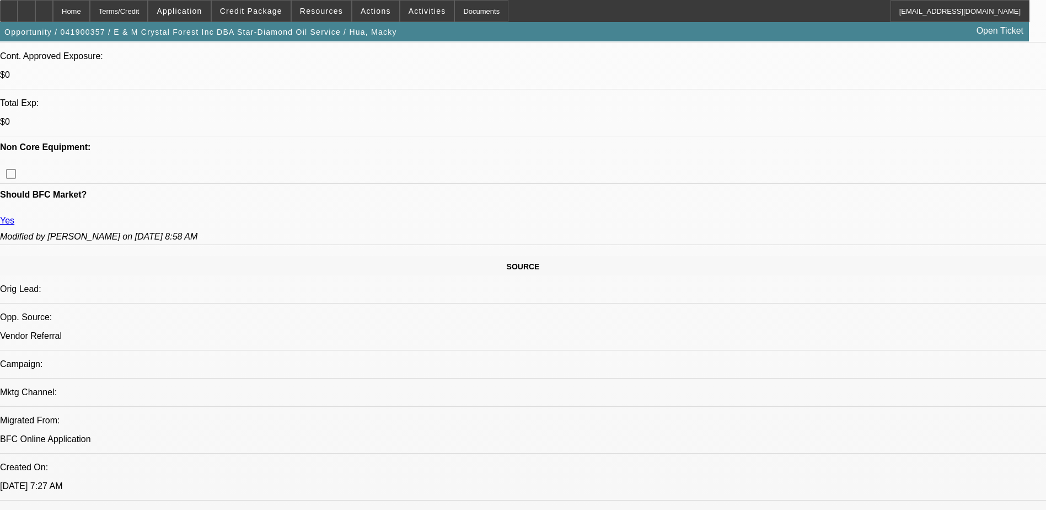
scroll to position [276, 0]
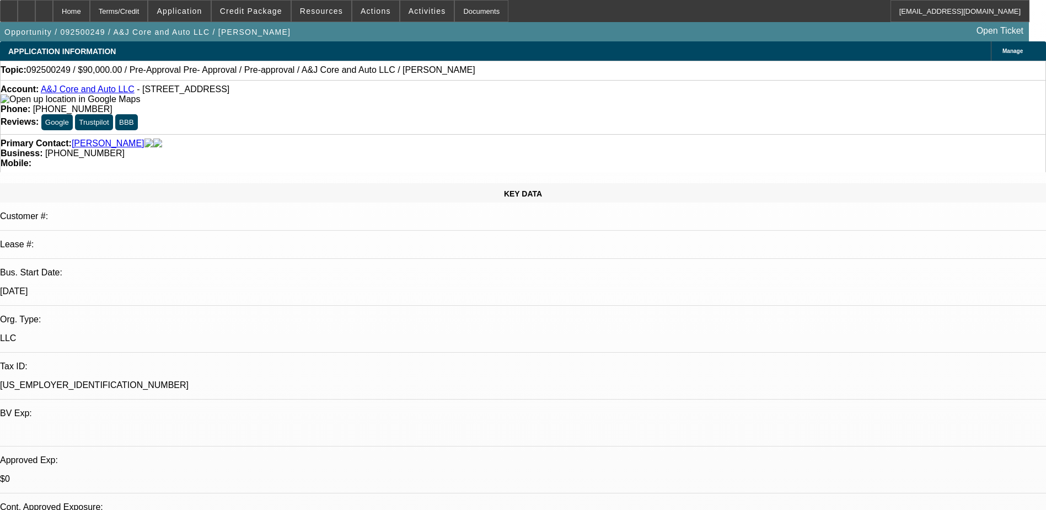
select select "0"
select select "2"
select select "0.1"
select select "4"
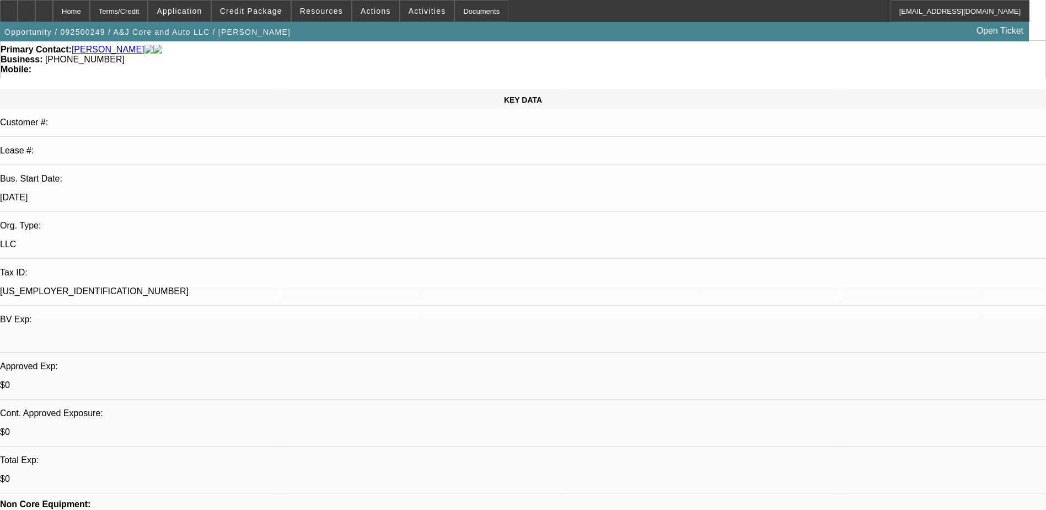
scroll to position [110, 0]
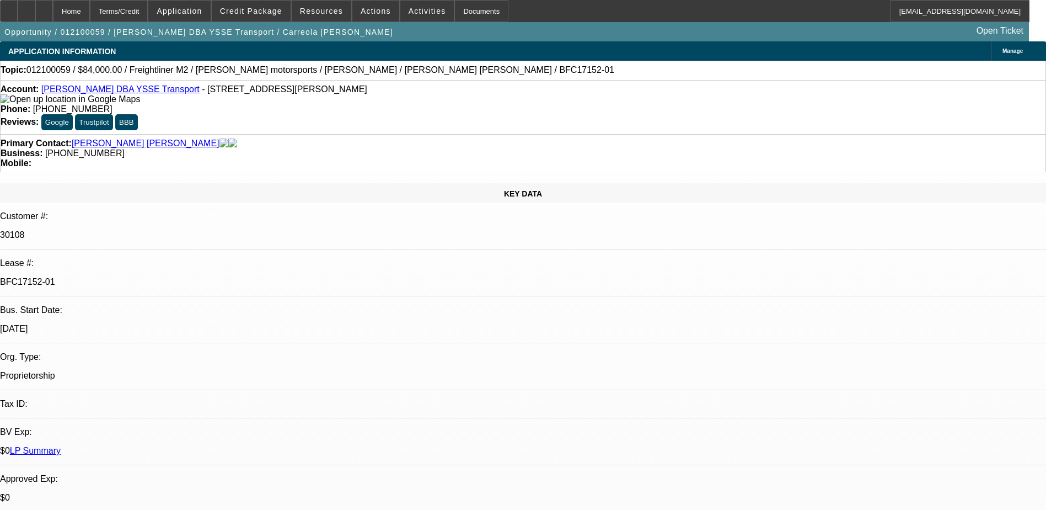
select select "0"
select select "2"
select select "0.1"
select select "4"
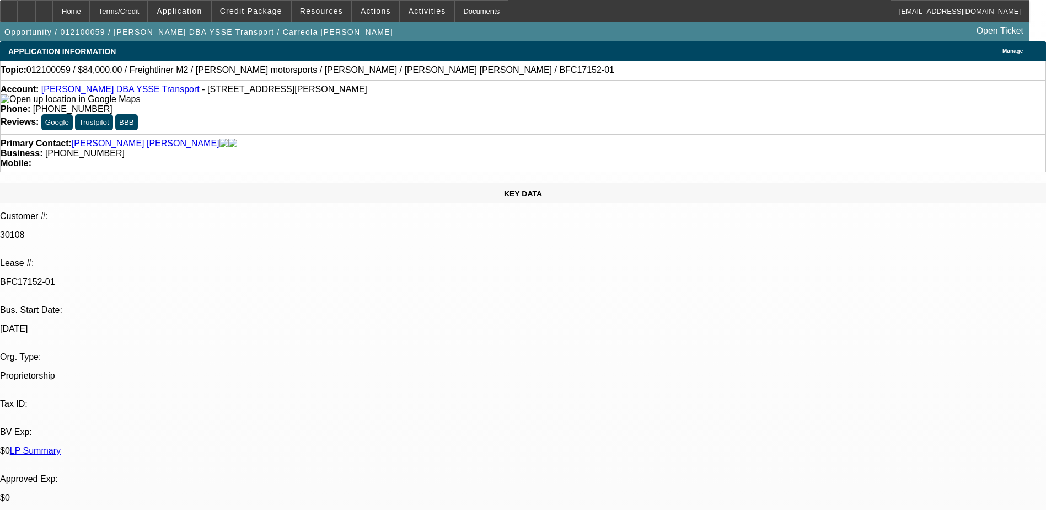
select select "0"
select select "2"
select select "0.1"
select select "4"
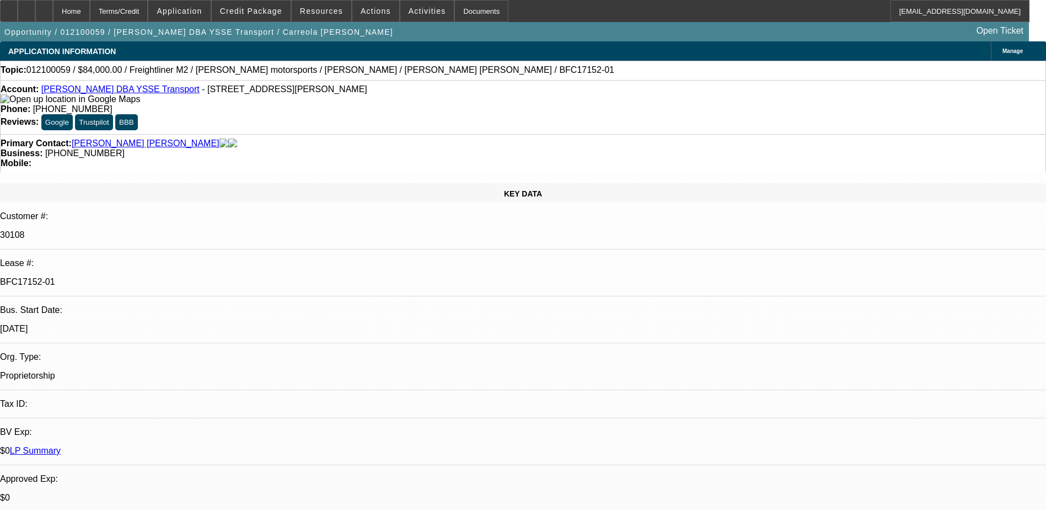
select select "0.2"
select select "0"
select select "2"
select select "0.1"
select select "4"
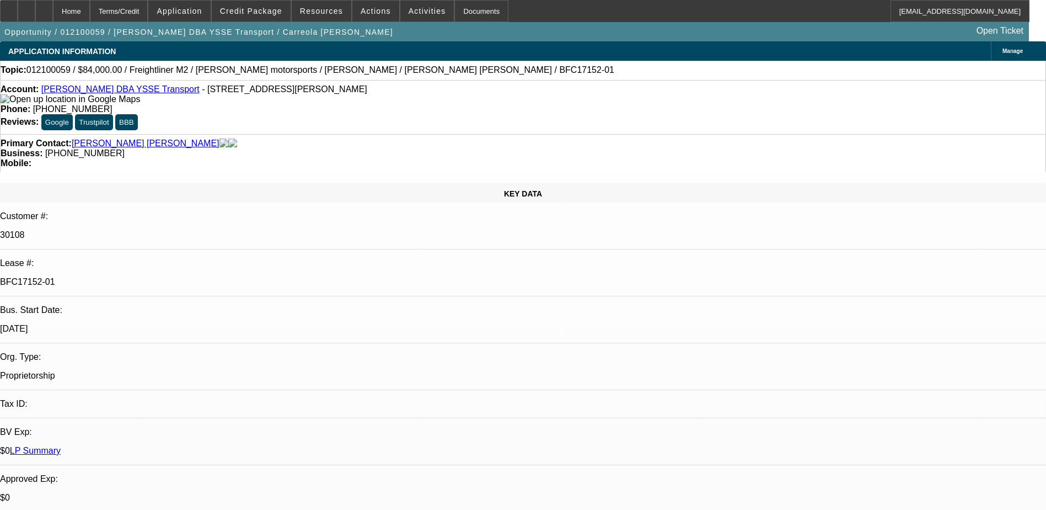
select select "0.15"
select select "0"
select select "2"
select select "0.1"
select select "4"
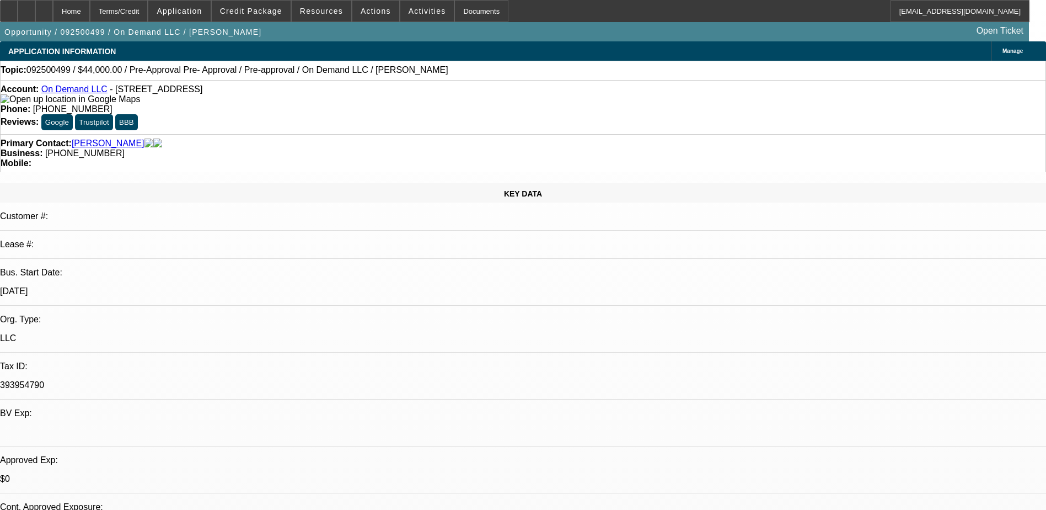
select select "0.2"
select select "2"
select select "0.1"
select select "4"
